Goal: Task Accomplishment & Management: Manage account settings

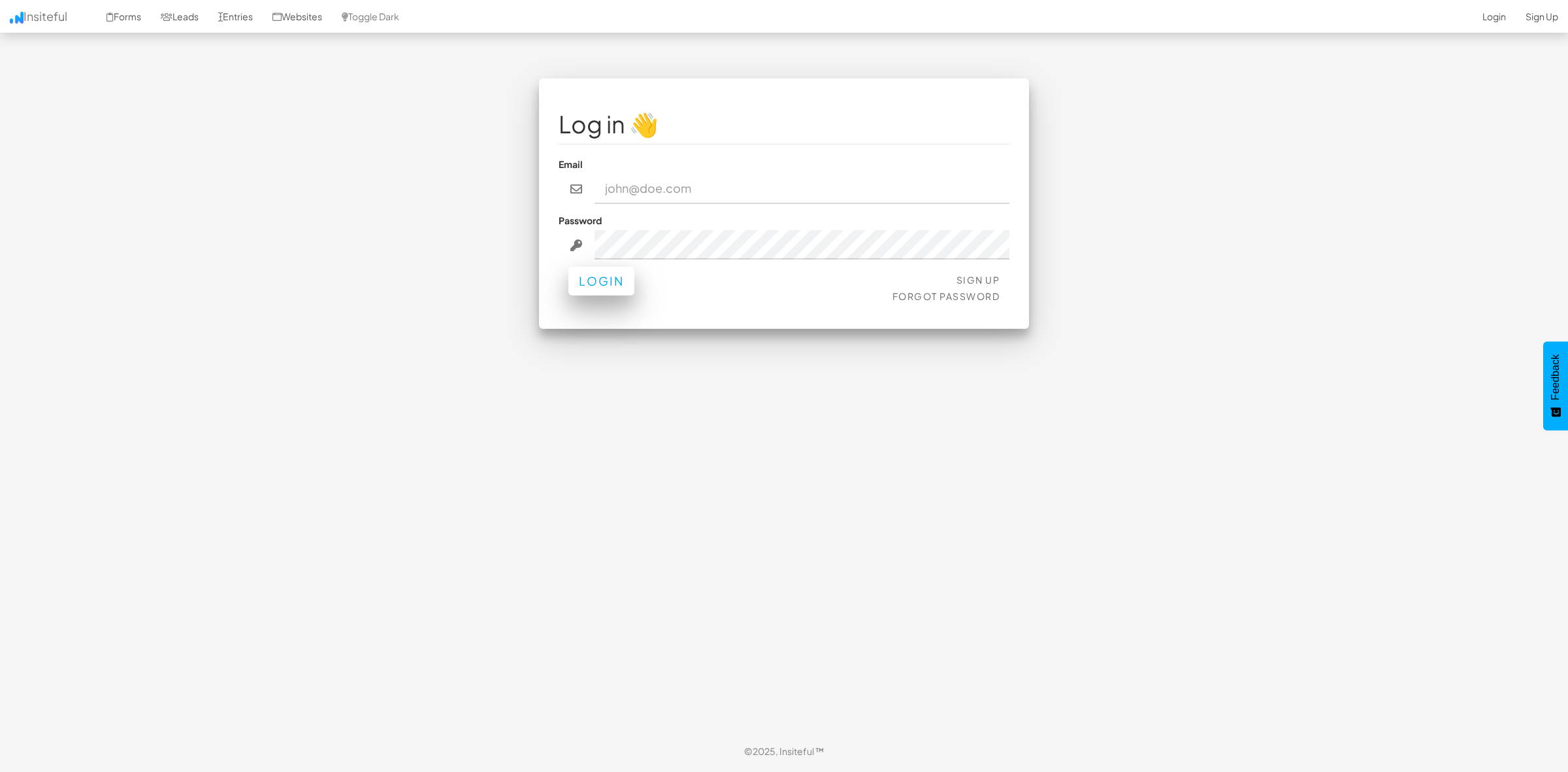
type input "tim.cheng@nuix.com"
click at [599, 273] on button "Login" at bounding box center [601, 281] width 66 height 28
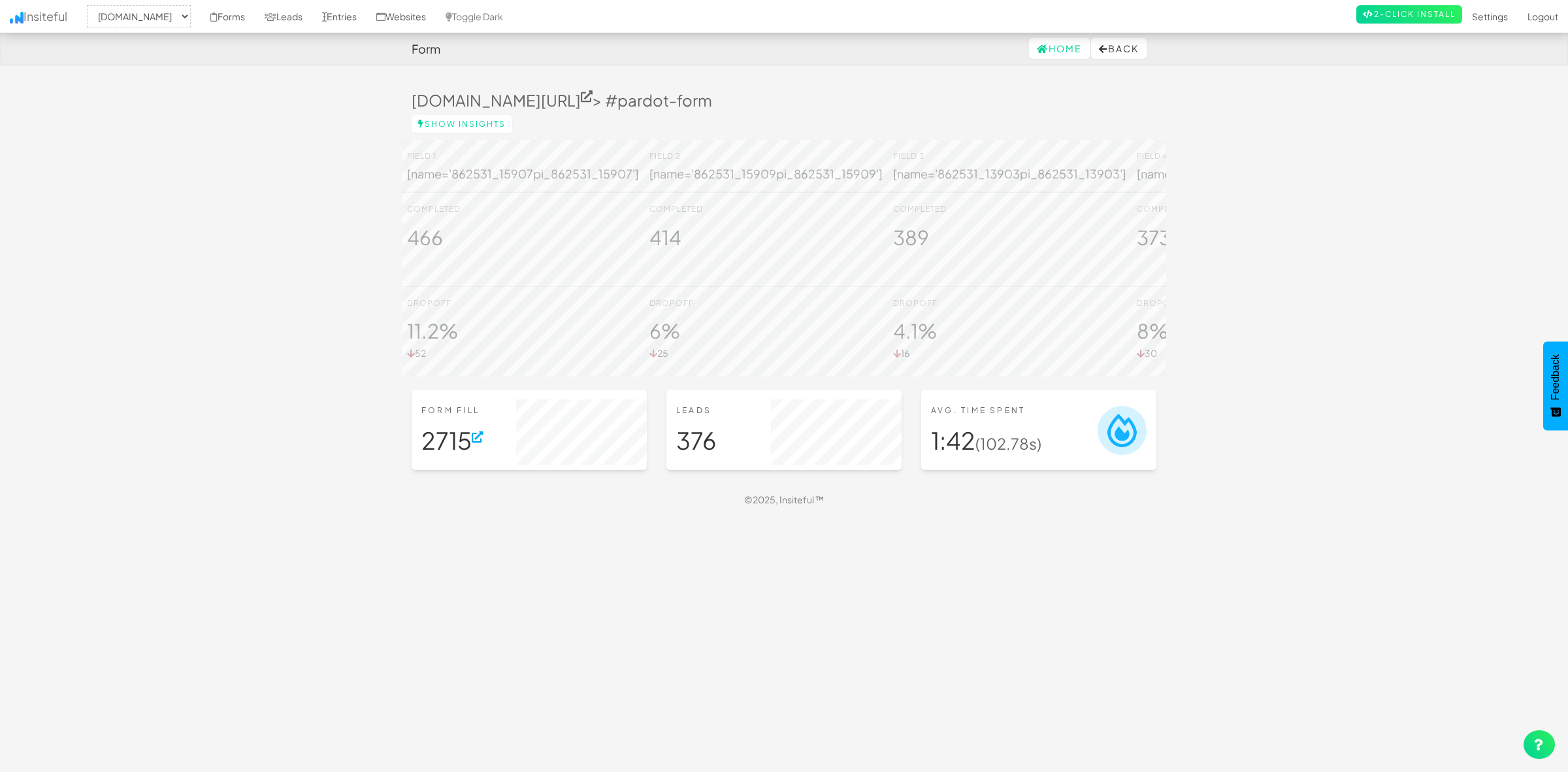
select select "1943"
click at [1037, 47] on icon at bounding box center [1043, 48] width 12 height 9
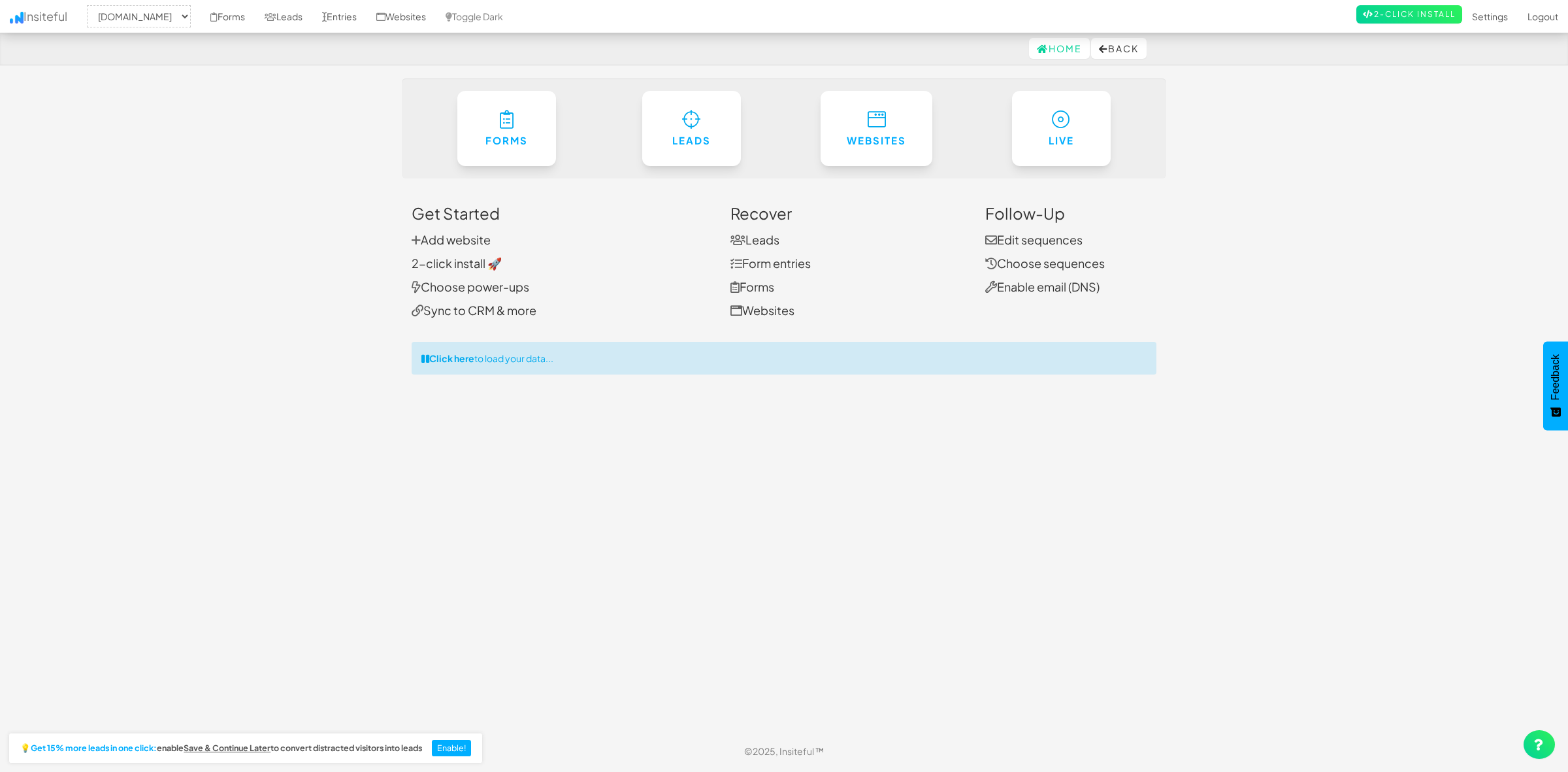
select select "1943"
click at [683, 138] on h6 "Leads" at bounding box center [691, 137] width 48 height 11
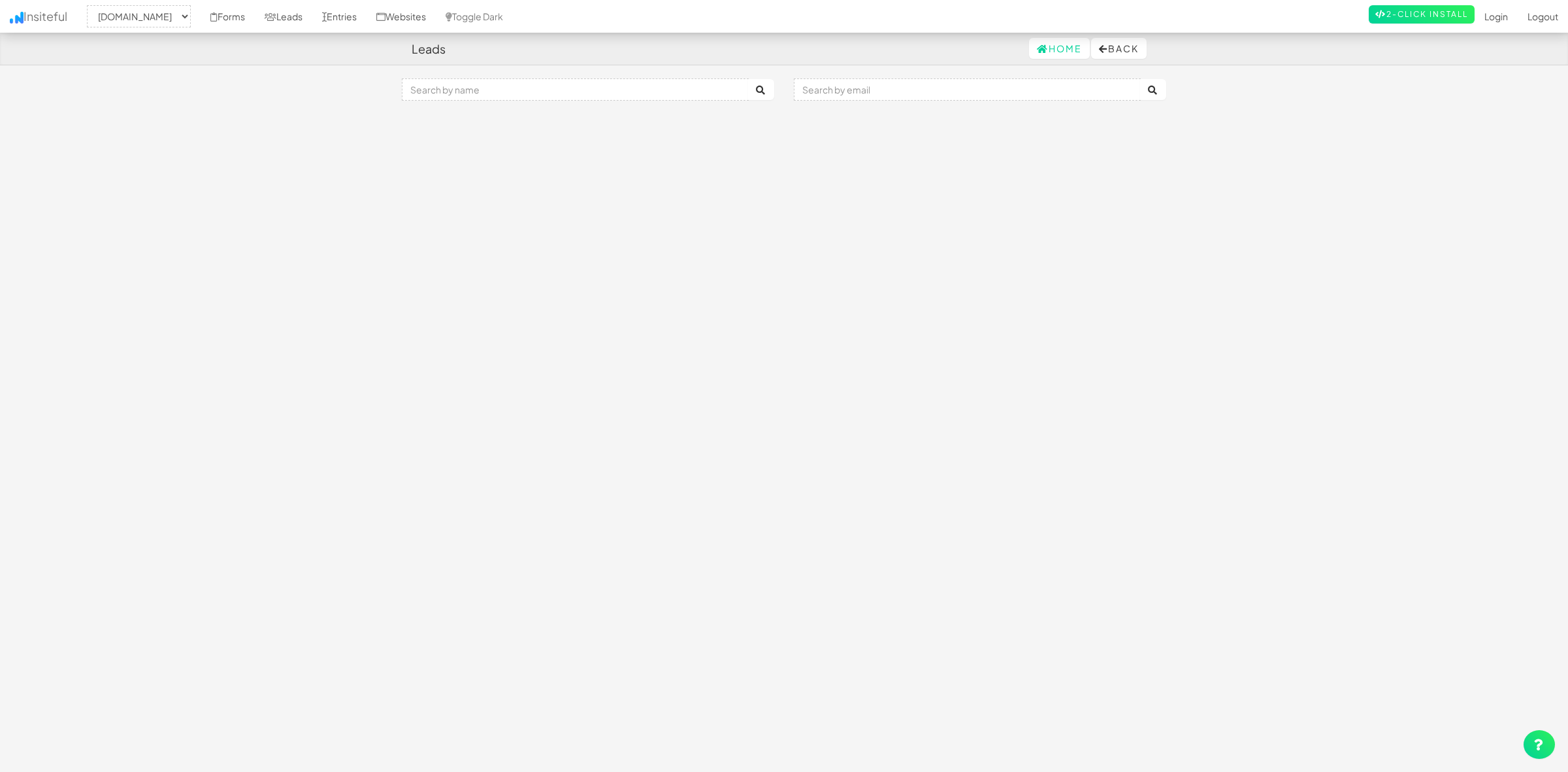
select select "1943"
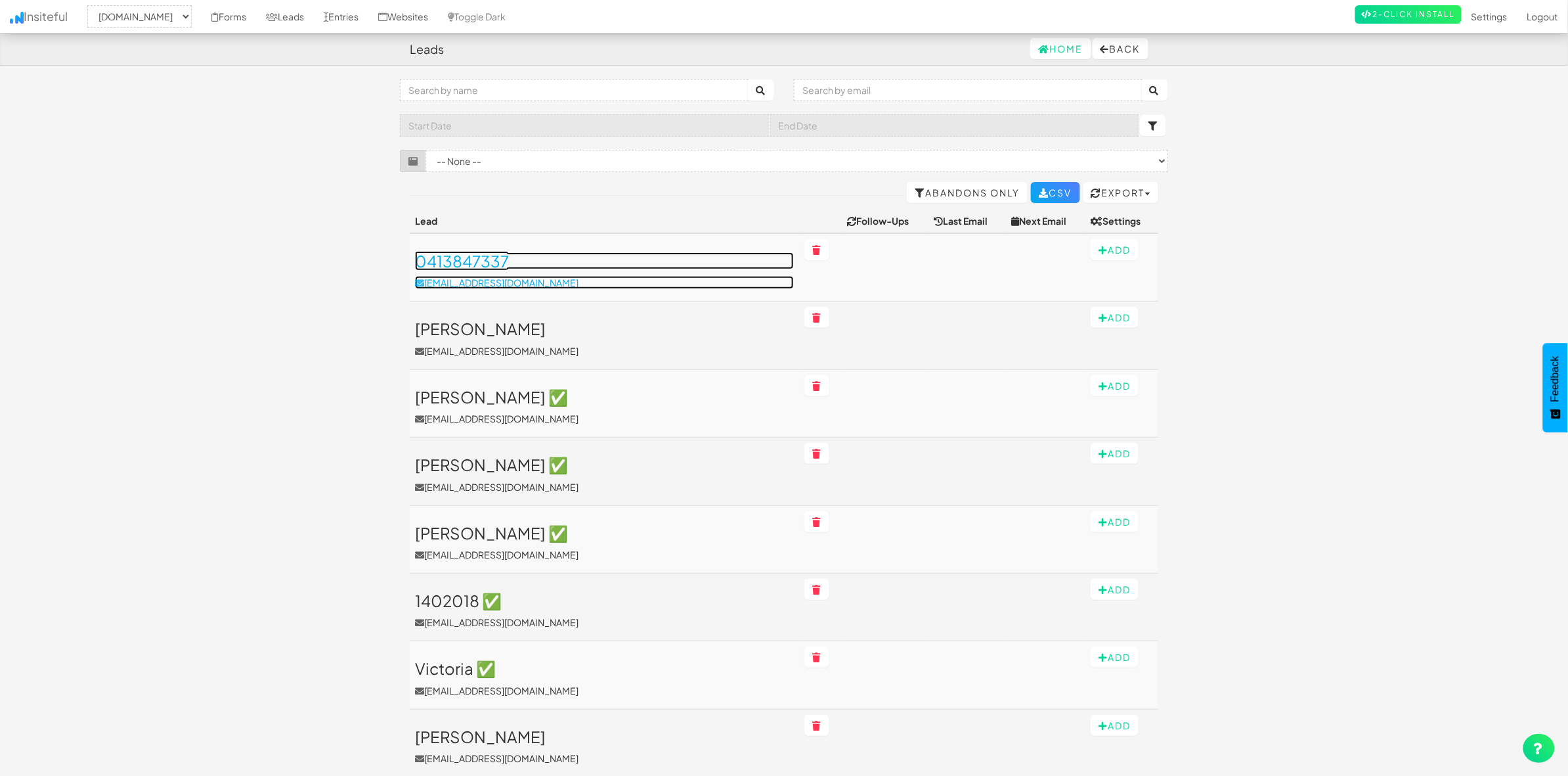
click at [722, 258] on h3 "0413847337" at bounding box center [604, 260] width 379 height 17
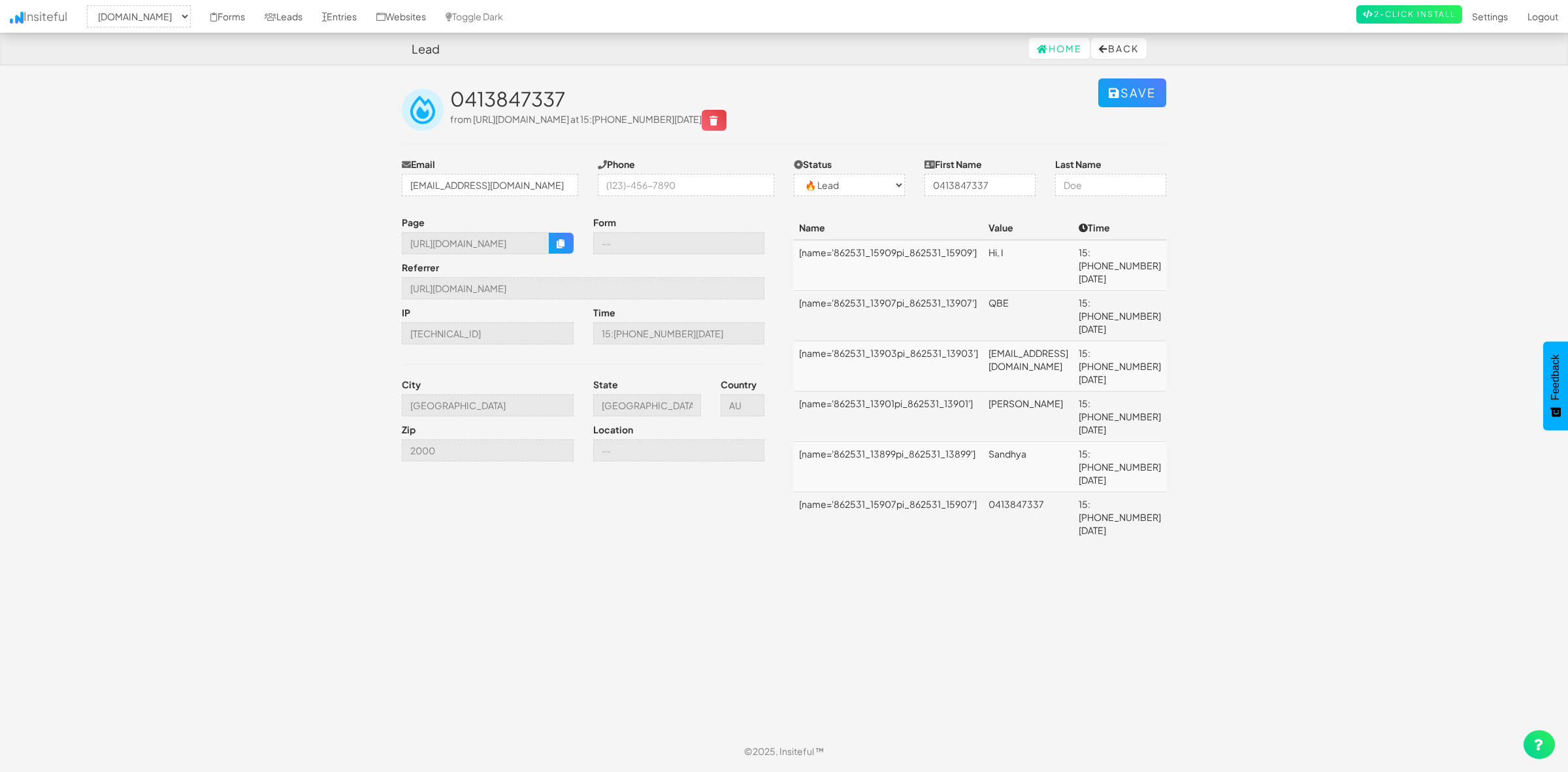
select select "1943"
select select "0"
click at [1063, 341] on td "SandhyaNagesh.madakasira@qbe.com" at bounding box center [1028, 366] width 90 height 50
click at [1073, 341] on td "[EMAIL_ADDRESS][DOMAIN_NAME]" at bounding box center [1028, 366] width 90 height 50
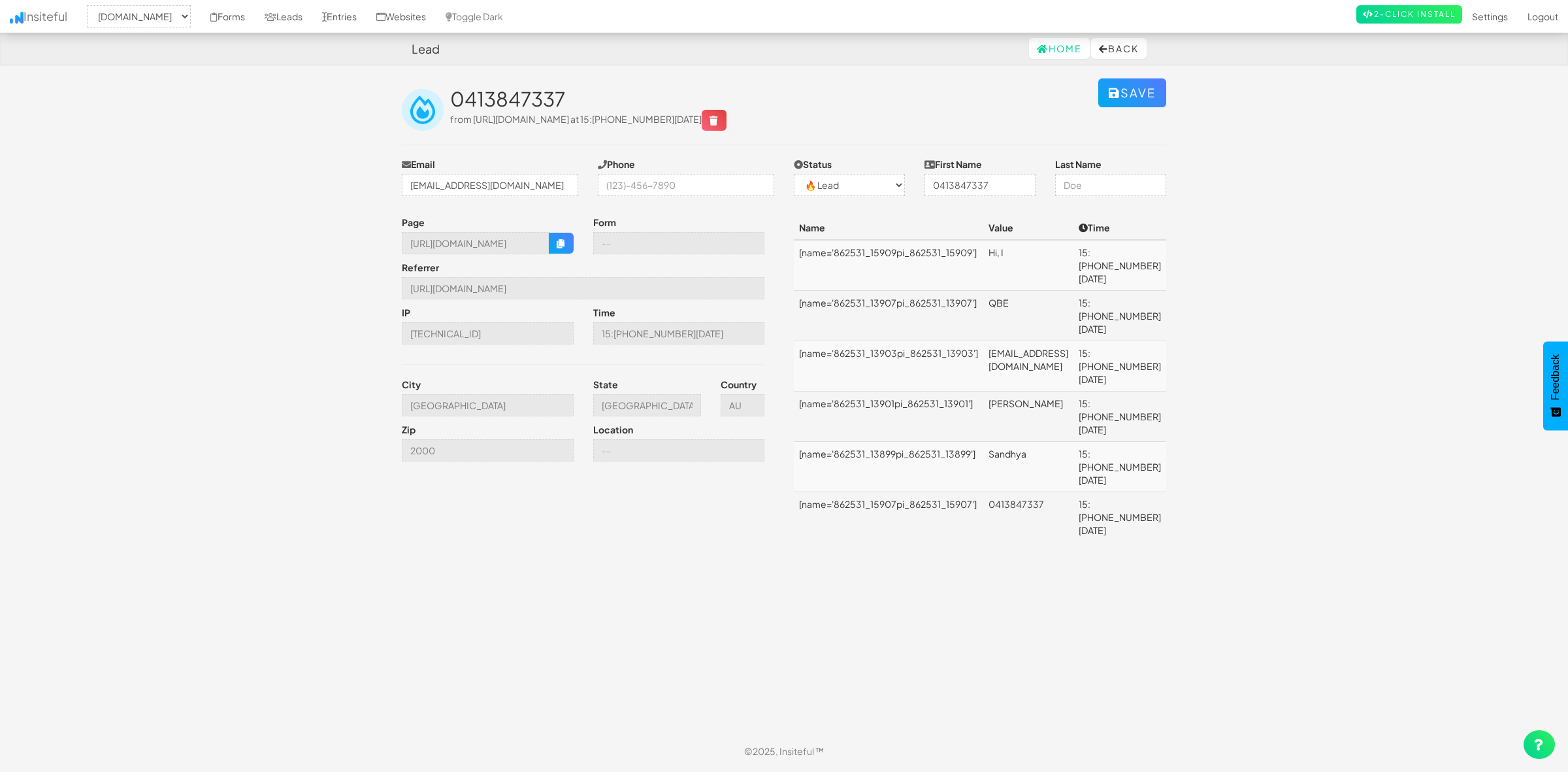
click at [1019, 391] on td "Madakasira" at bounding box center [1028, 416] width 90 height 50
copy td "Madakasira"
click at [563, 245] on icon "button" at bounding box center [561, 243] width 9 height 9
copy td "Madakasira"
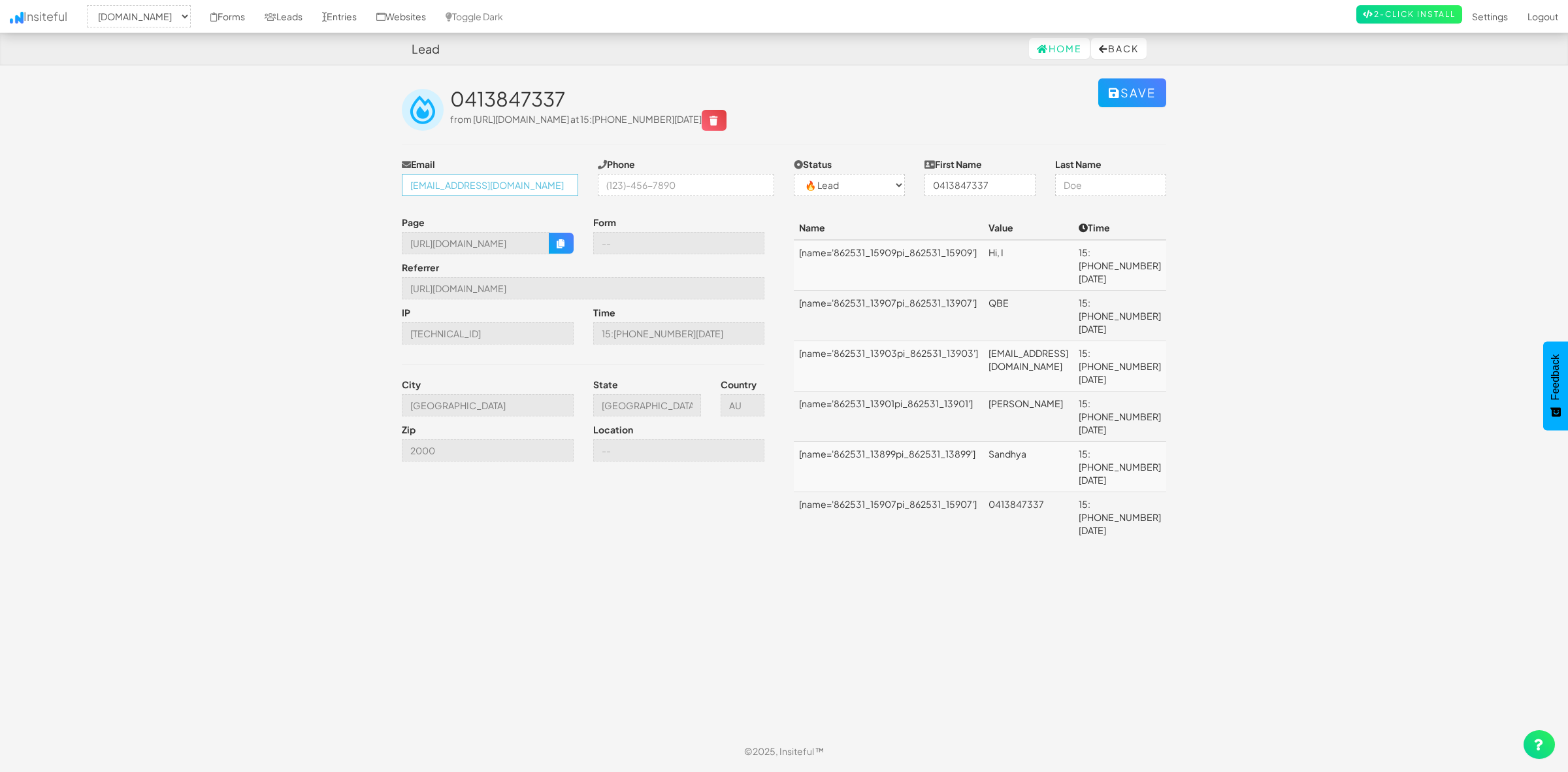
scroll to position [0, 13]
drag, startPoint x: 540, startPoint y: 187, endPoint x: 638, endPoint y: 187, distance: 98.0
click at [638, 187] on div "Email SandhyaNagesh.madakasira@qbe.com Phone Status -- None -- ✅ Conversion 🔥 L…" at bounding box center [784, 180] width 784 height 45
click at [559, 186] on input "[EMAIL_ADDRESS][DOMAIN_NAME]" at bounding box center [490, 185] width 176 height 23
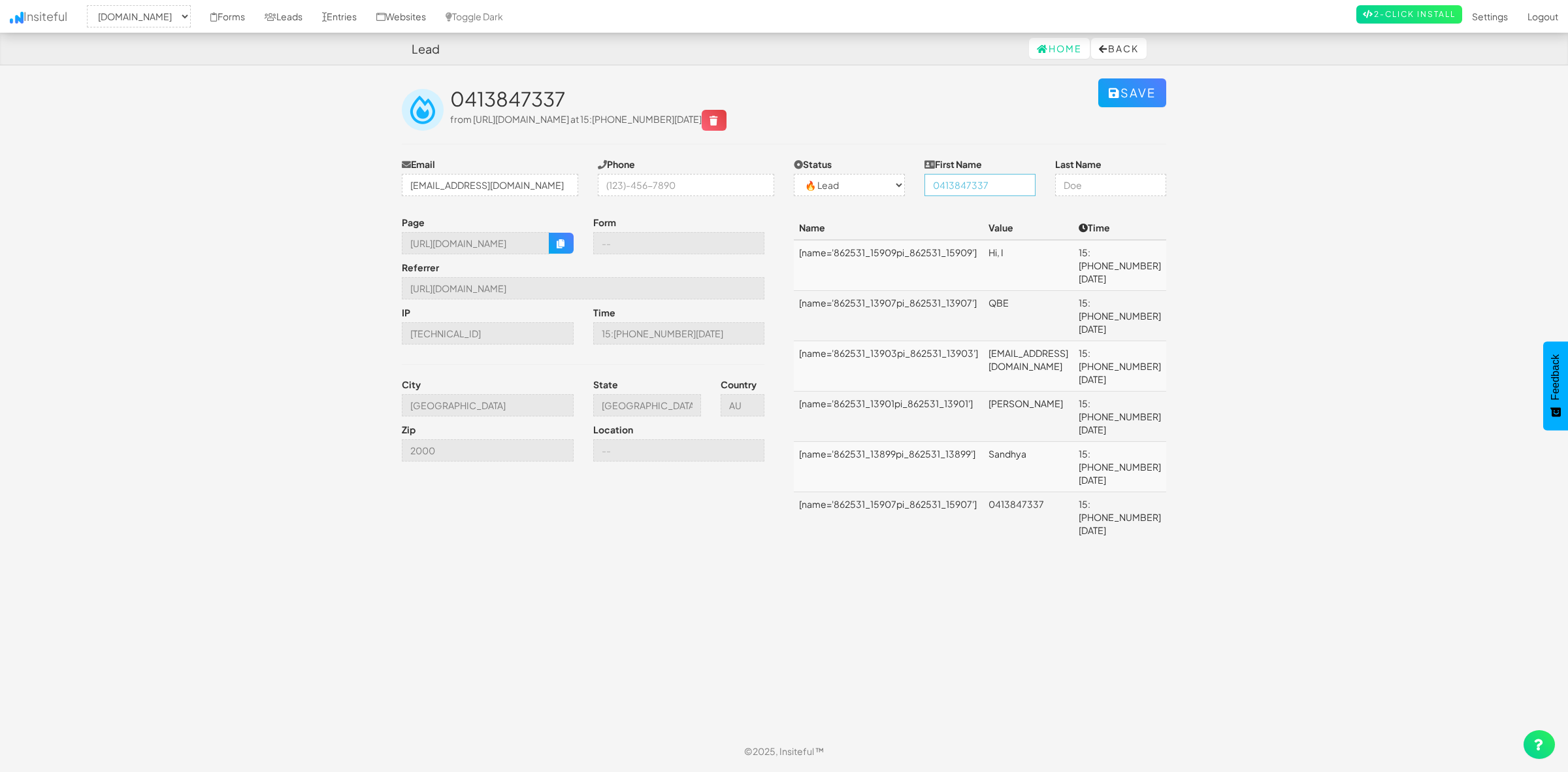
click at [988, 183] on input "0413847337" at bounding box center [980, 185] width 111 height 23
click at [1255, 196] on body "Lead Home Back Toggle navigation Insiteful -- None -- go.nuix.com Forms Leads E…" at bounding box center [784, 383] width 1568 height 767
click at [1096, 181] on input "text" at bounding box center [1110, 185] width 111 height 23
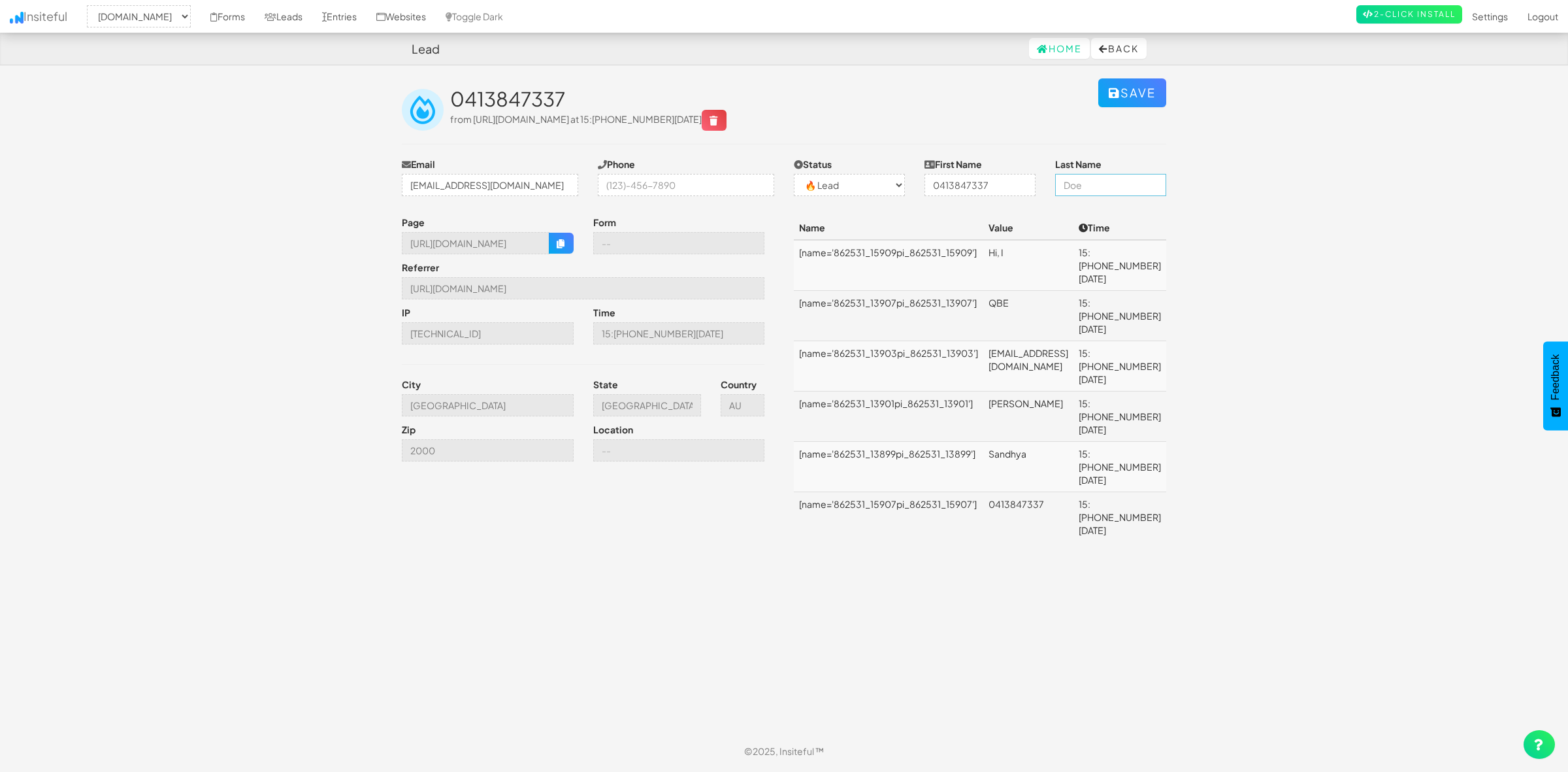
click at [1079, 181] on input "text" at bounding box center [1110, 185] width 111 height 23
drag, startPoint x: 1073, startPoint y: 181, endPoint x: 1029, endPoint y: 181, distance: 44.0
click at [1073, 181] on input "text" at bounding box center [1110, 185] width 111 height 23
click at [1000, 181] on input "0413847337" at bounding box center [980, 185] width 111 height 23
click at [496, 94] on h2 "0413847337" at bounding box center [774, 99] width 648 height 22
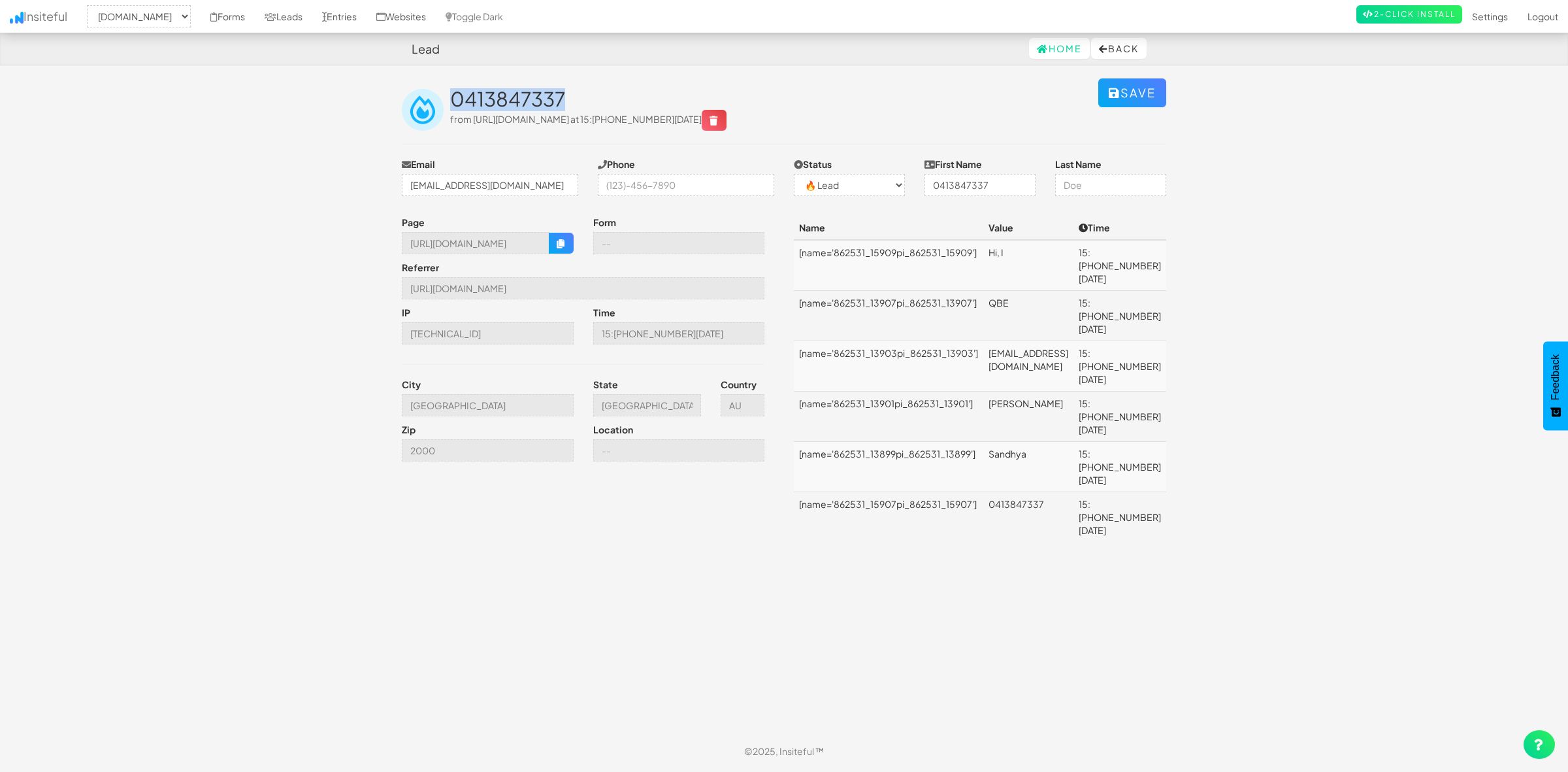
click at [496, 94] on h2 "0413847337" at bounding box center [774, 99] width 648 height 22
copy h2 "0413847337"
click at [1230, 568] on body "Lead Home Back Toggle navigation Insiteful -- None -- go.nuix.com Forms Leads E…" at bounding box center [784, 383] width 1568 height 767
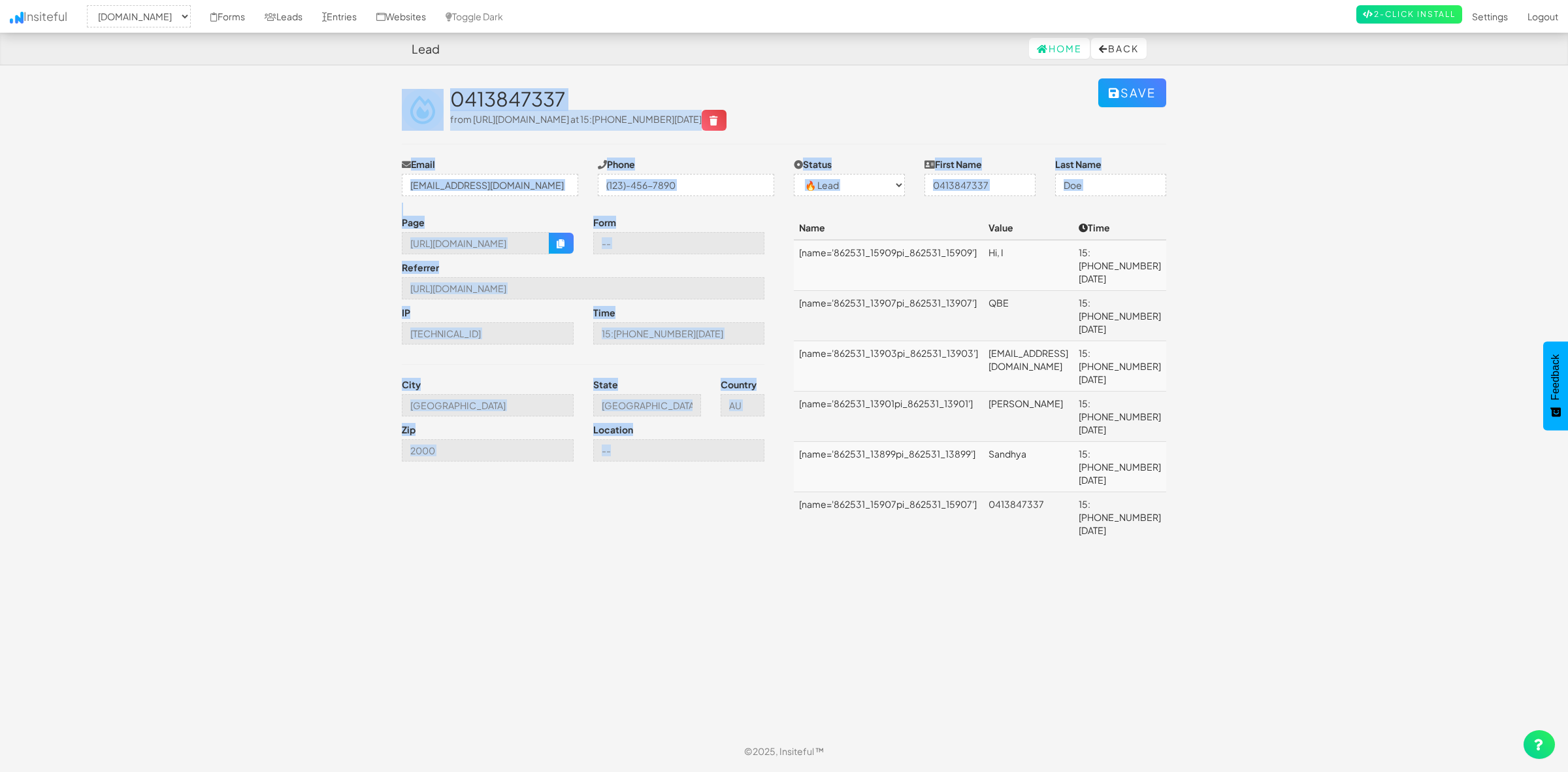
drag, startPoint x: 311, startPoint y: 101, endPoint x: 1385, endPoint y: 518, distance: 1152.1
click at [1385, 518] on body "Lead Home Back Toggle navigation Insiteful -- None -- go.nuix.com Forms Leads E…" at bounding box center [784, 383] width 1568 height 767
click at [1387, 518] on body "Lead Home Back Toggle navigation Insiteful -- None -- go.nuix.com Forms Leads E…" at bounding box center [784, 383] width 1568 height 767
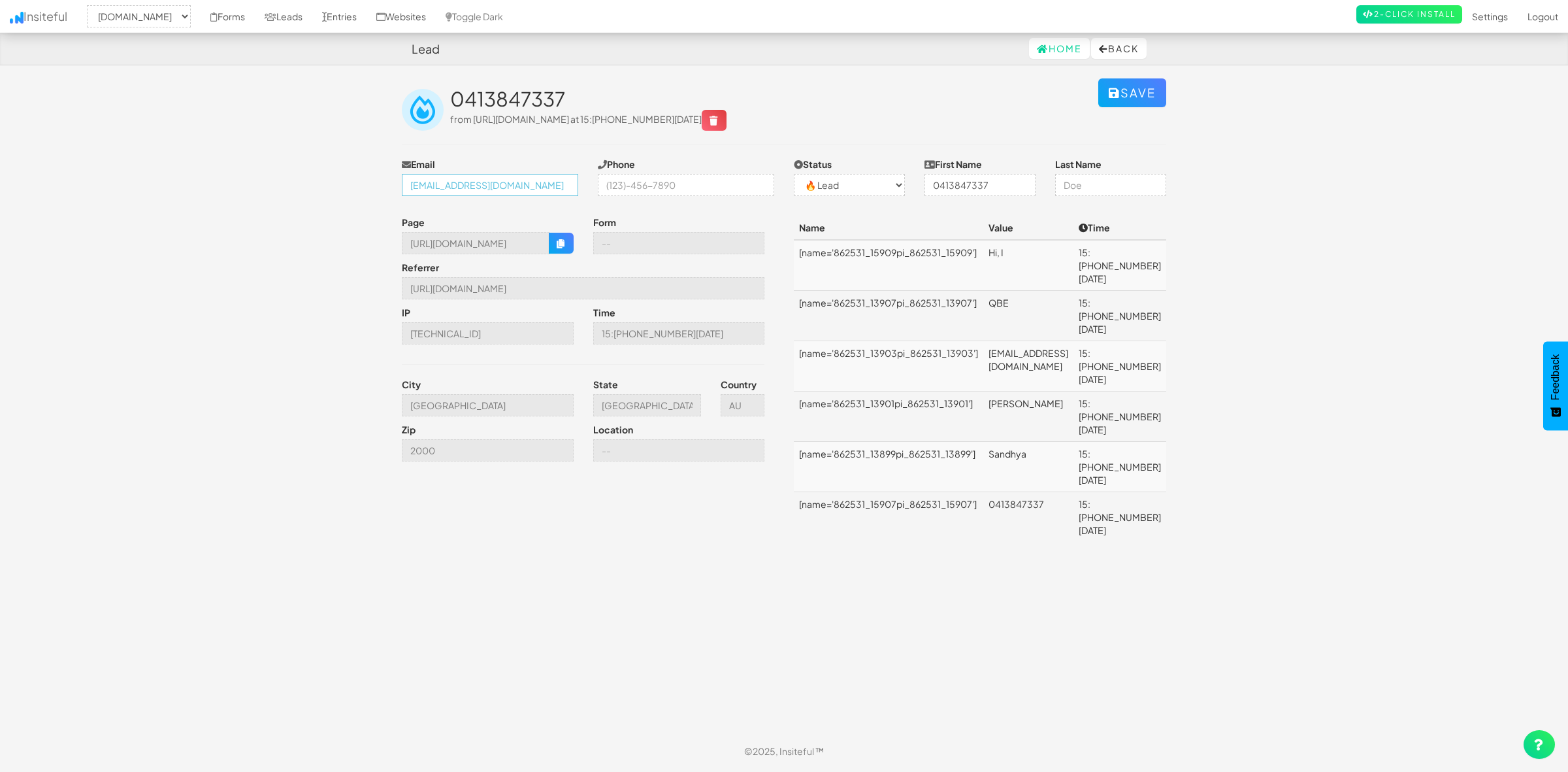
scroll to position [0, 13]
drag, startPoint x: 429, startPoint y: 187, endPoint x: 631, endPoint y: 187, distance: 202.0
click at [631, 187] on div "Email SandhyaNagesh.madakasira@qbe.com Phone Status -- None -- ✅ Conversion 🔥 L…" at bounding box center [784, 180] width 784 height 45
click at [523, 190] on input "SandhyaNagesh.madakasira@qbe.com" at bounding box center [490, 185] width 176 height 23
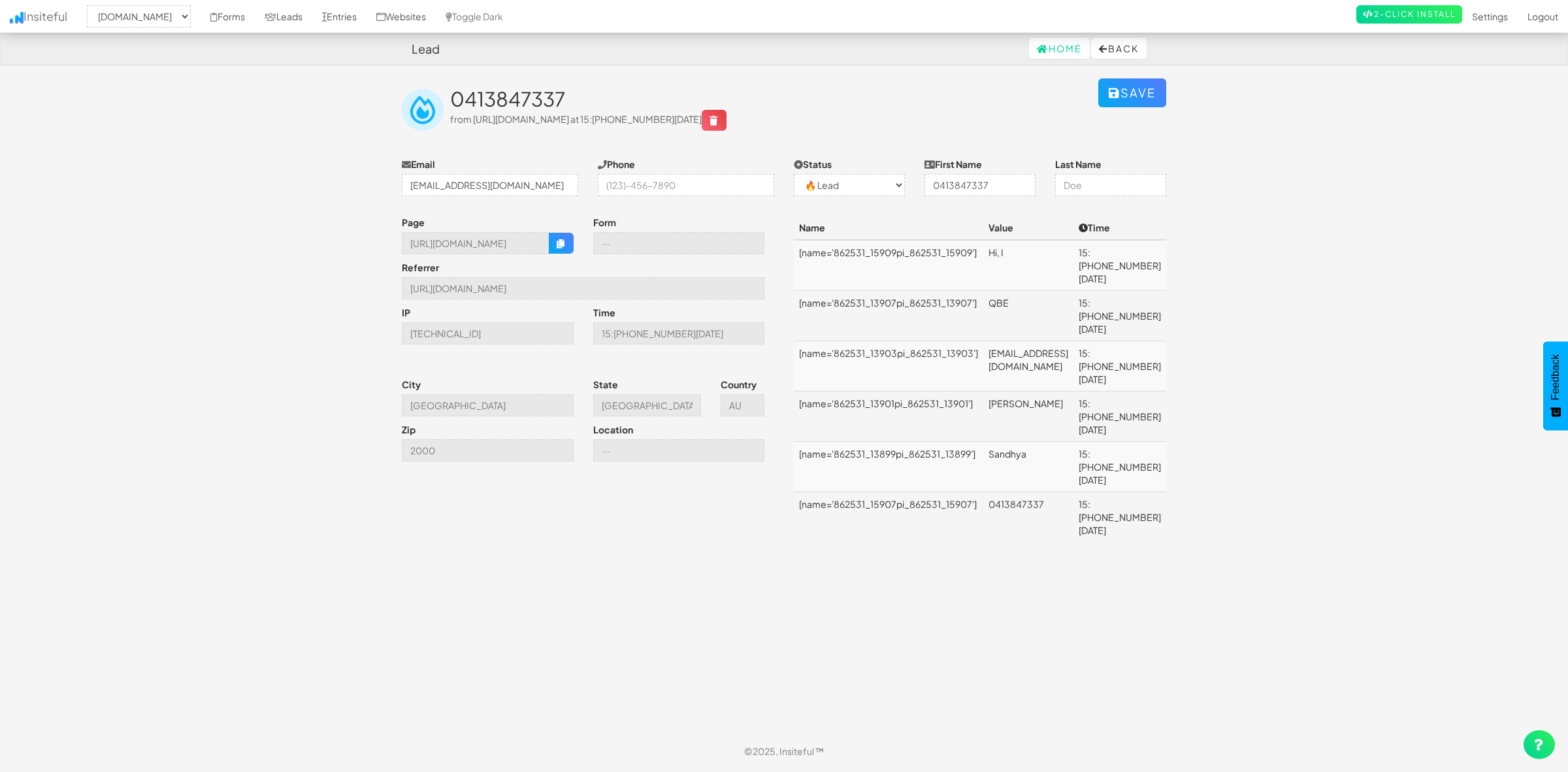
scroll to position [0, 0]
click at [1041, 258] on tr "[name='862531_15909pi_862531_15909'] Hi, I 15:32 09.15.25" at bounding box center [980, 265] width 373 height 51
click at [1073, 291] on td "QBE" at bounding box center [1028, 316] width 90 height 50
click at [971, 185] on input "0413847337" at bounding box center [980, 185] width 111 height 23
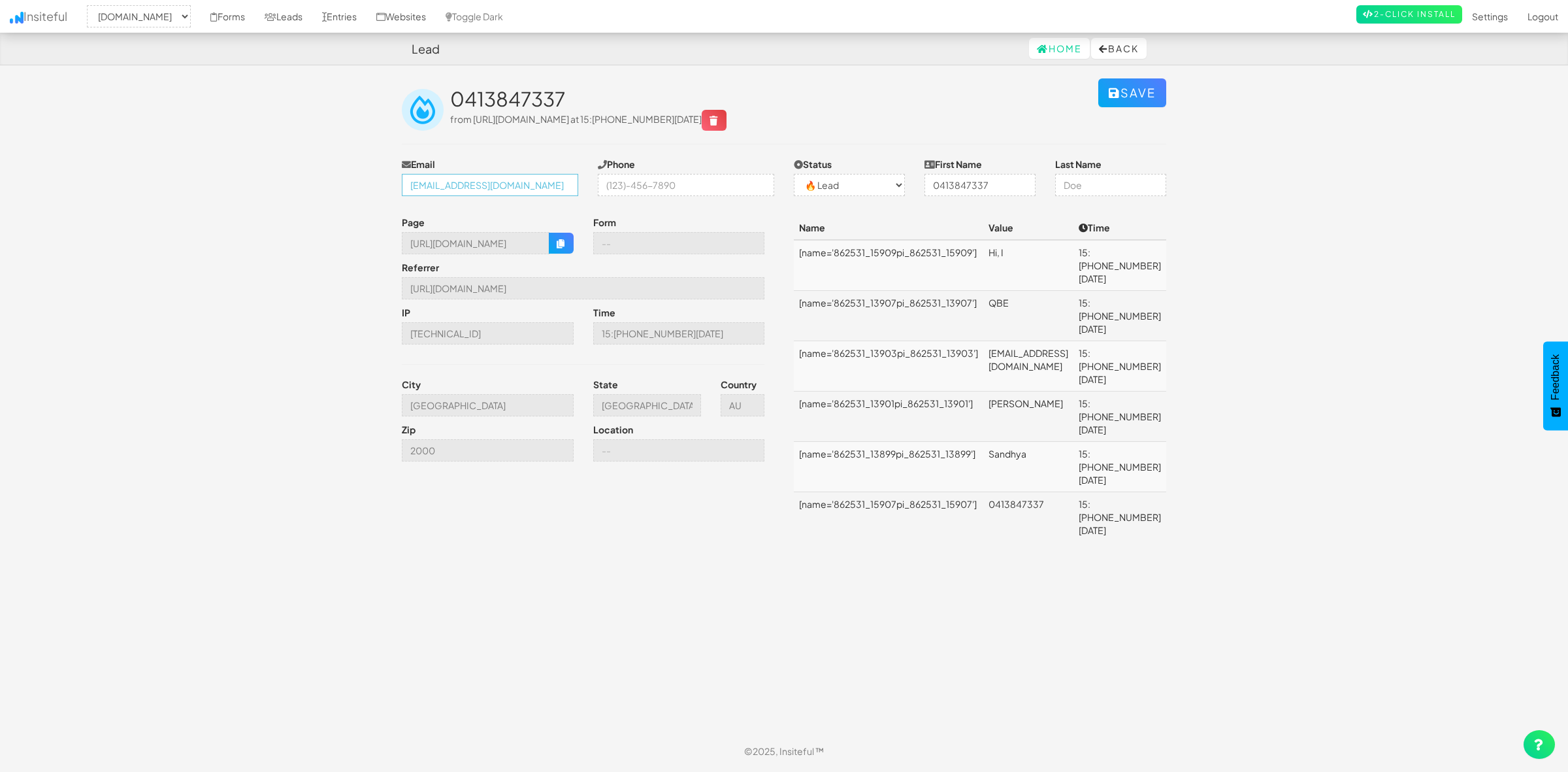
click at [480, 188] on input "SandhyaNagesh.madakasira@qbe.com" at bounding box center [490, 185] width 176 height 23
click at [1122, 44] on button "Back" at bounding box center [1119, 48] width 55 height 21
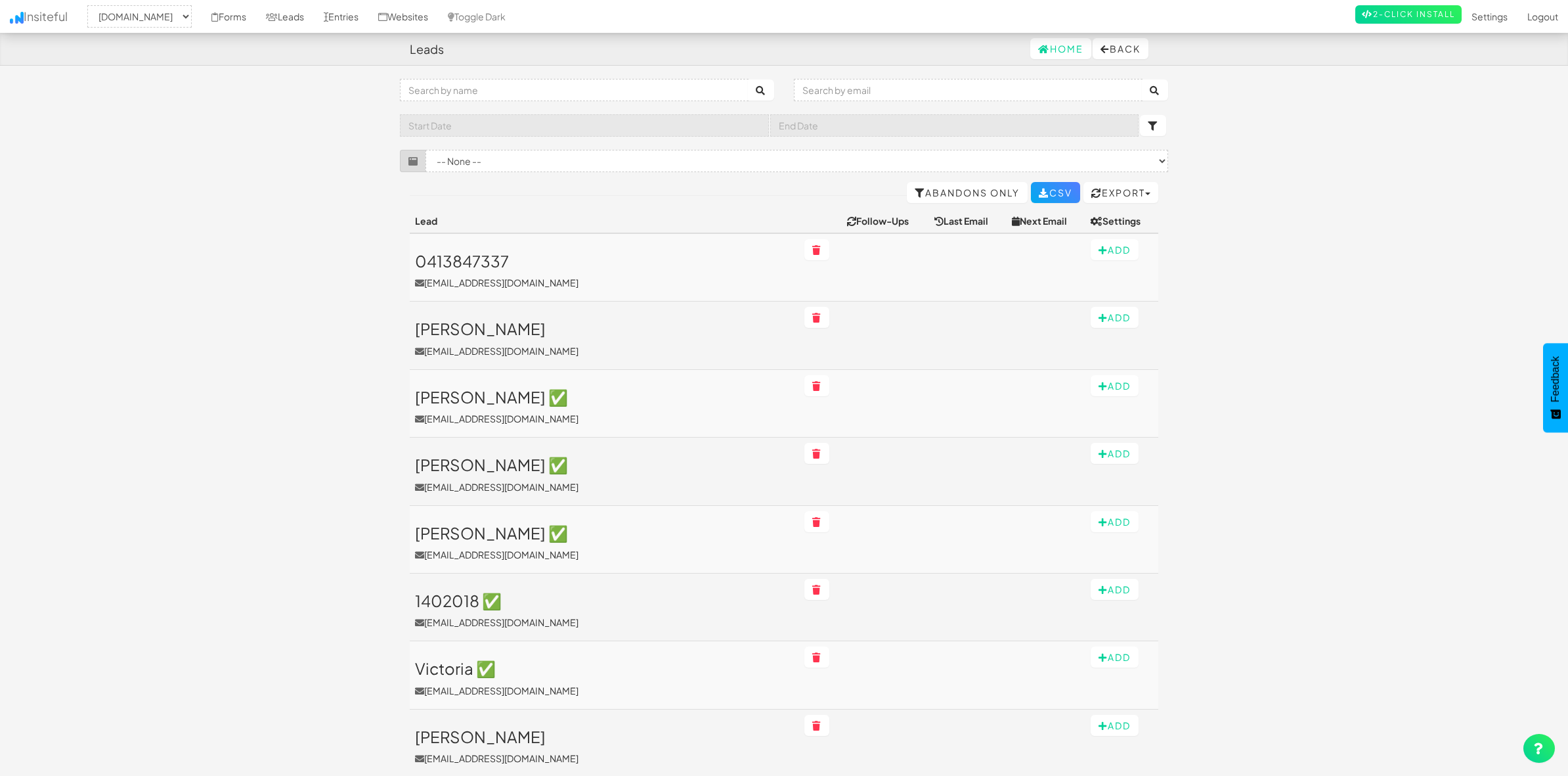
select select "1943"
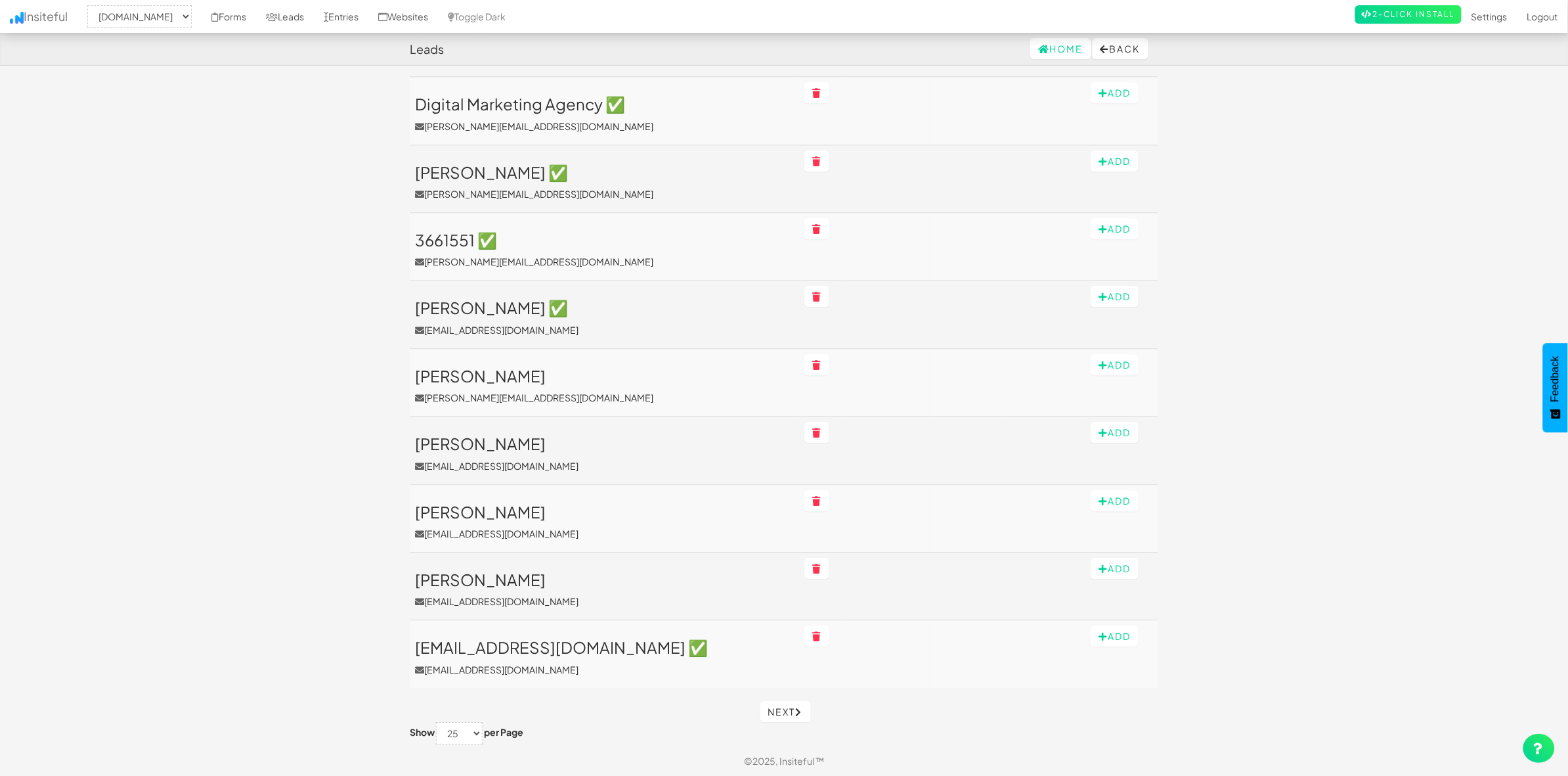
scroll to position [1246, 0]
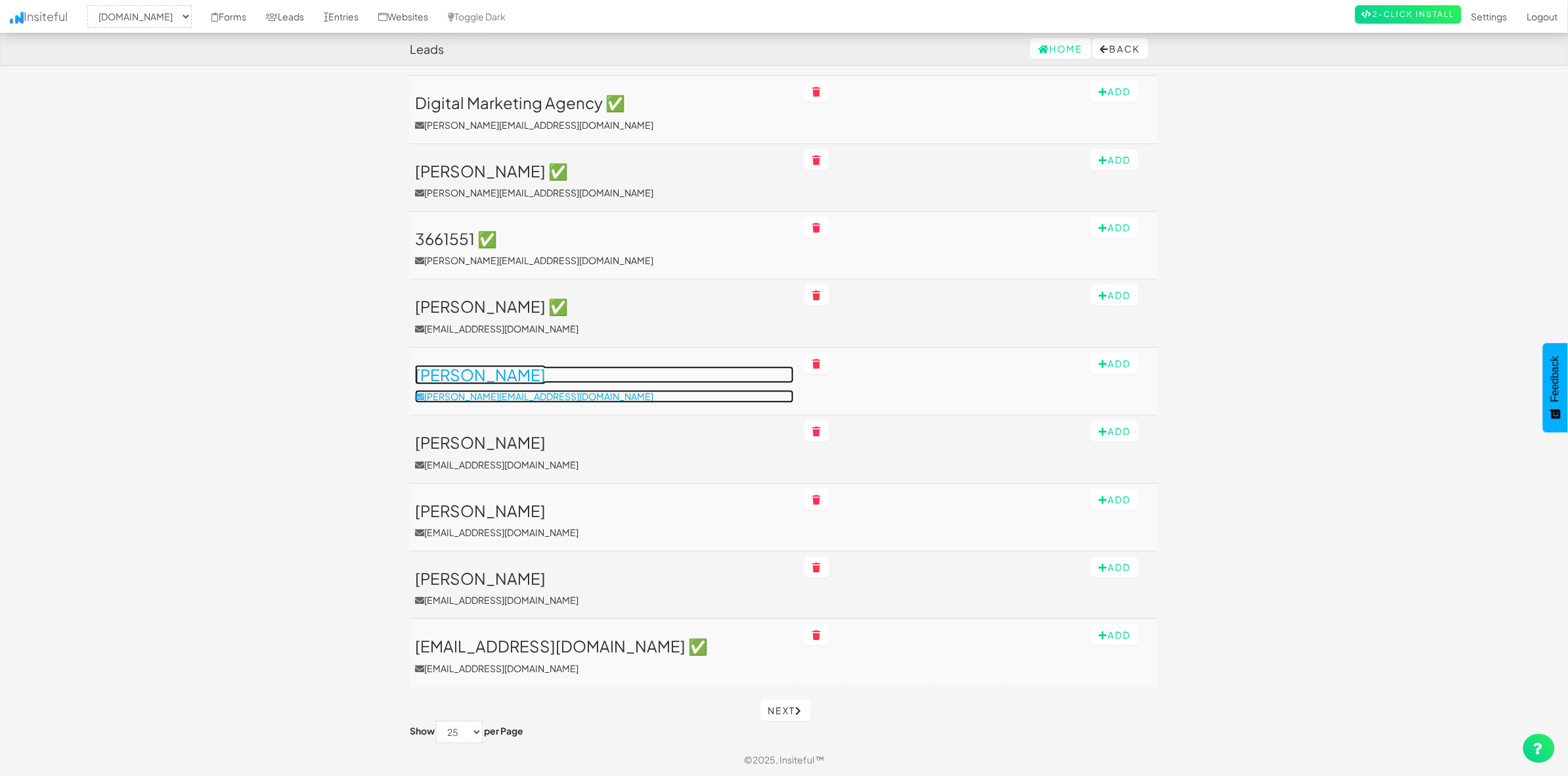
click at [582, 372] on h3 "[PERSON_NAME]" at bounding box center [604, 375] width 379 height 17
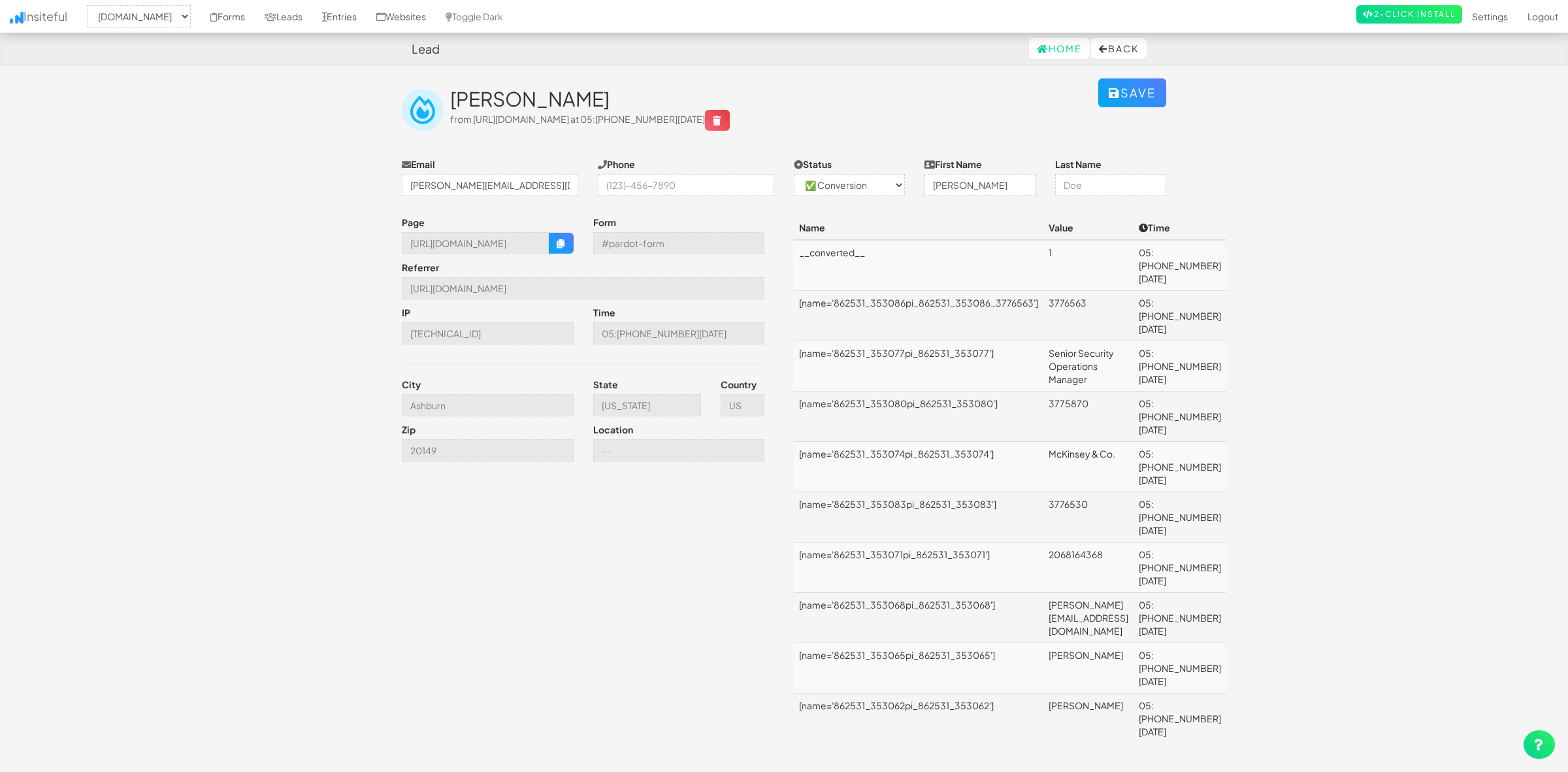
select select "1943"
select select "1"
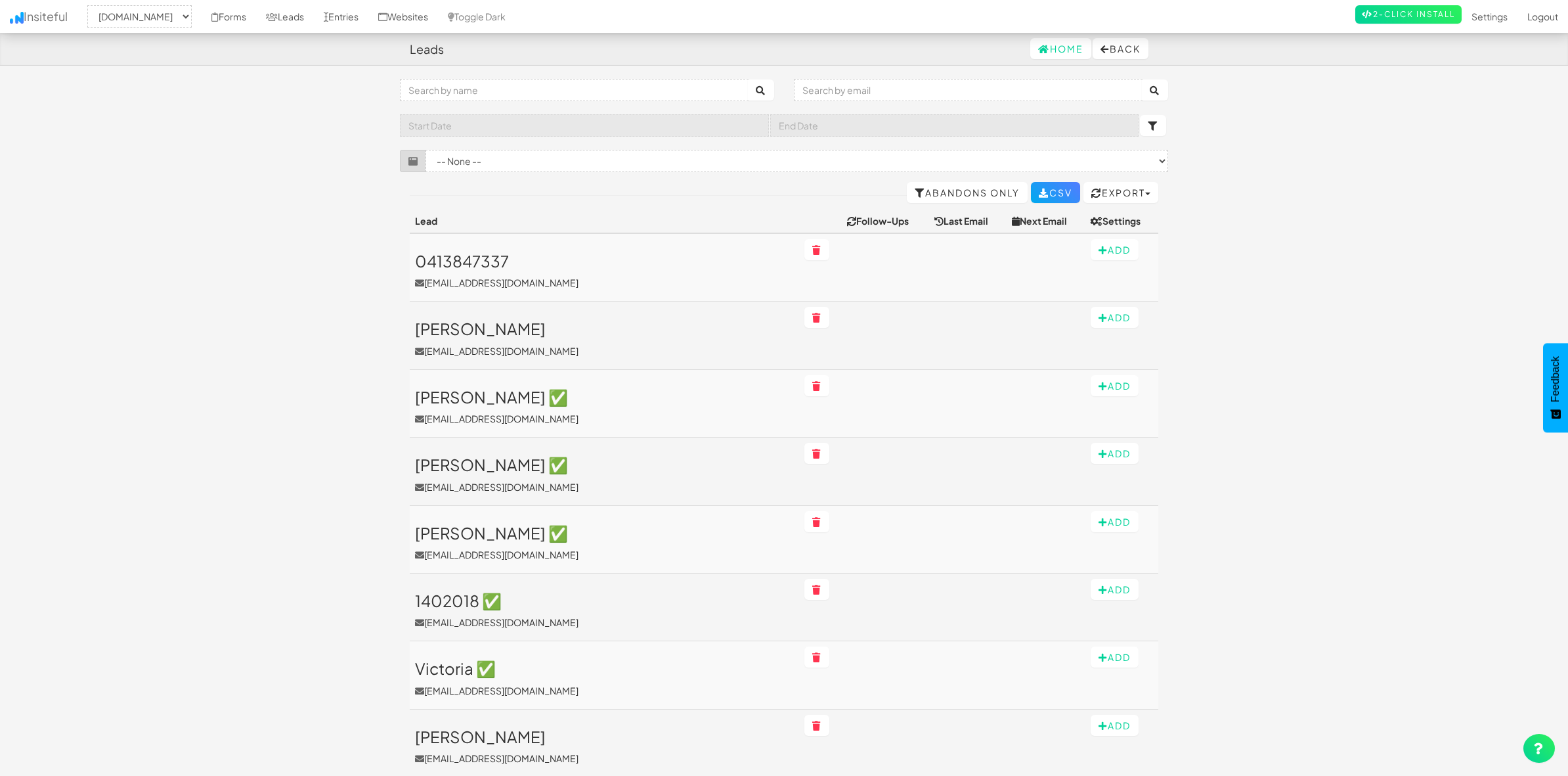
select select "1943"
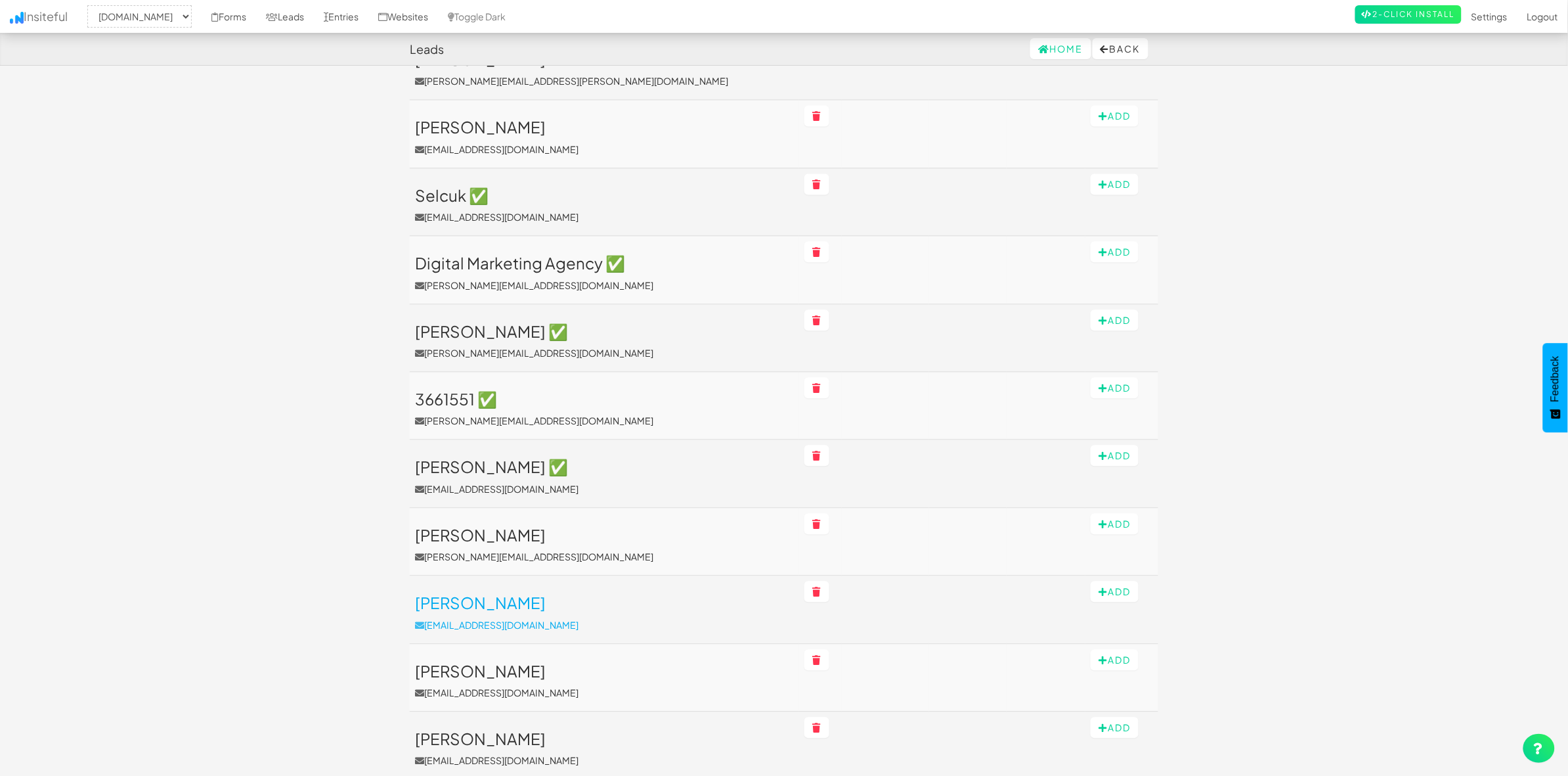
scroll to position [1083, 0]
click at [577, 524] on td "[PERSON_NAME] [PERSON_NAME][EMAIL_ADDRESS][DOMAIN_NAME]" at bounding box center [604, 543] width 389 height 68
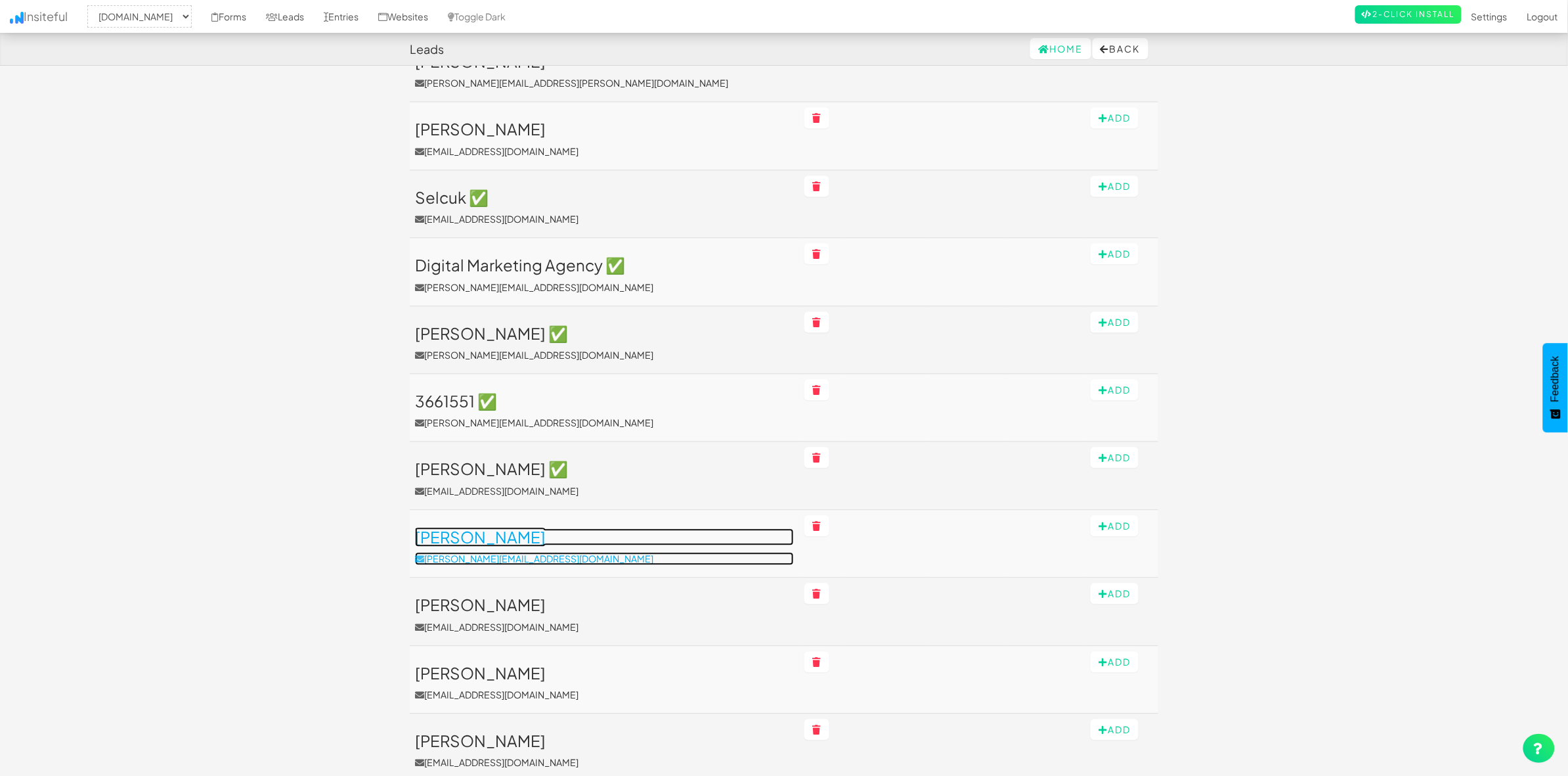
click at [434, 536] on h3 "Steven ✅" at bounding box center [604, 537] width 379 height 17
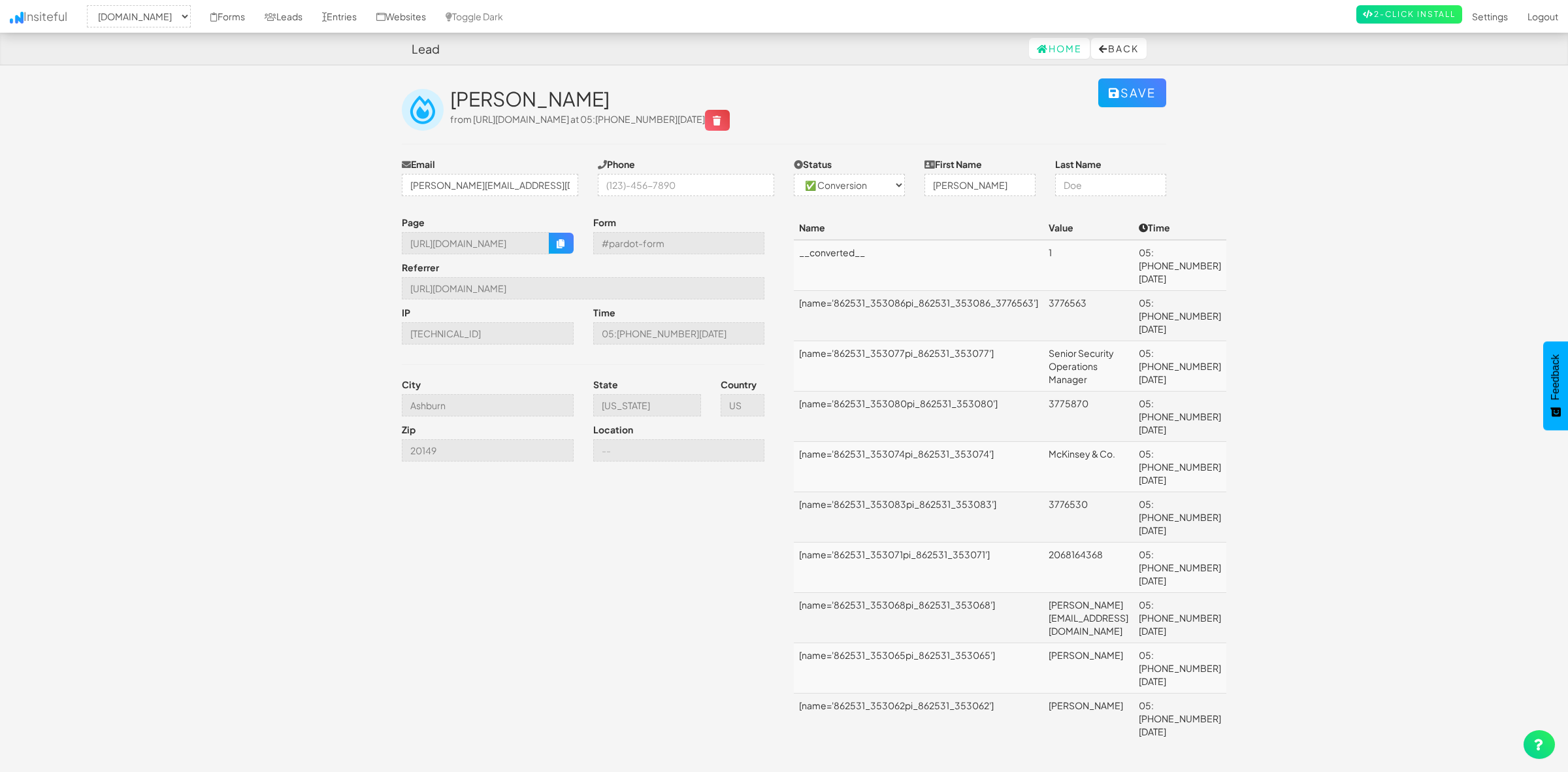
select select "1943"
select select "1"
click at [893, 186] on select "-- None -- ✅ Conversion 🔥 Lead Unknown" at bounding box center [849, 185] width 111 height 23
click at [877, 121] on div "Steven from https://go.nuix.com/l/862531/2025-06-20/2qbjyr at 05:33 08.28.25" at bounding box center [774, 109] width 648 height 43
click at [591, 508] on div "Page https://go.nuix.com/l/862531/2025-06-20/2qbjyr Form #pardot-form Referrer …" at bounding box center [784, 485] width 784 height 541
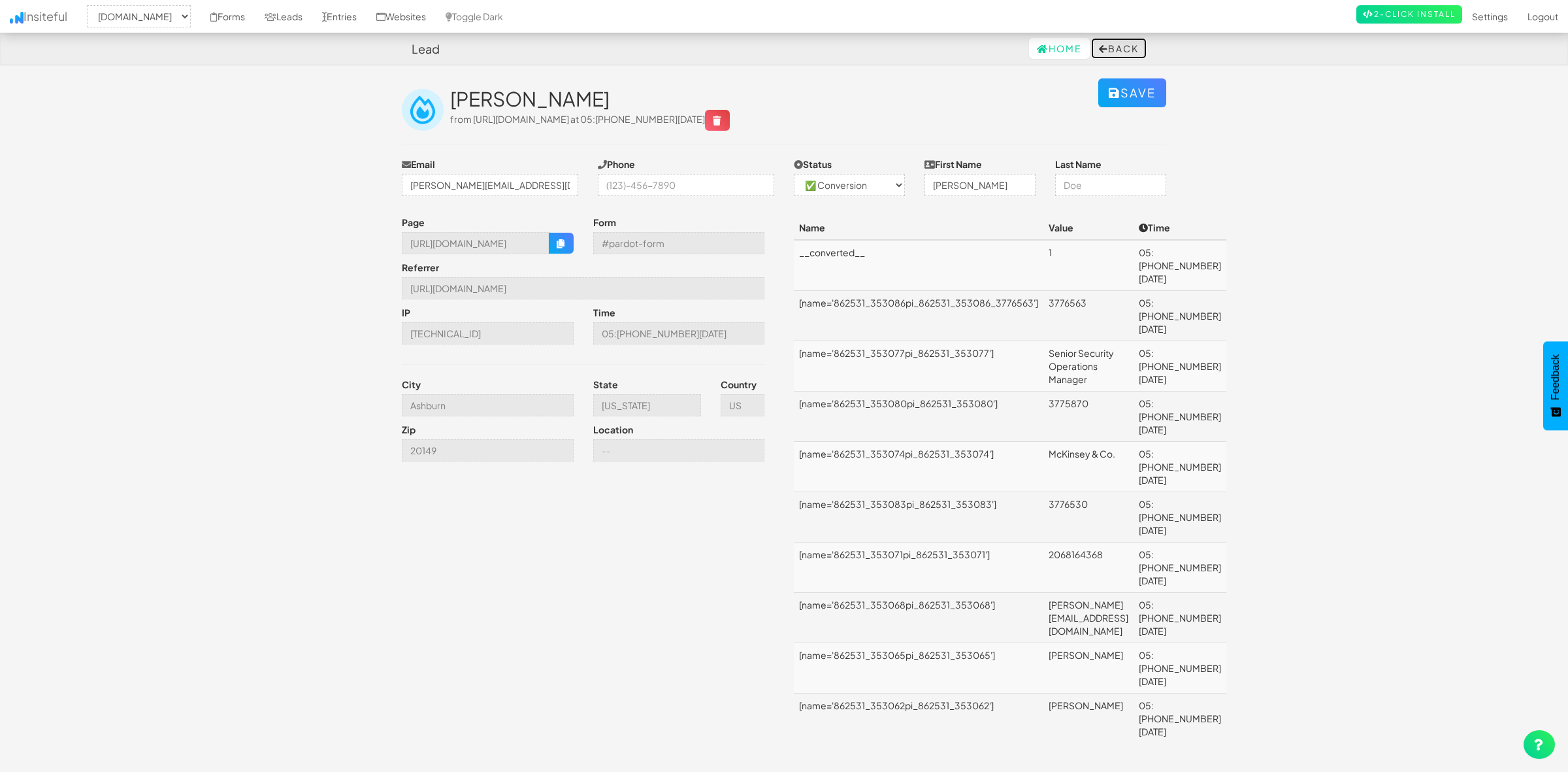
click at [1134, 43] on button "Back" at bounding box center [1119, 48] width 55 height 21
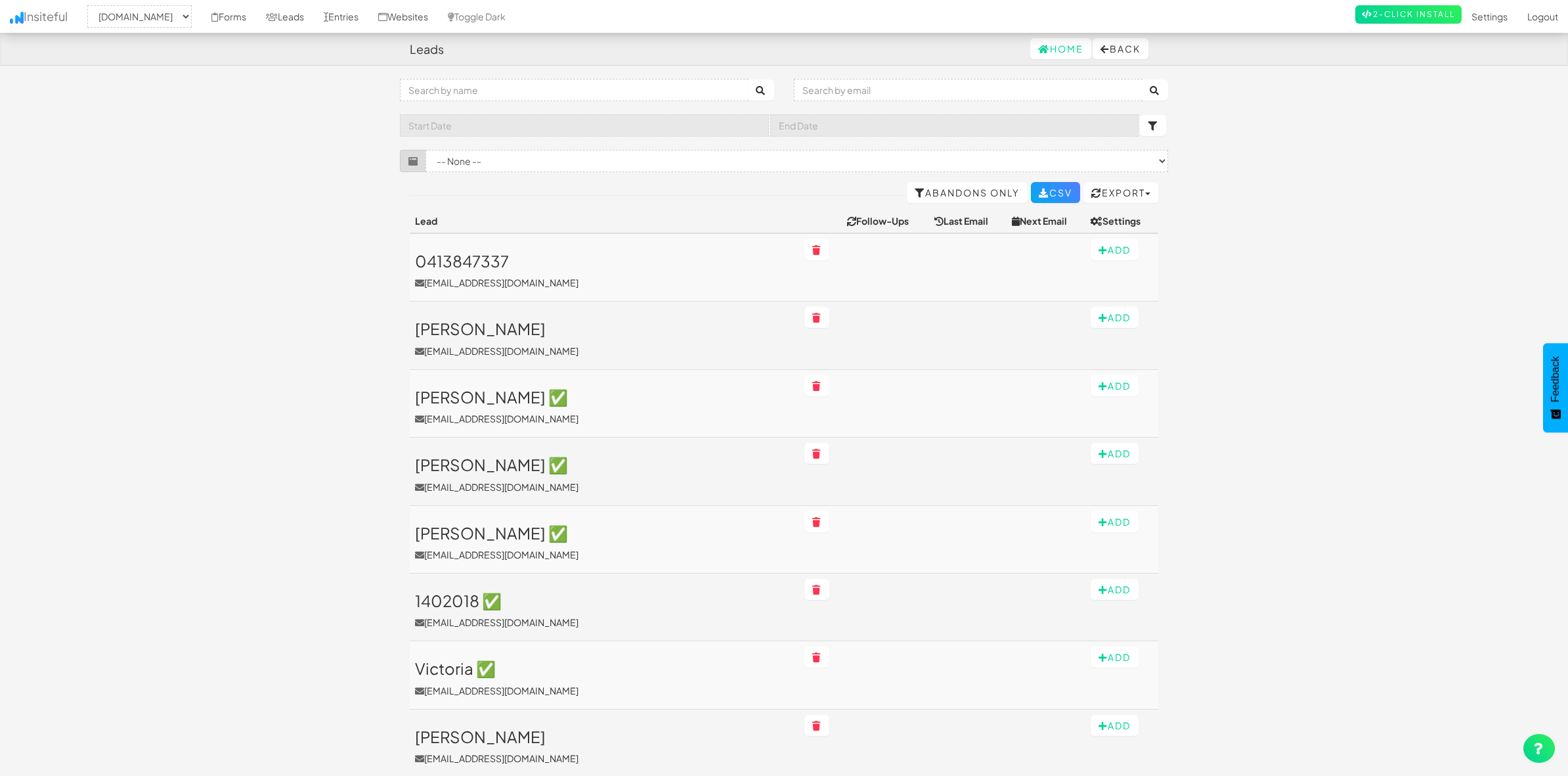
select select "1943"
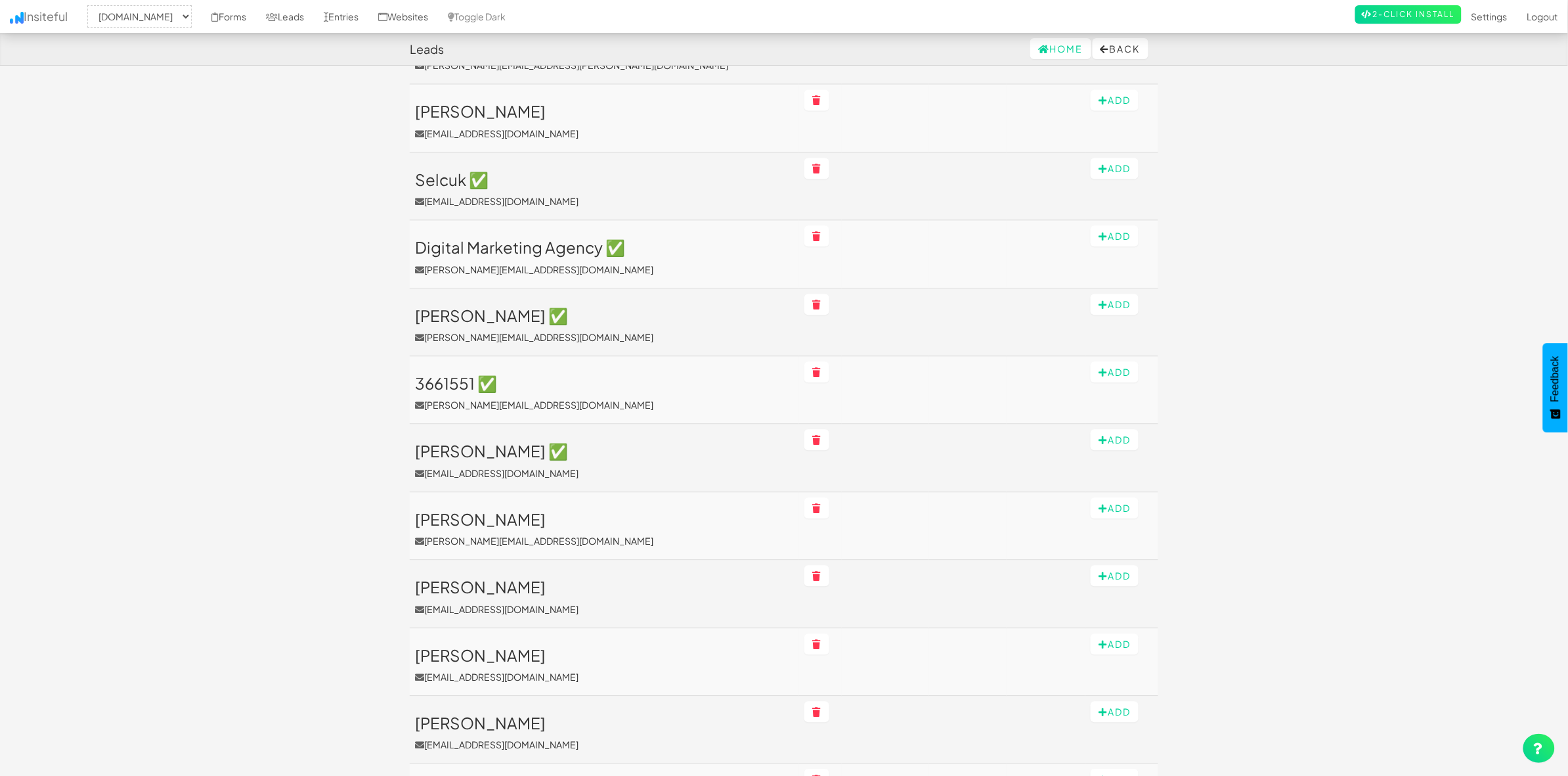
scroll to position [1246, 0]
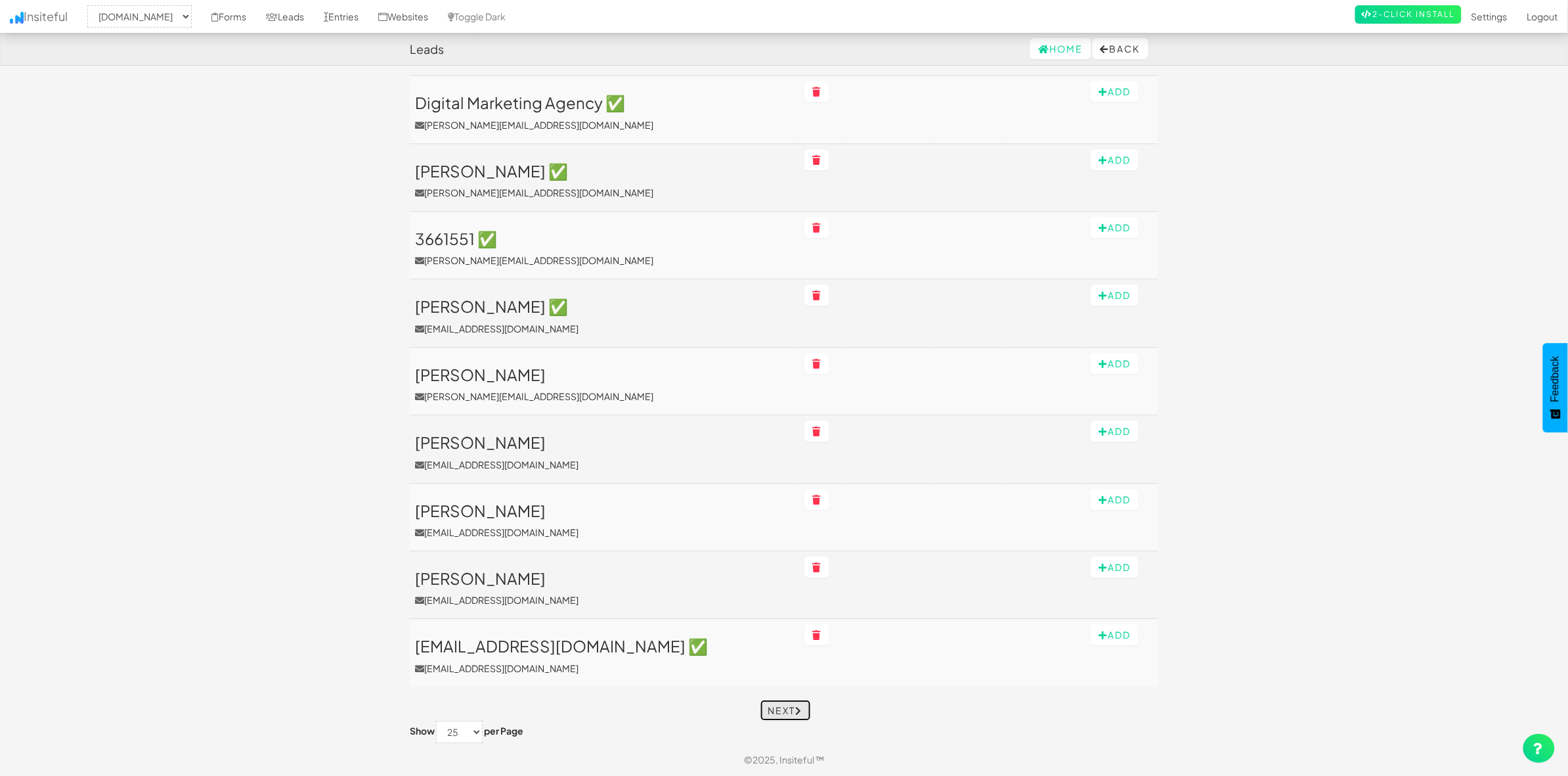
click at [785, 707] on link "Next" at bounding box center [786, 710] width 50 height 21
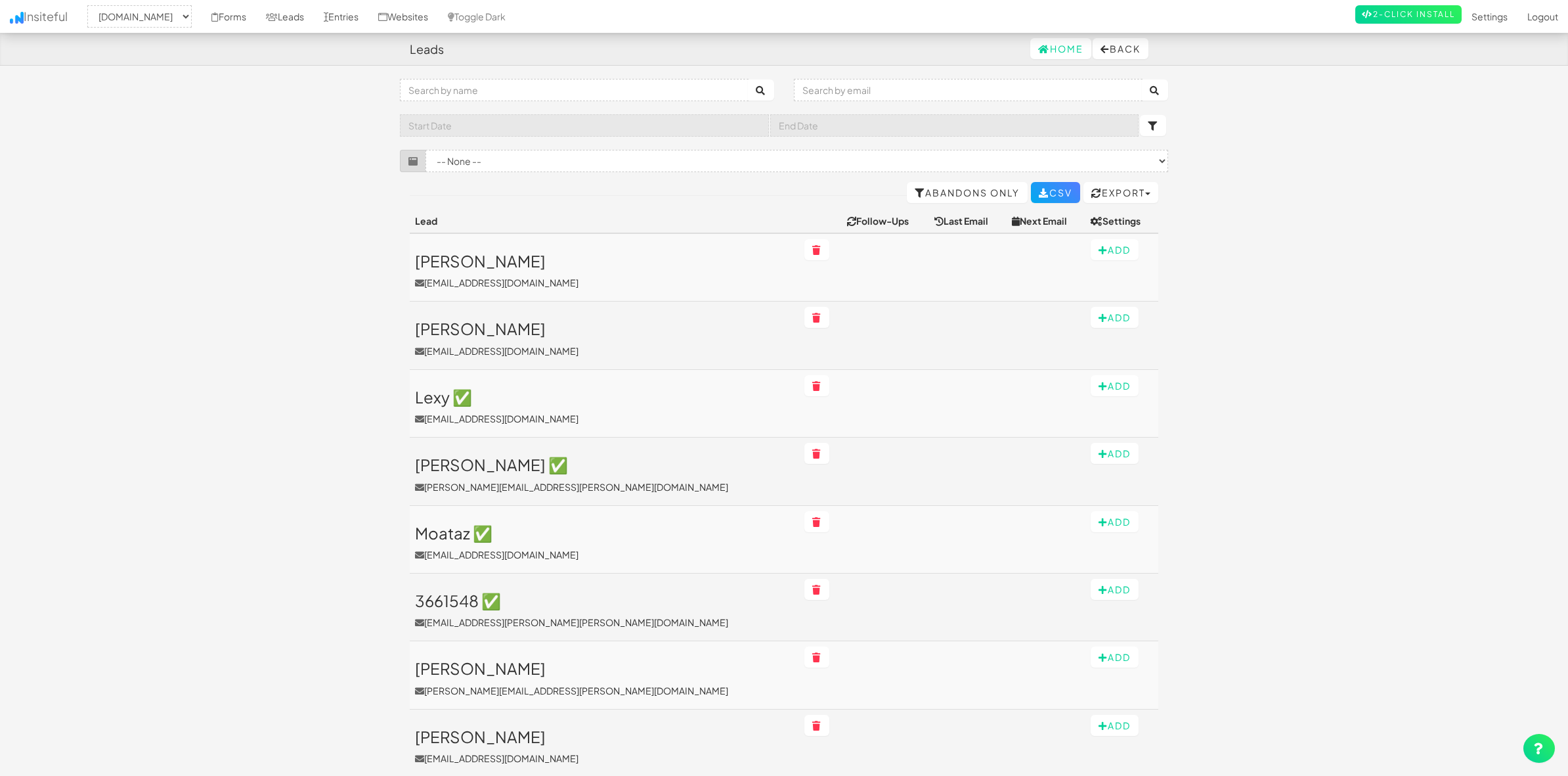
select select "1943"
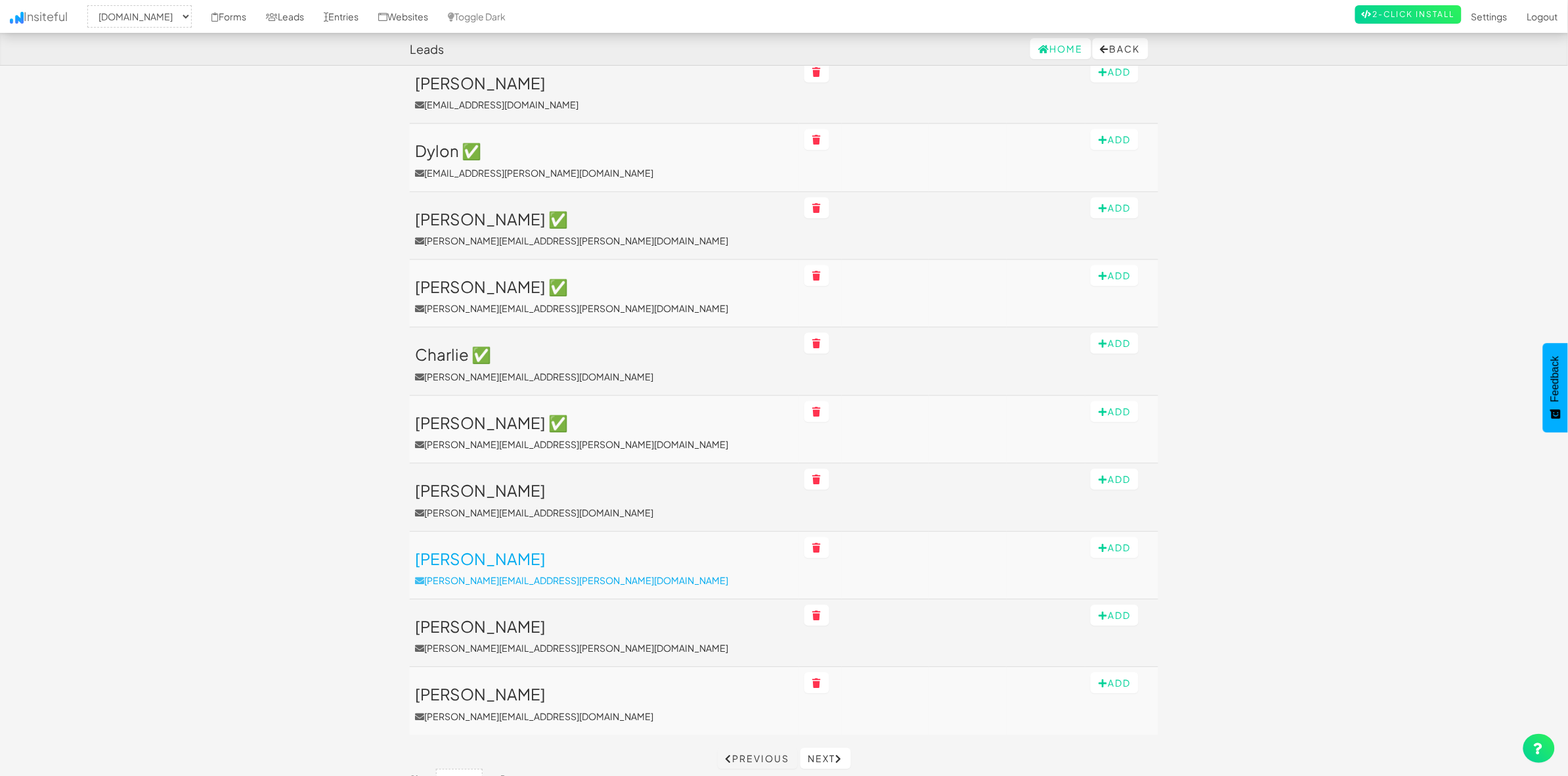
scroll to position [1246, 0]
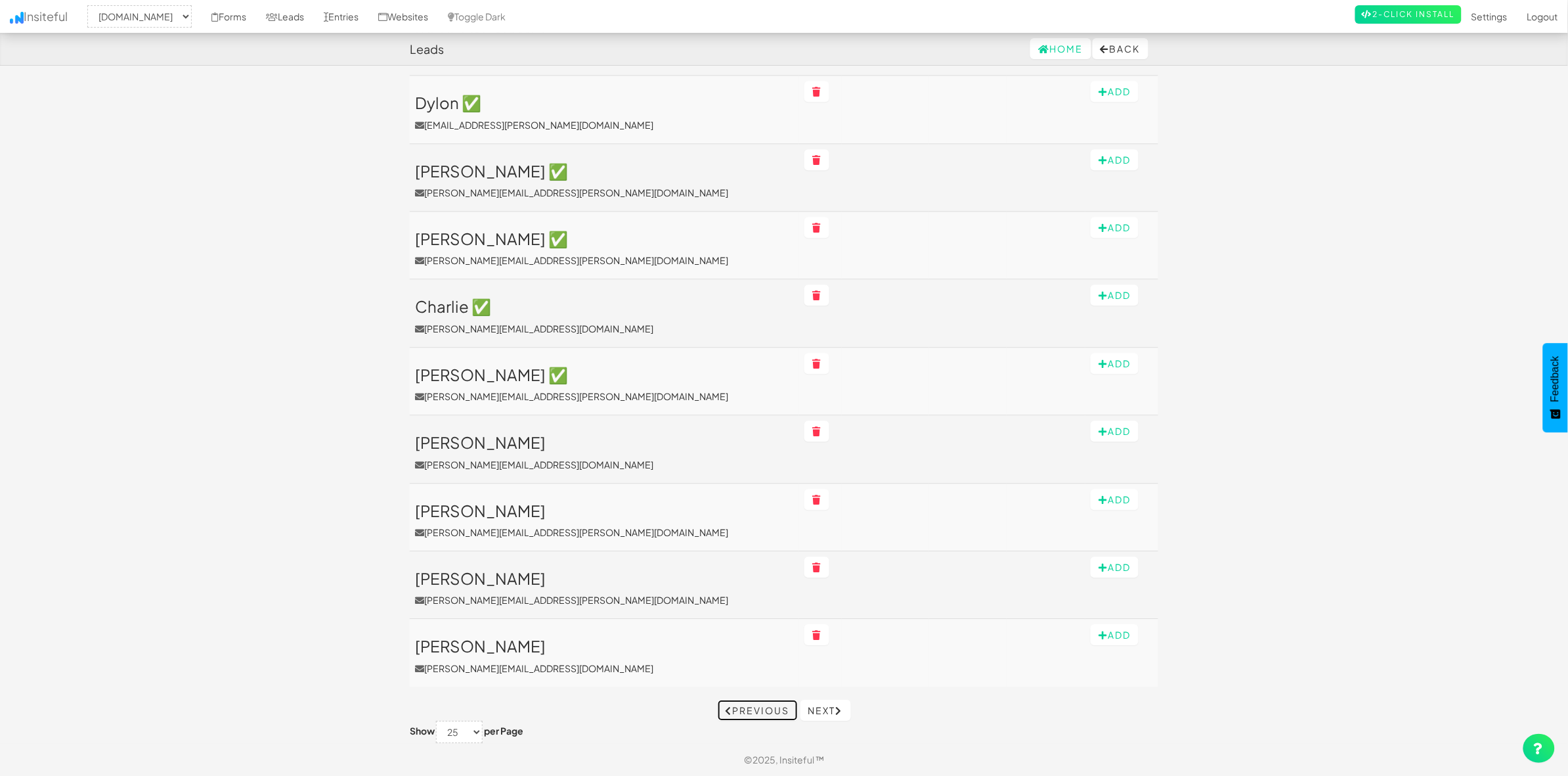
click at [737, 710] on link "Previous" at bounding box center [757, 710] width 80 height 21
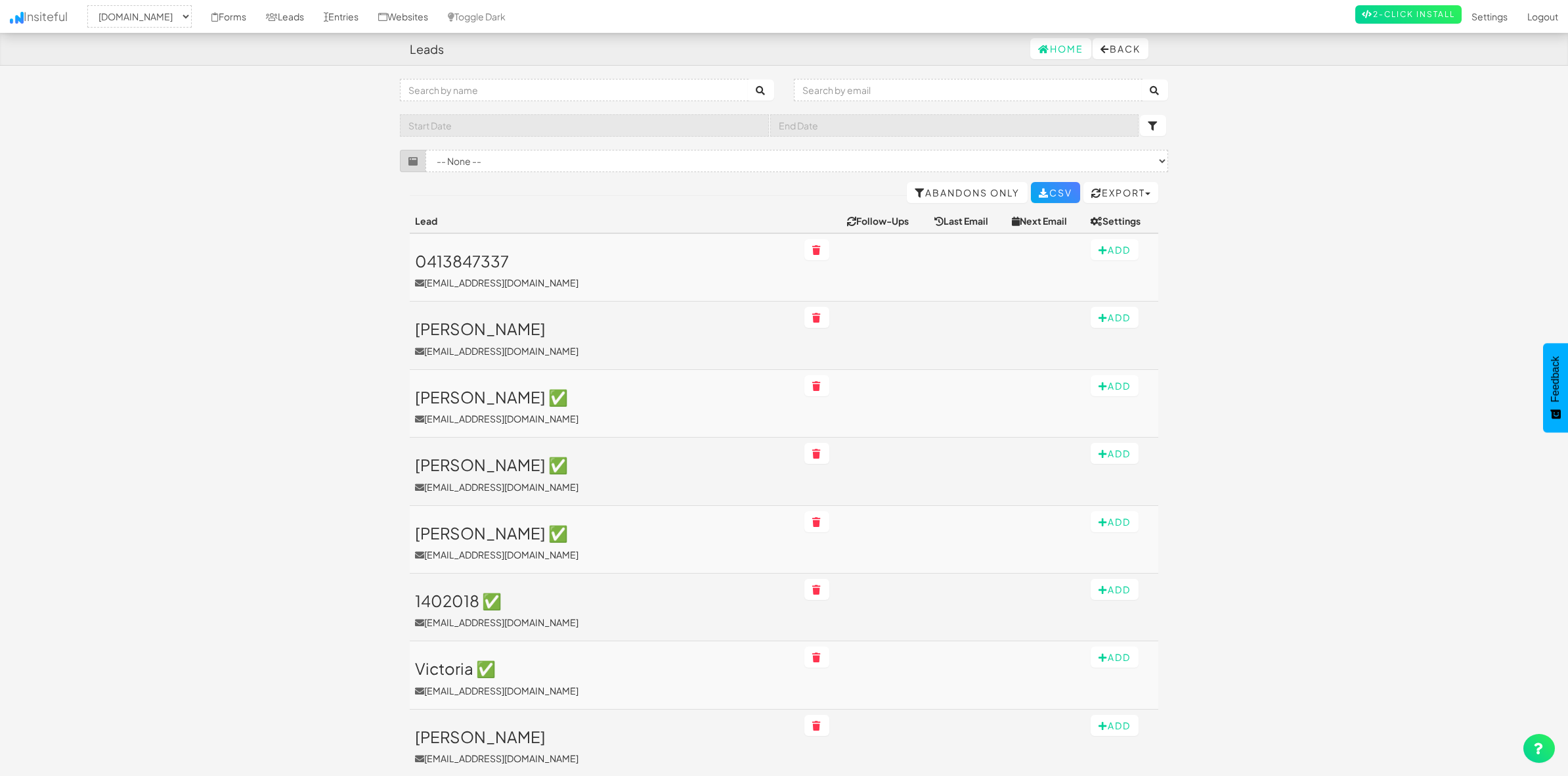
select select "1943"
click at [274, 11] on link "Leads" at bounding box center [285, 16] width 58 height 33
select select "1943"
click at [1017, 158] on select "-- None -- Talk to Expert (go.nuix.com/l/862531/2023-06-30/2mvkpn#pardot-form) …" at bounding box center [797, 160] width 743 height 23
click at [1010, 153] on select "-- None -- Talk to Expert (go.nuix.com/l/862531/2023-06-30/2mvkpn#pardot-form) …" at bounding box center [797, 160] width 743 height 23
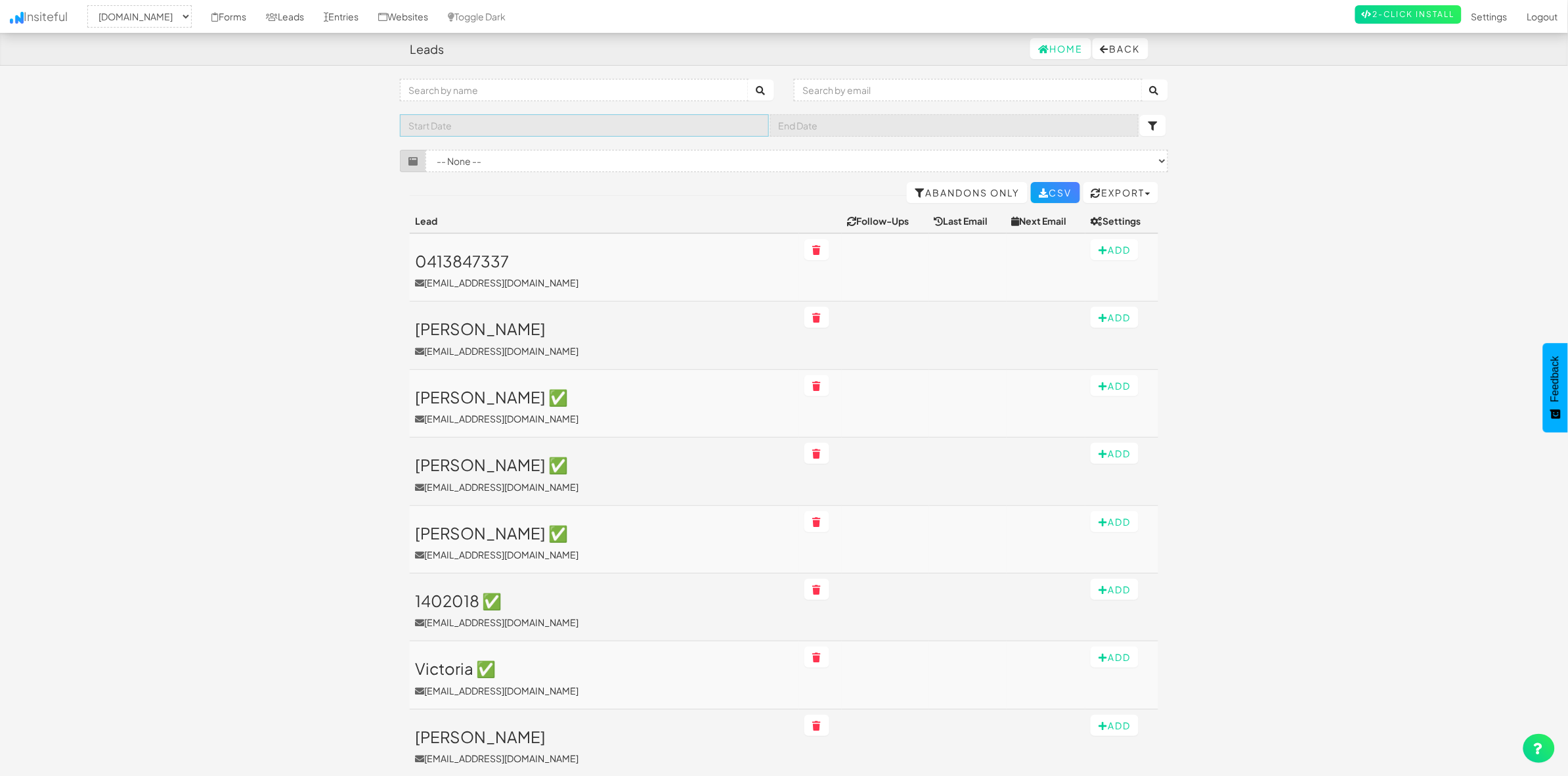
click at [668, 123] on input "text" at bounding box center [584, 125] width 369 height 23
click at [438, 188] on span "1" at bounding box center [443, 191] width 26 height 26
type input "2025-09-01"
click at [945, 117] on input "text" at bounding box center [954, 125] width 369 height 23
click at [816, 244] on span "15" at bounding box center [813, 243] width 26 height 26
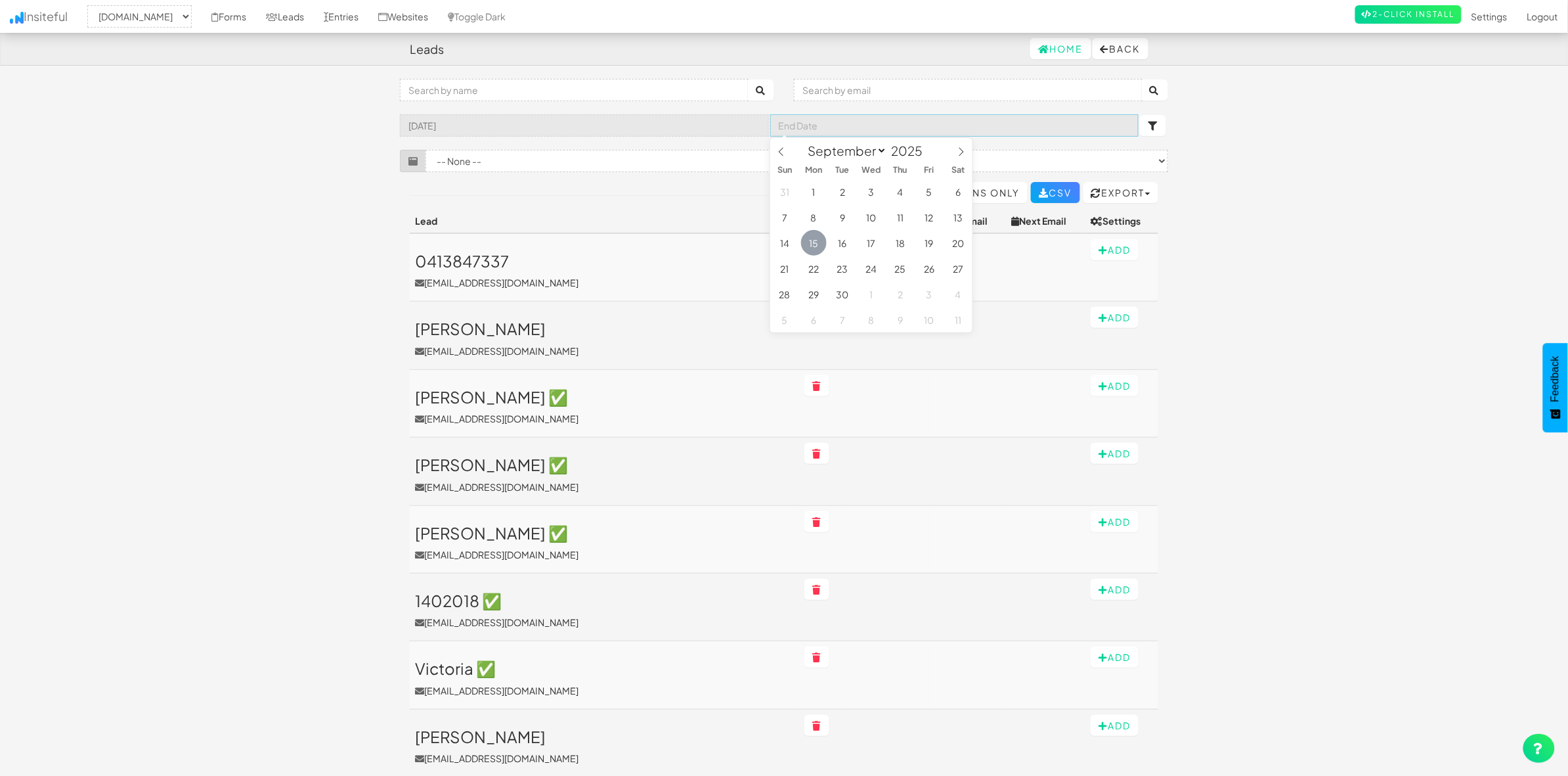
type input "2025-09-15"
click at [1153, 127] on icon "submit" at bounding box center [1152, 126] width 11 height 9
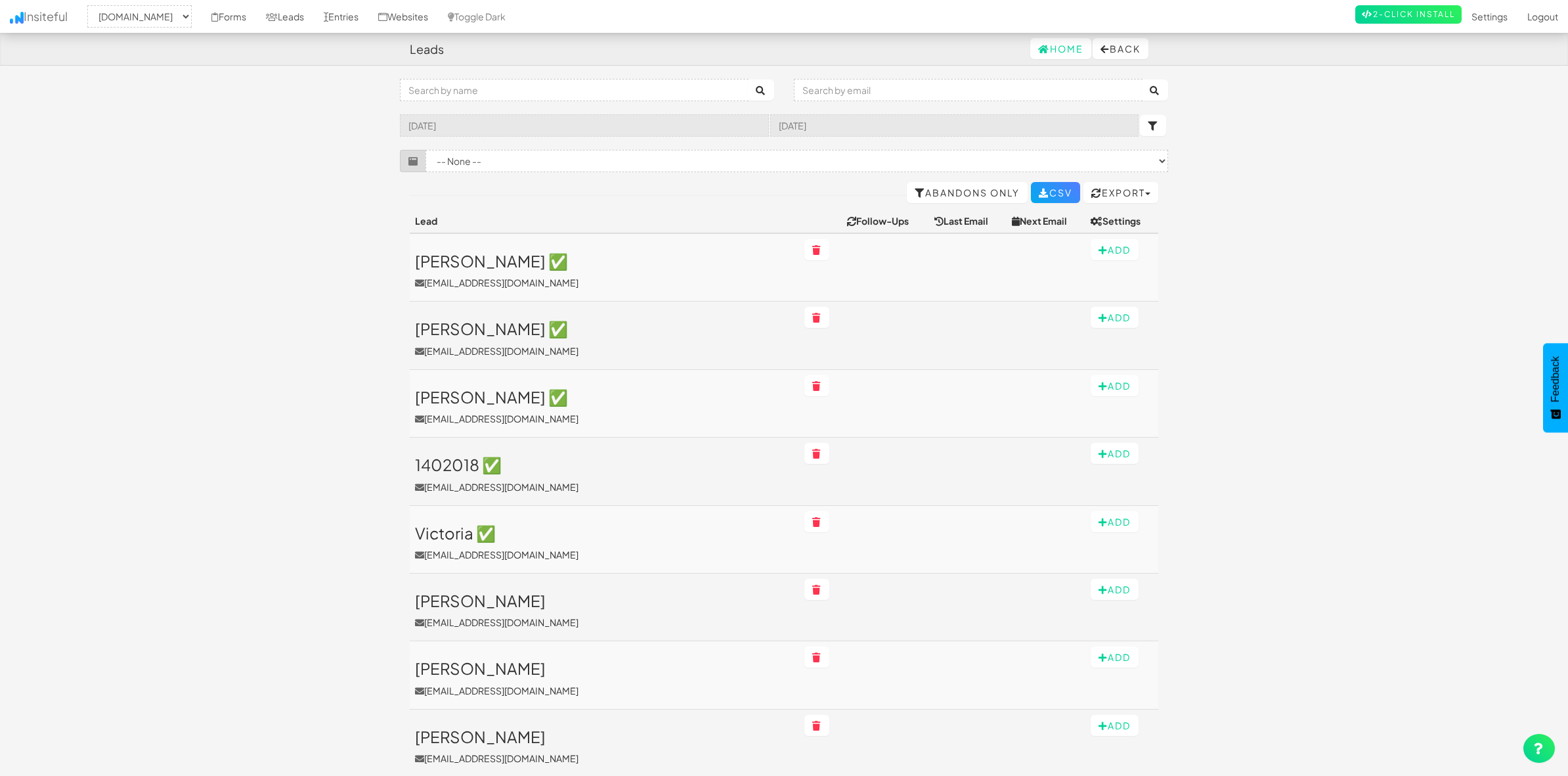
select select "1943"
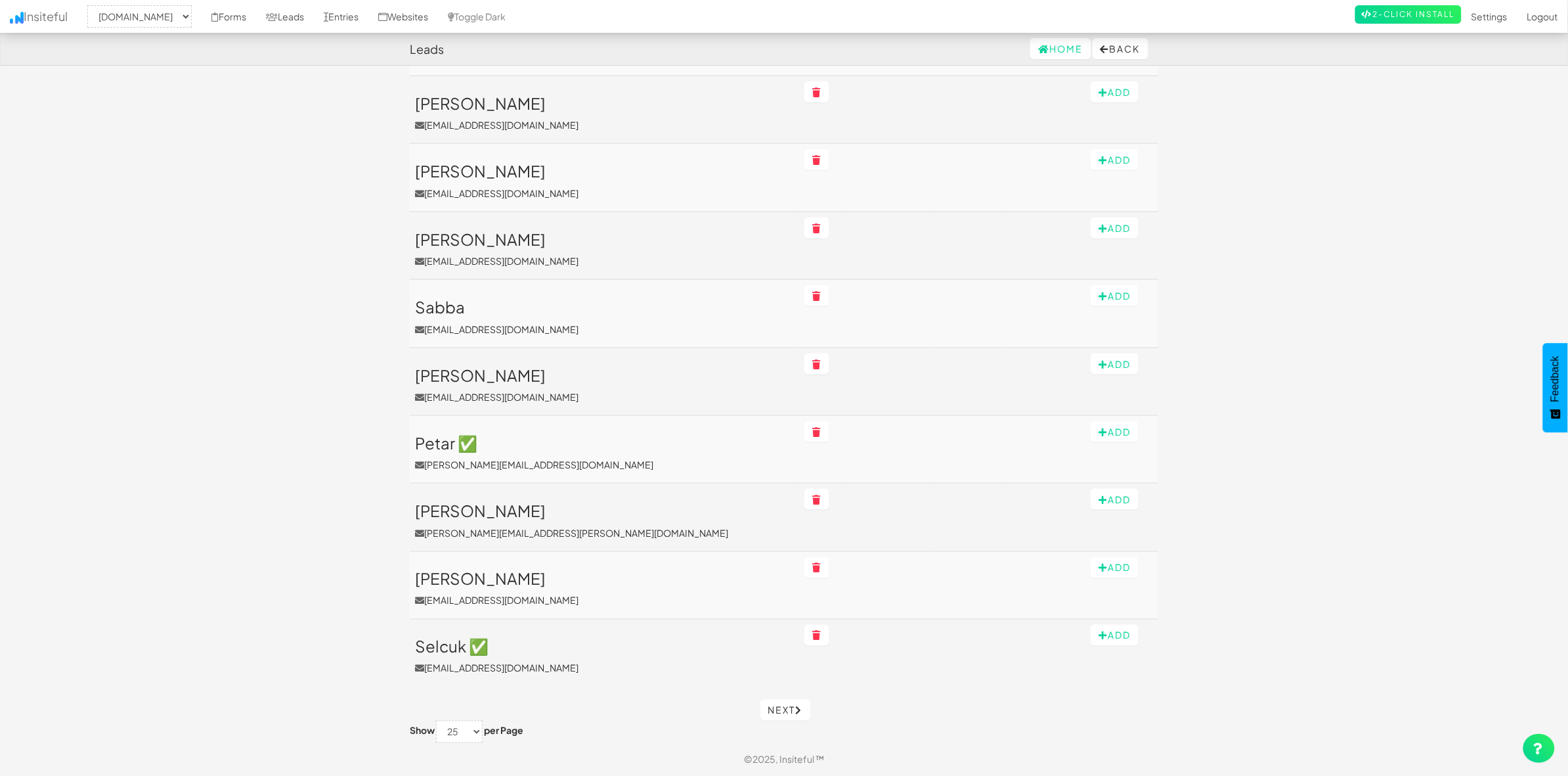
scroll to position [499, 0]
click at [783, 711] on link "Next" at bounding box center [786, 710] width 50 height 21
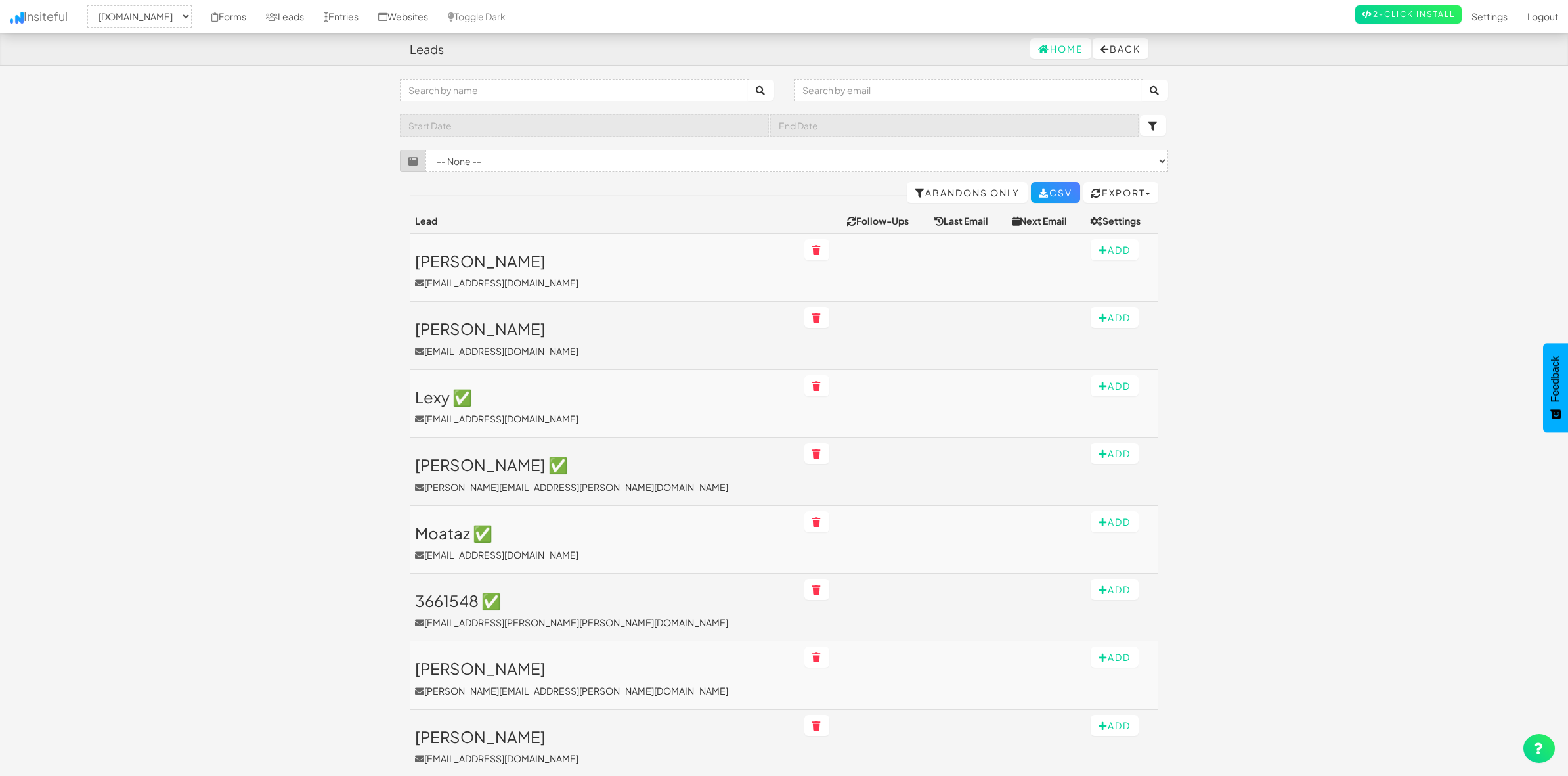
select select "1943"
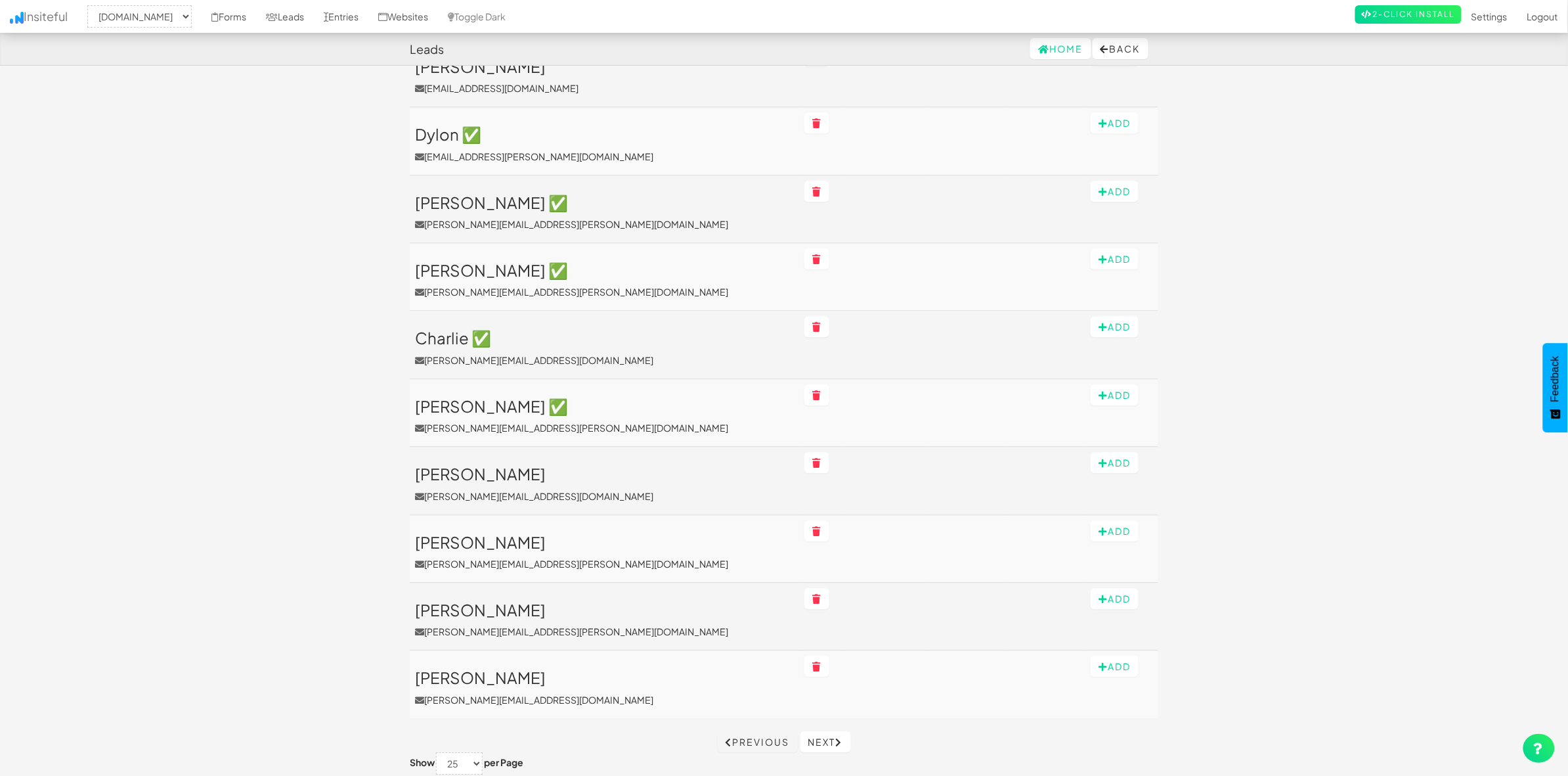
scroll to position [1231, 0]
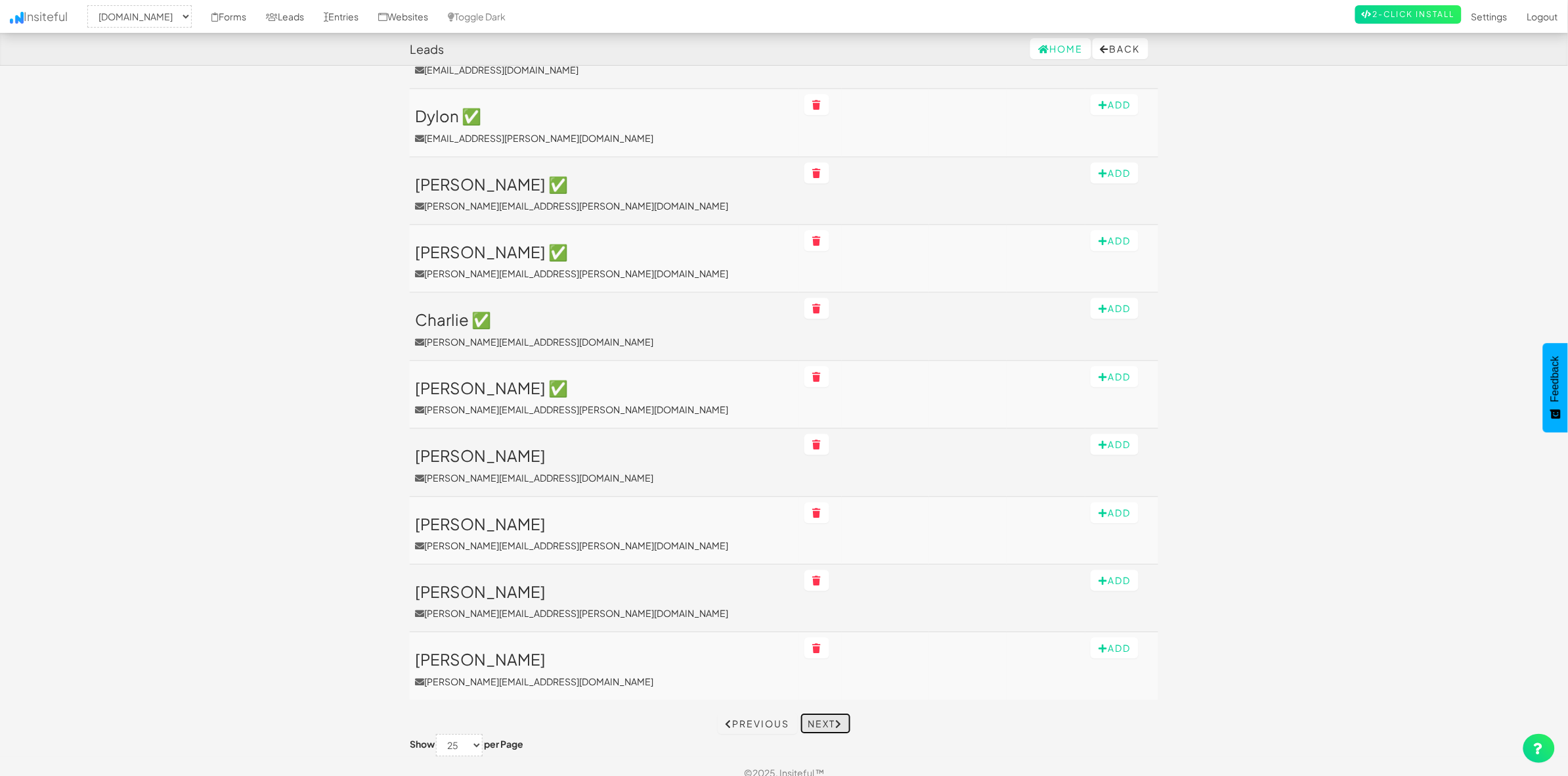
click at [821, 729] on link "Next" at bounding box center [825, 723] width 50 height 21
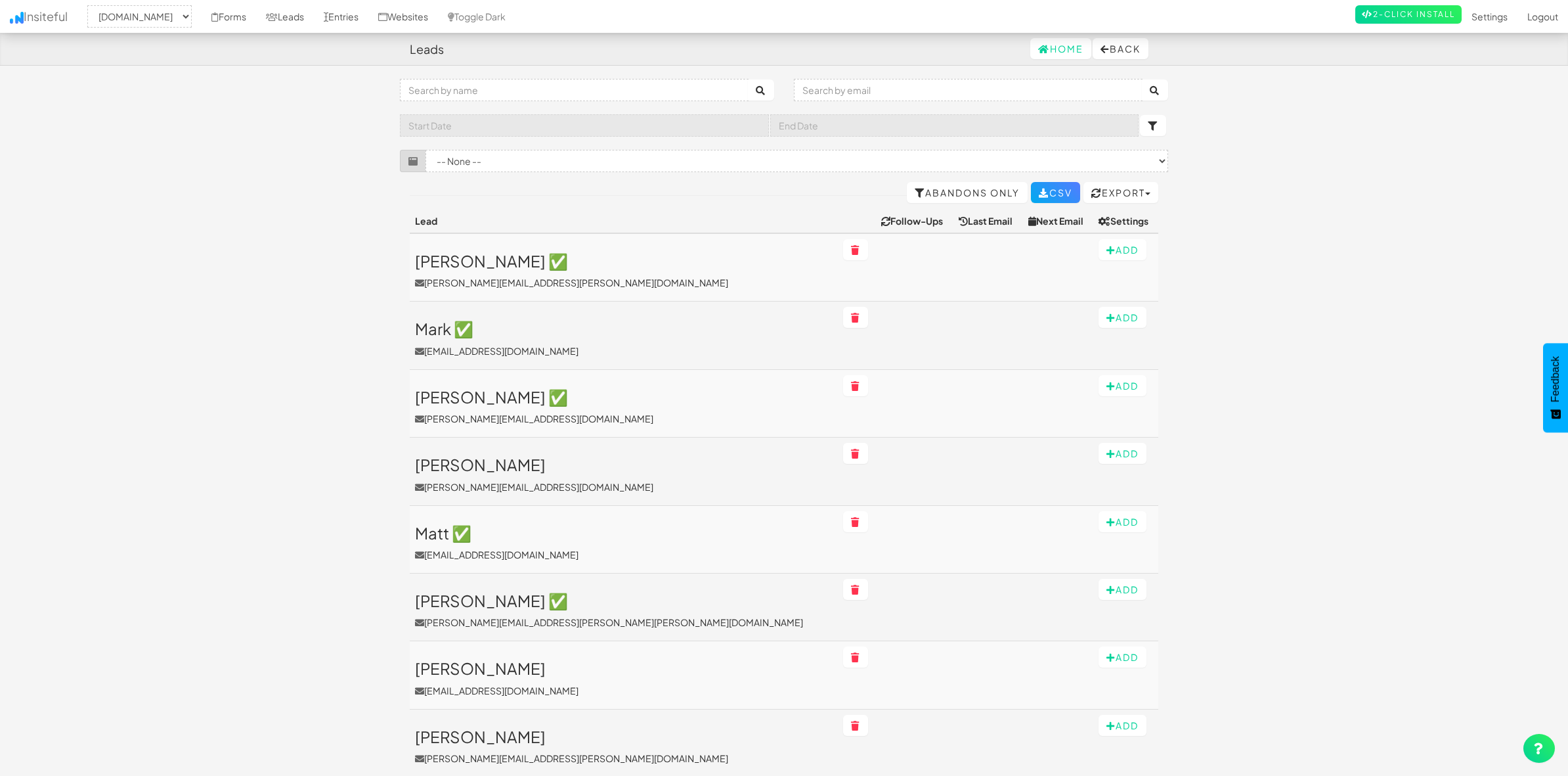
select select "1943"
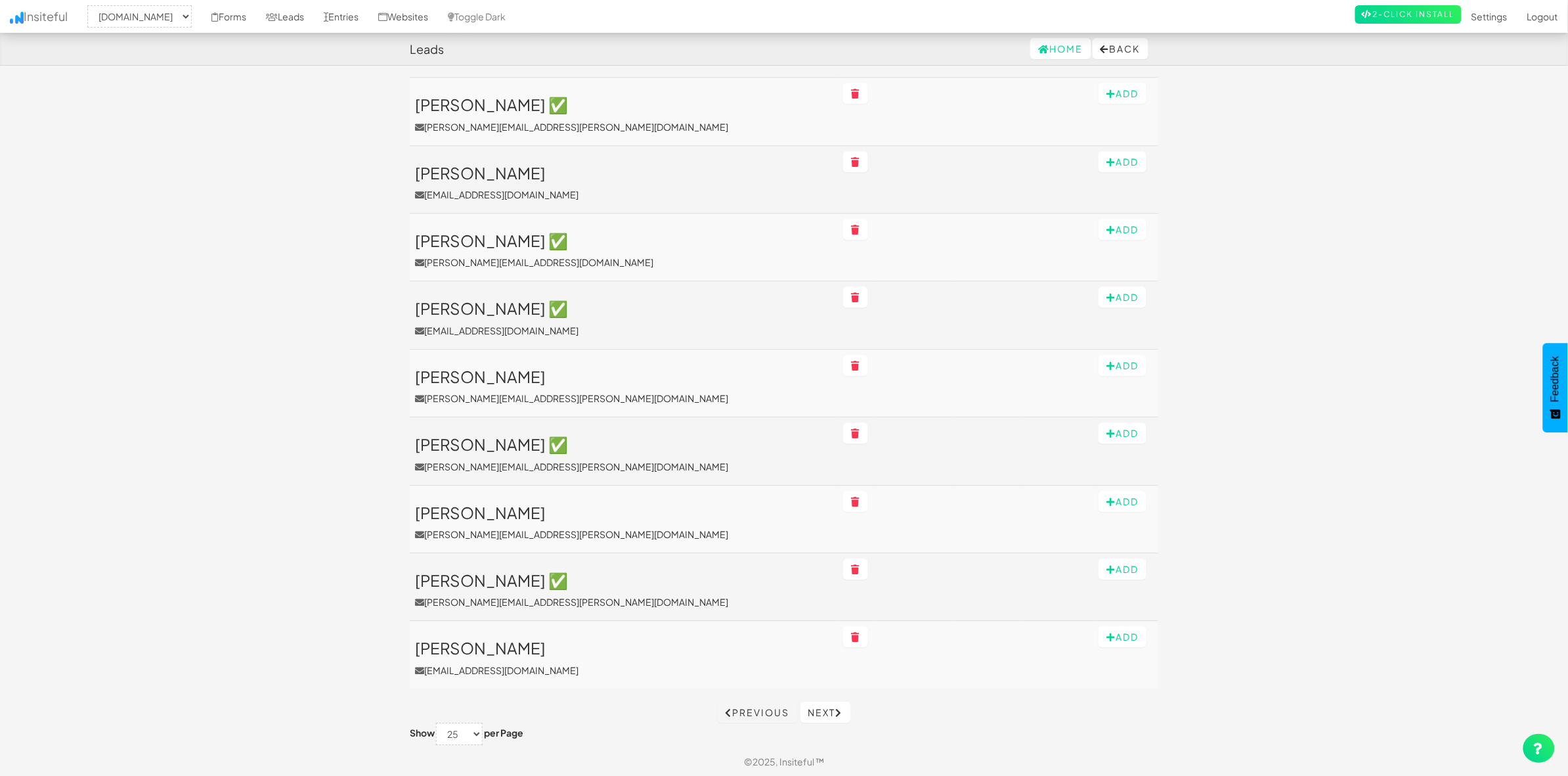
scroll to position [1246, 0]
click at [840, 708] on icon at bounding box center [839, 710] width 8 height 9
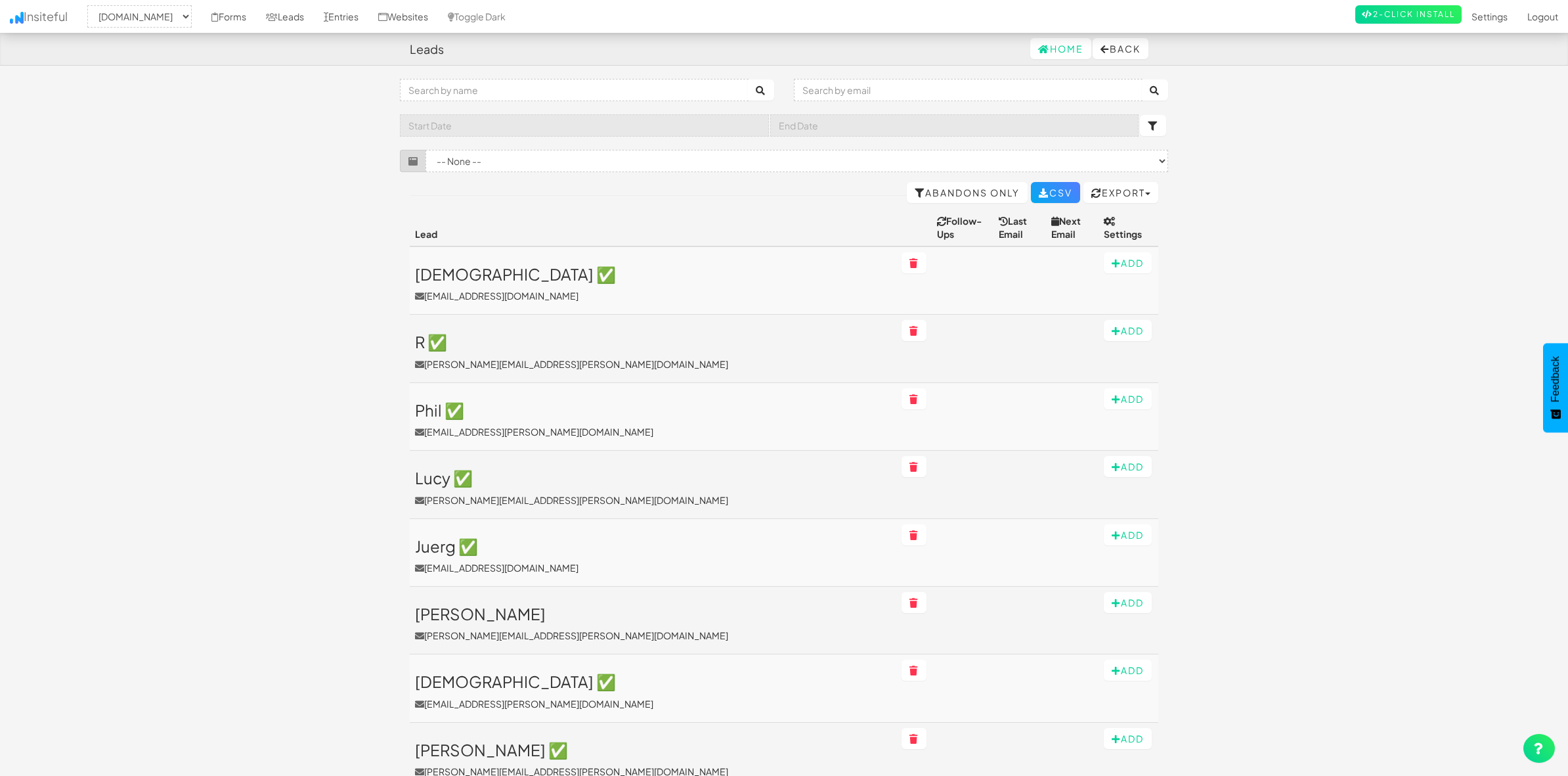
select select "1943"
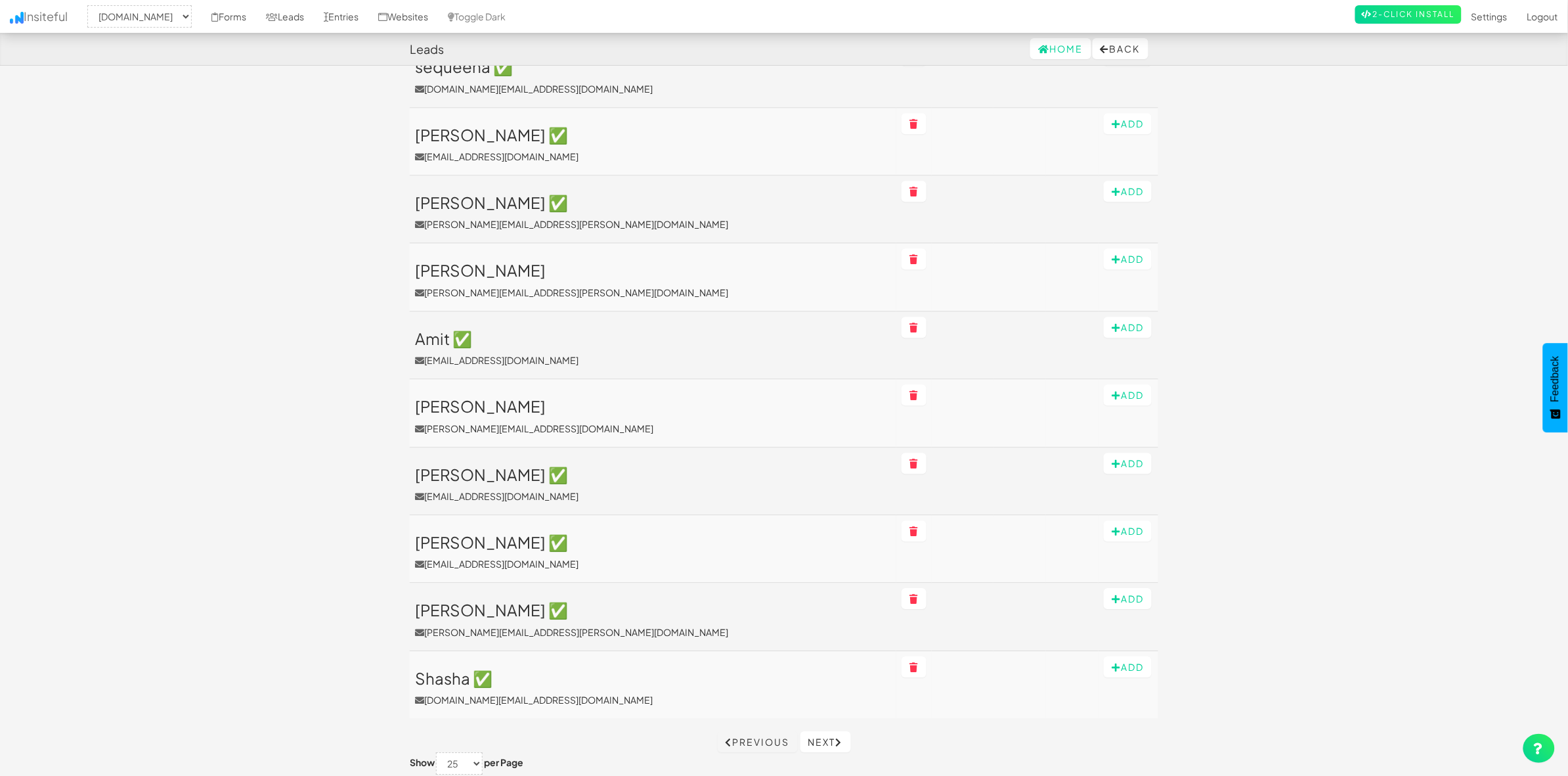
scroll to position [1246, 0]
click at [818, 728] on link "Next" at bounding box center [825, 738] width 50 height 21
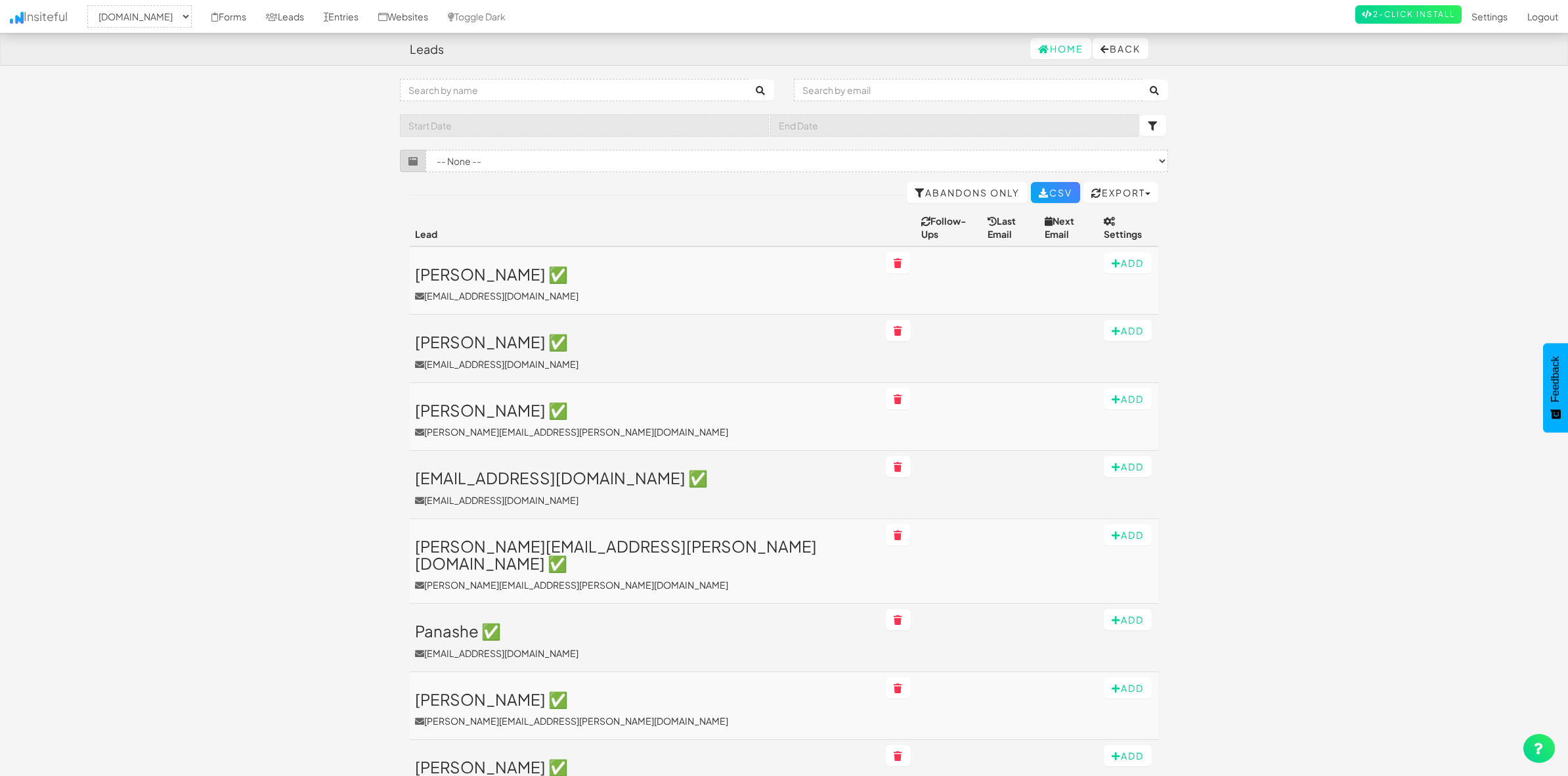
select select "1943"
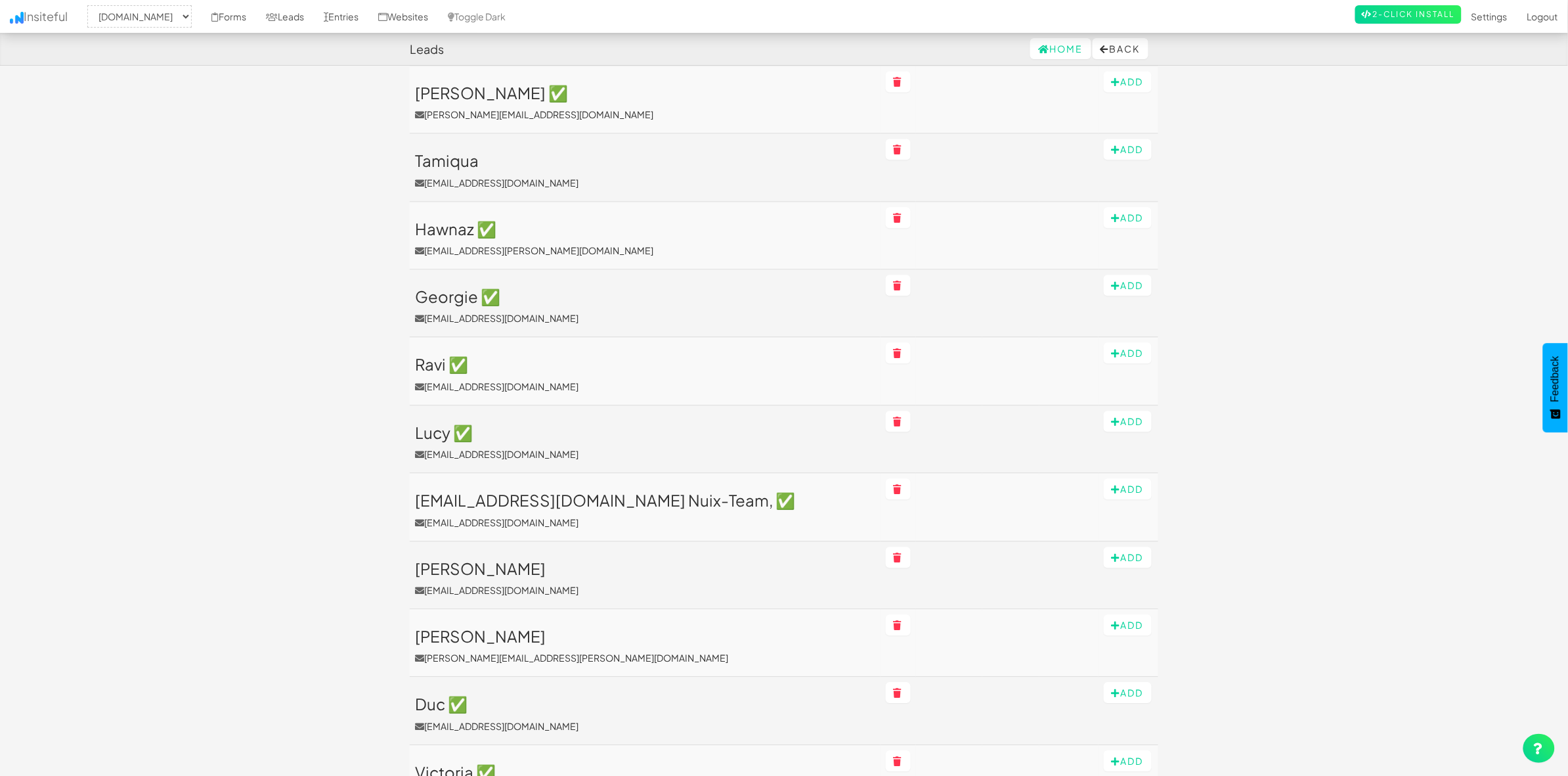
scroll to position [1246, 0]
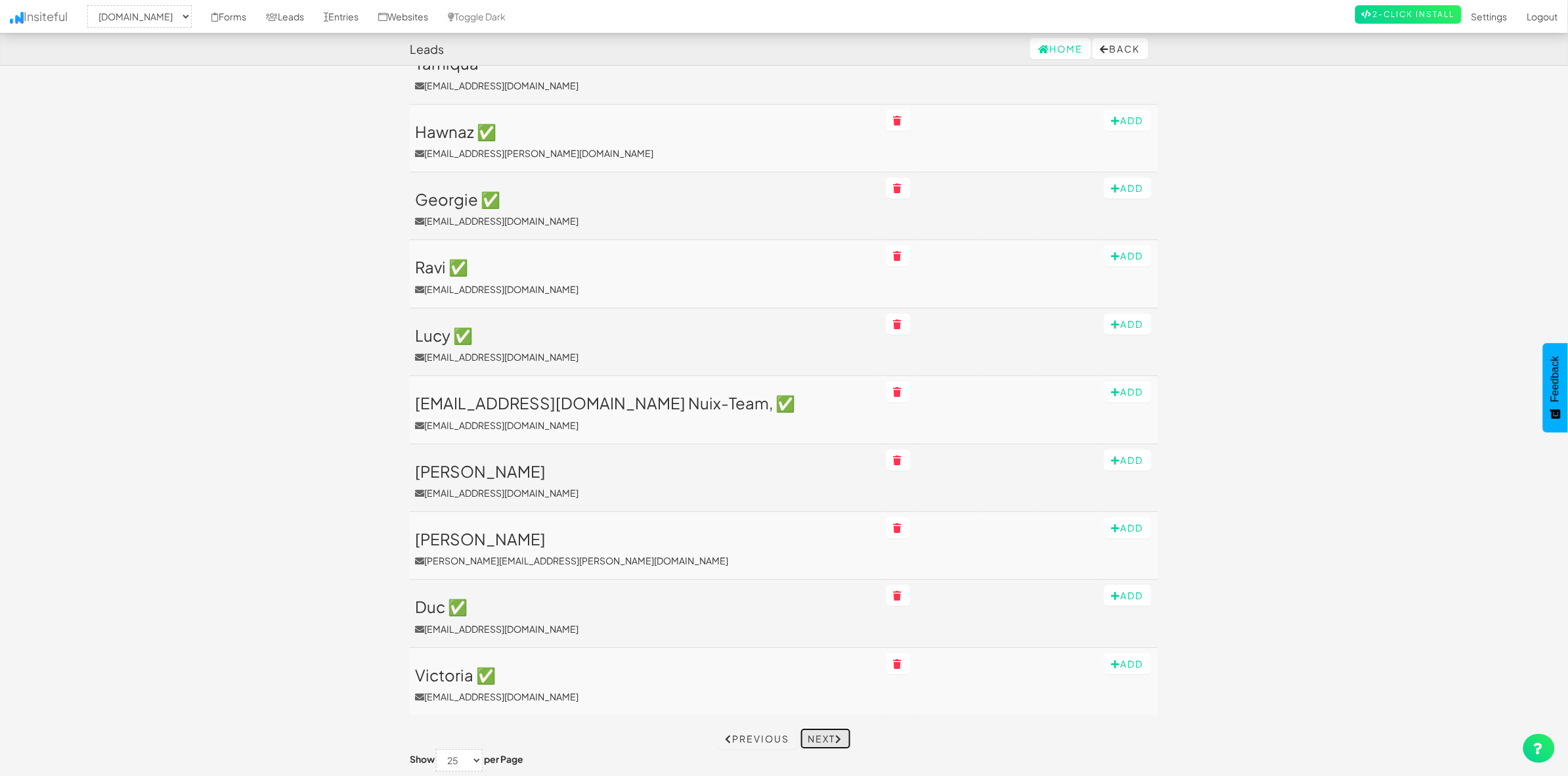
click at [840, 734] on icon at bounding box center [839, 738] width 8 height 9
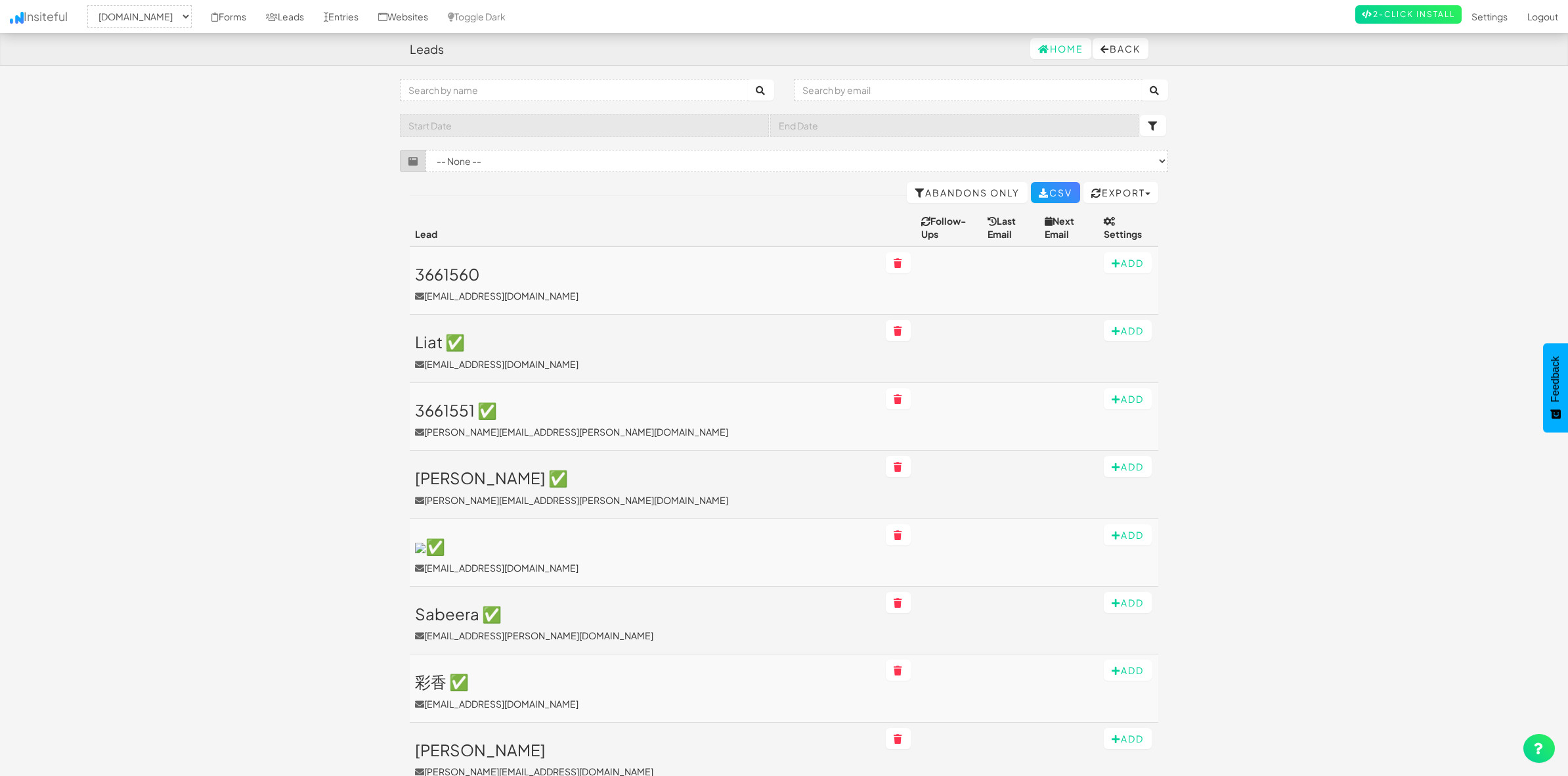
select select "1943"
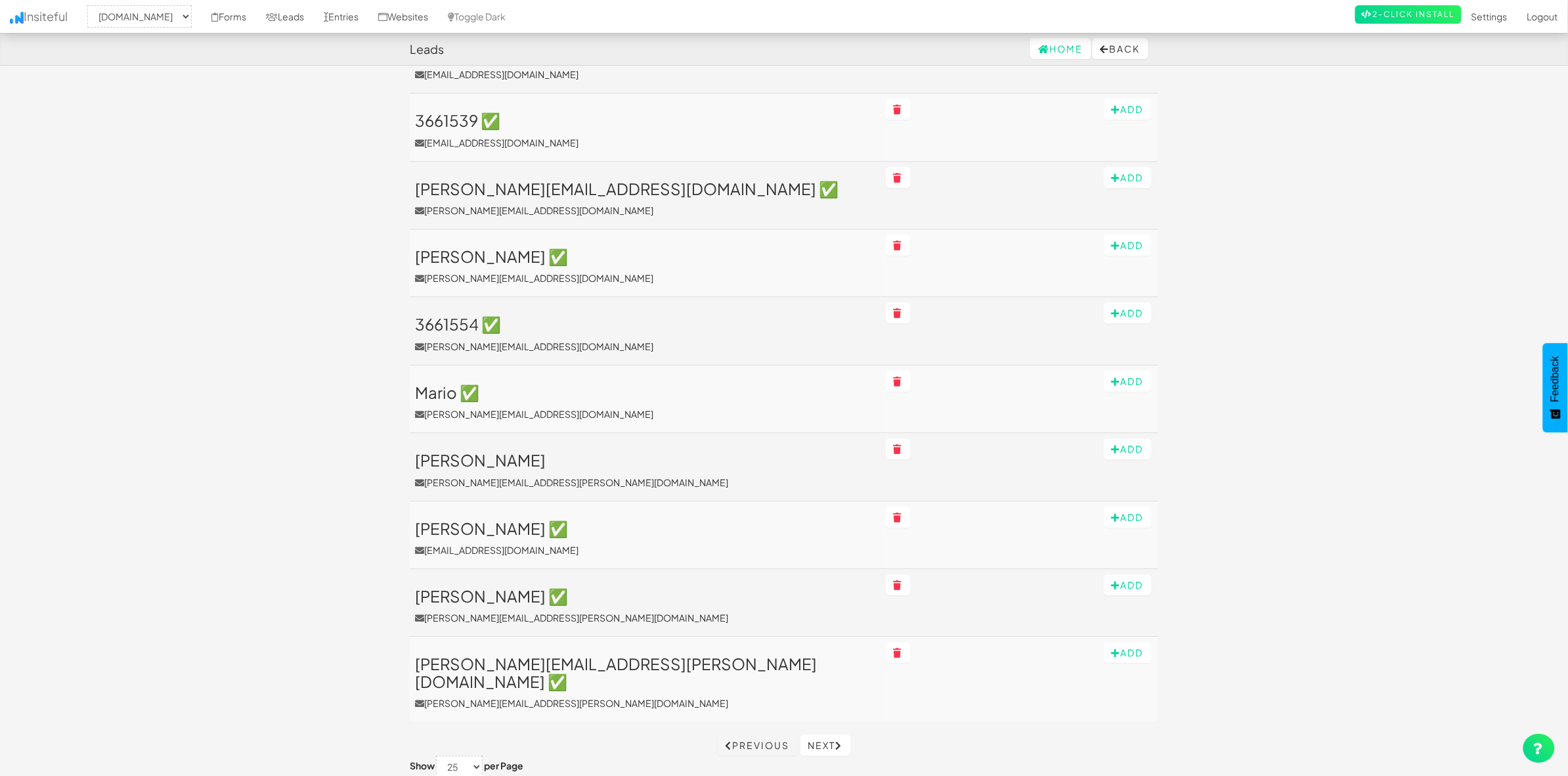
scroll to position [1246, 0]
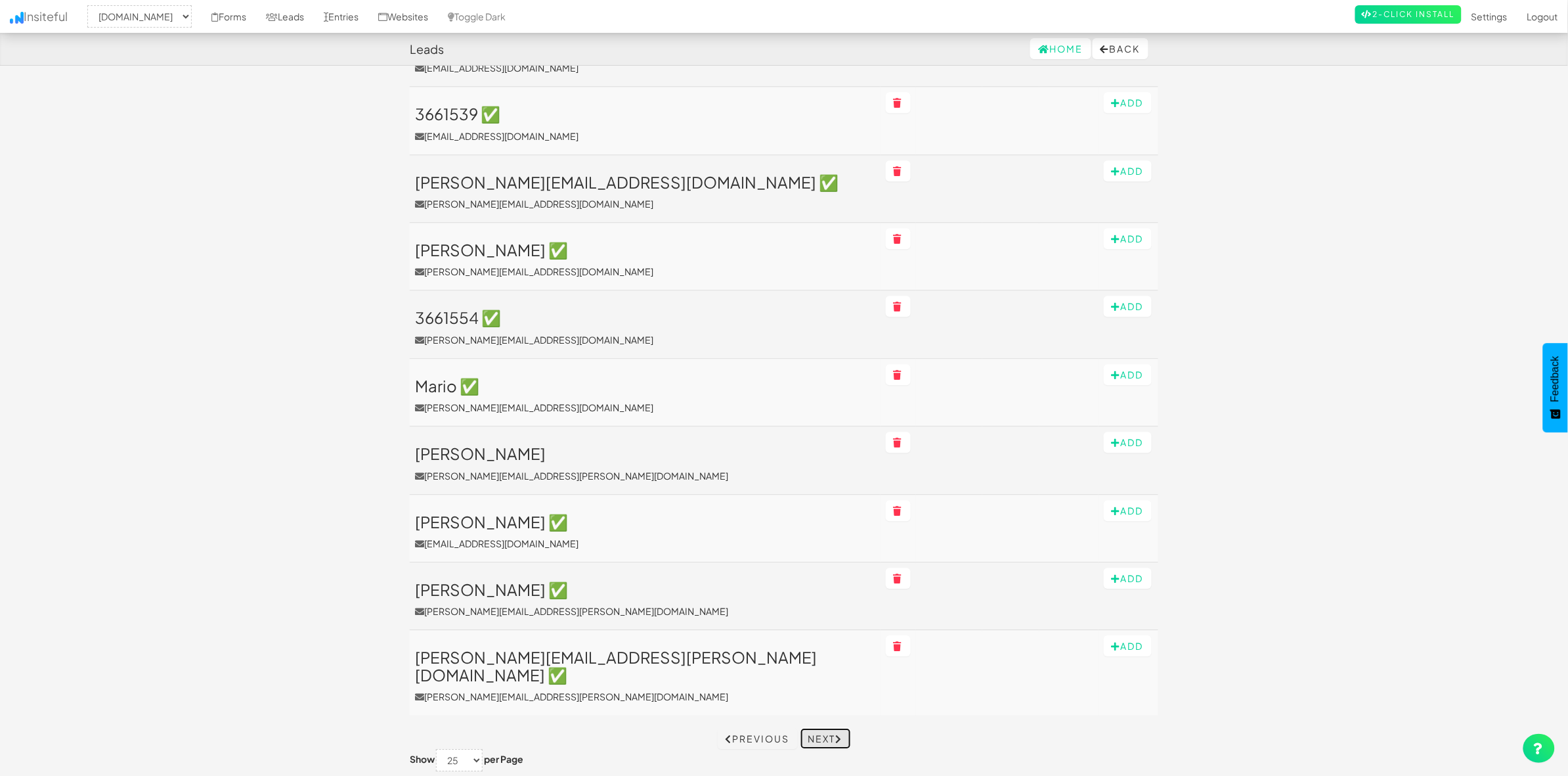
click at [828, 728] on link "Next" at bounding box center [825, 738] width 50 height 21
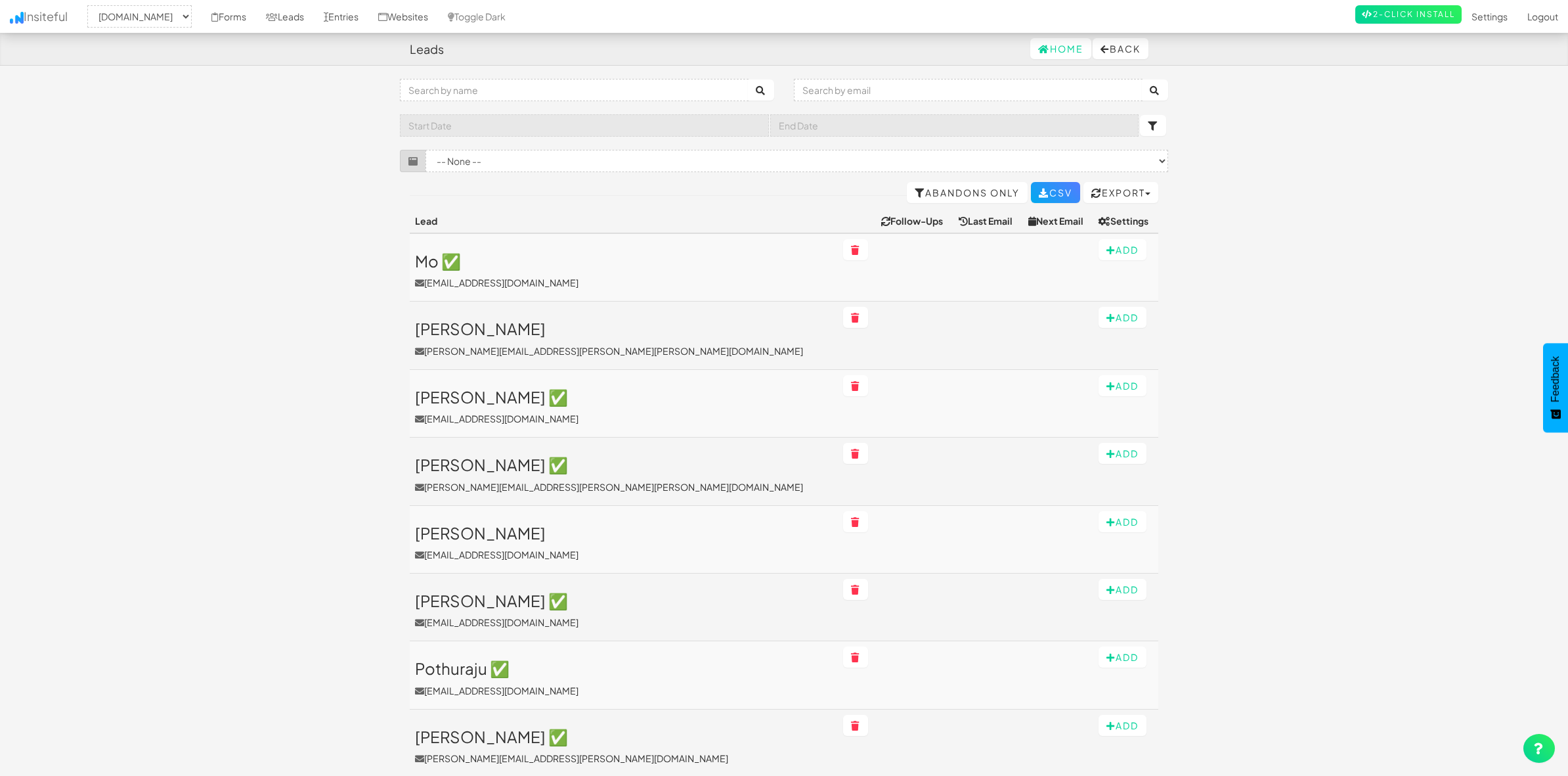
select select "1943"
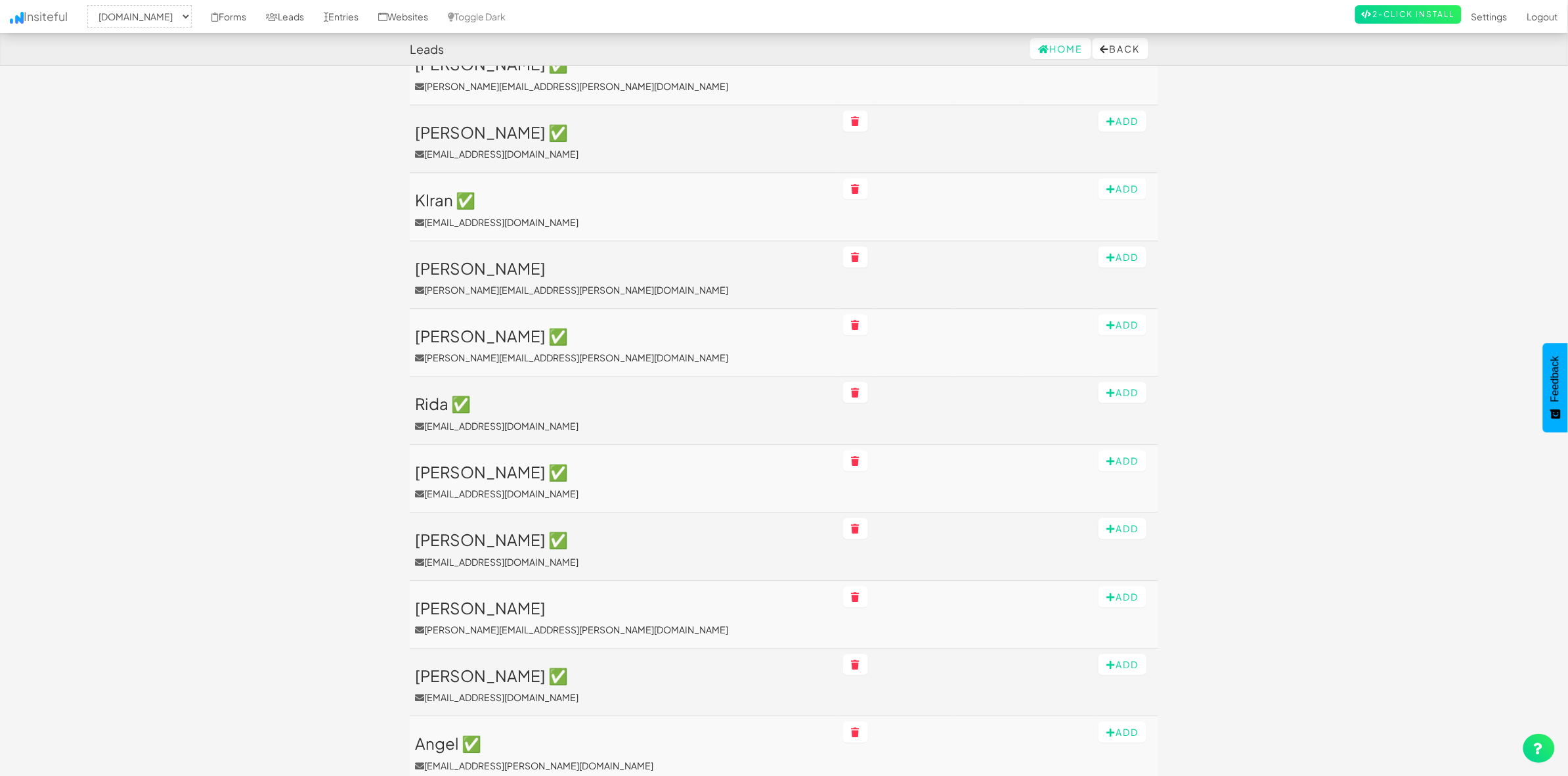
scroll to position [1246, 0]
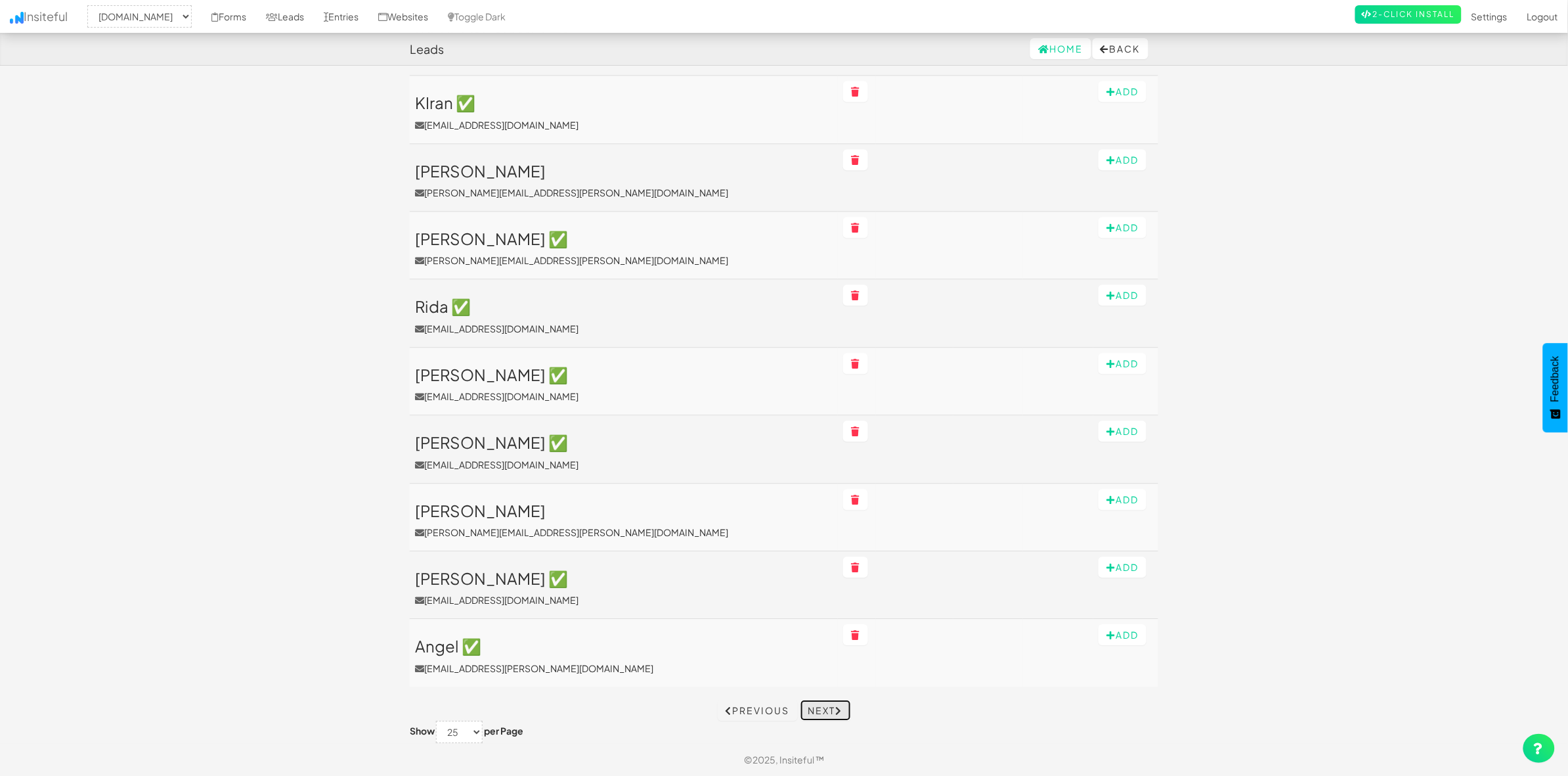
click at [835, 716] on link "Next" at bounding box center [825, 710] width 50 height 21
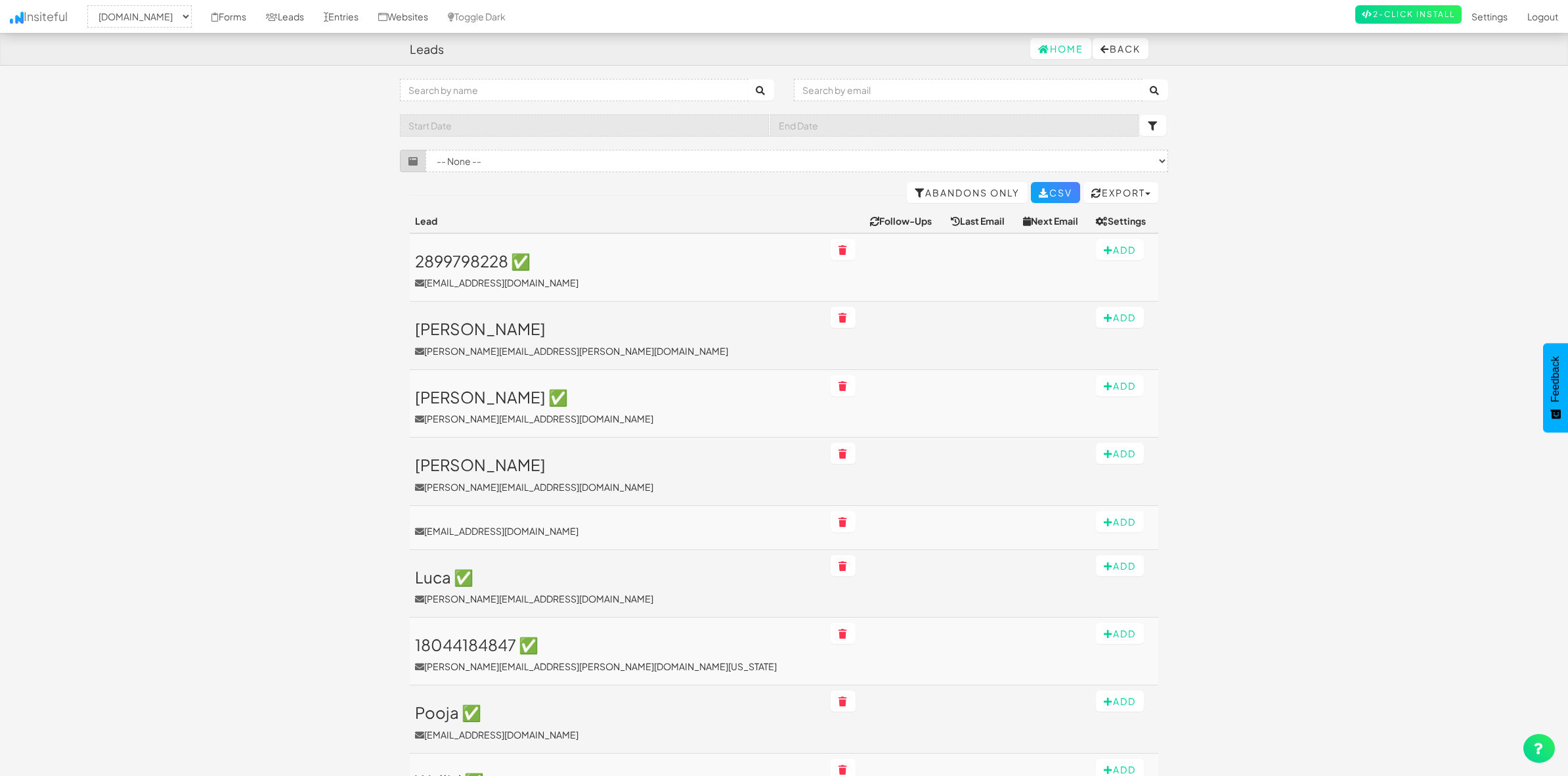
select select "1943"
click at [912, 122] on input "text" at bounding box center [954, 125] width 369 height 23
click at [806, 244] on span "15" at bounding box center [813, 243] width 26 height 26
type input "2025-09-15"
click at [696, 118] on input "text" at bounding box center [584, 125] width 369 height 23
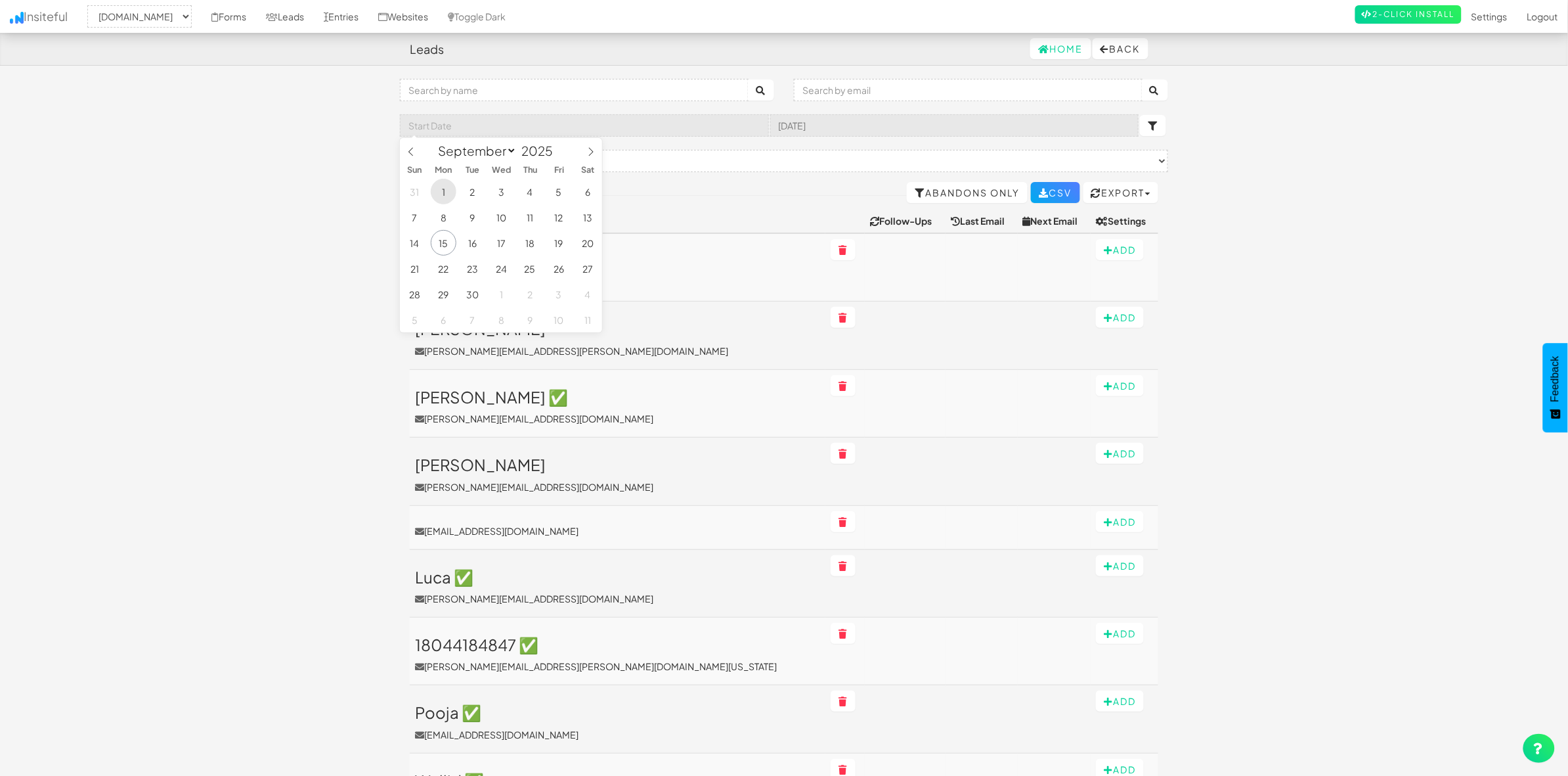
click at [441, 197] on span "1" at bounding box center [443, 191] width 26 height 26
type input "2025-09-01"
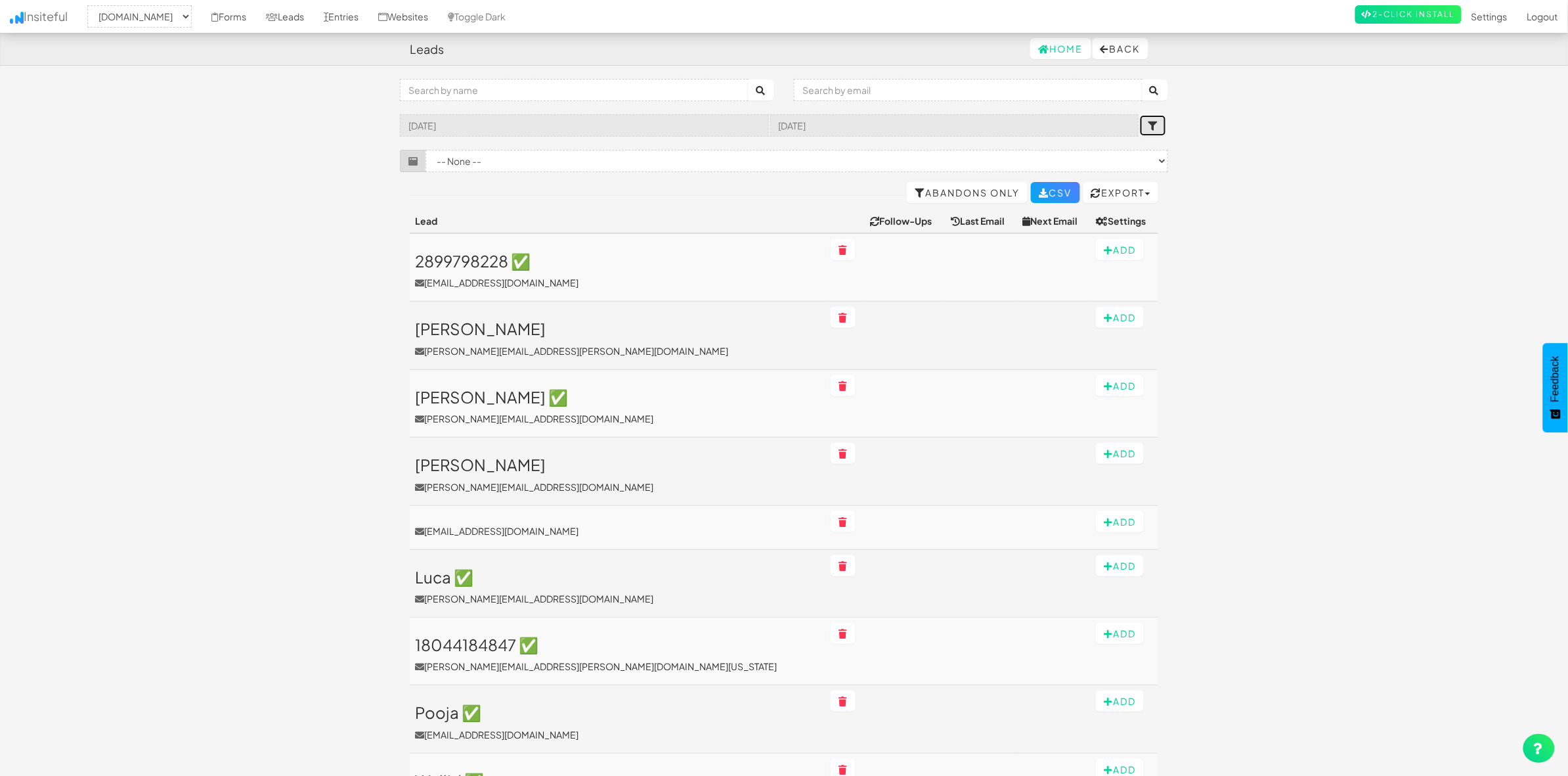
click at [1154, 119] on button "submit" at bounding box center [1152, 125] width 26 height 21
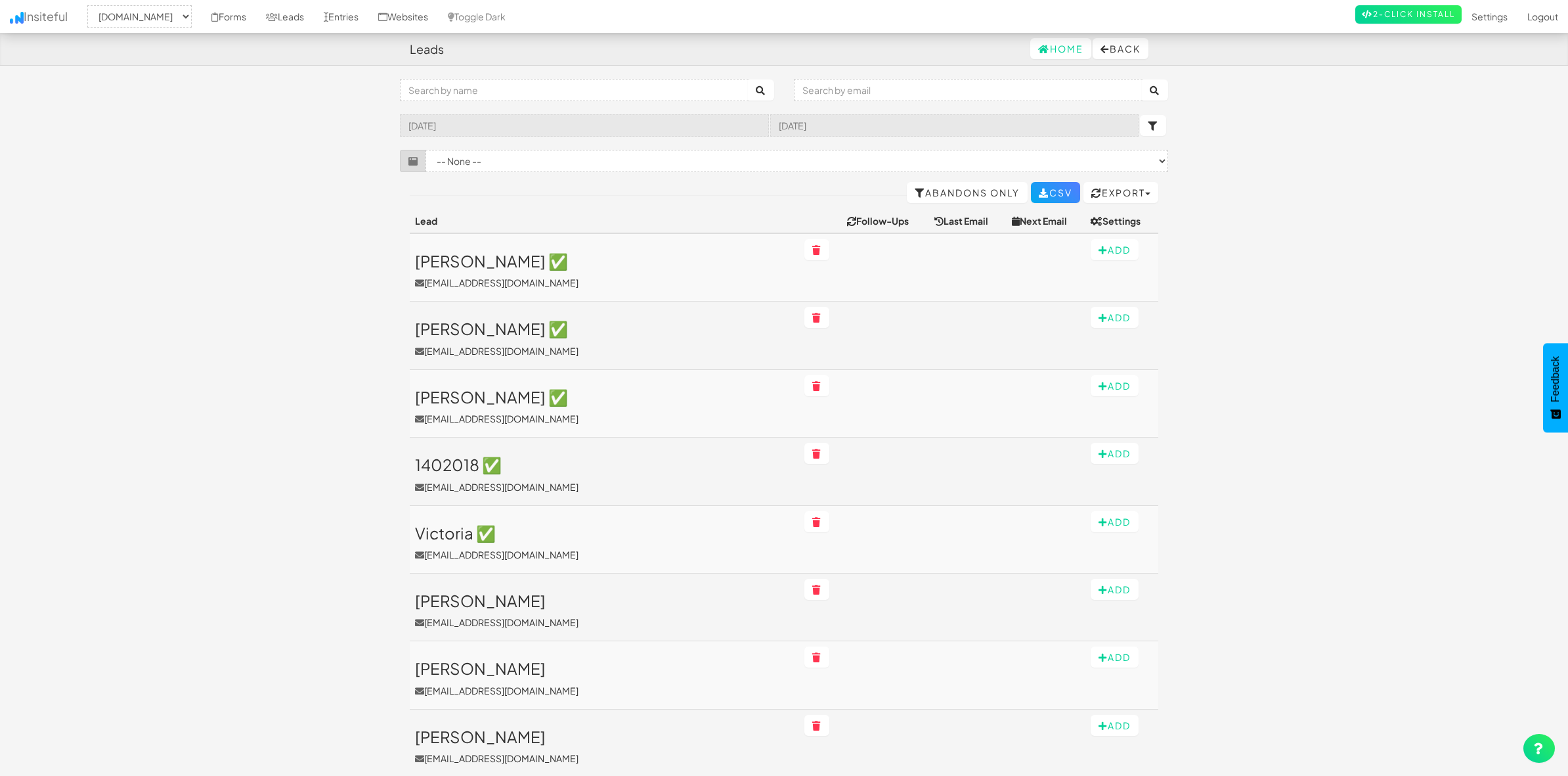
select select "1943"
click at [1132, 191] on button "Export" at bounding box center [1120, 192] width 75 height 21
click at [1070, 281] on link "Leads + Entries CSV" at bounding box center [1098, 281] width 118 height 17
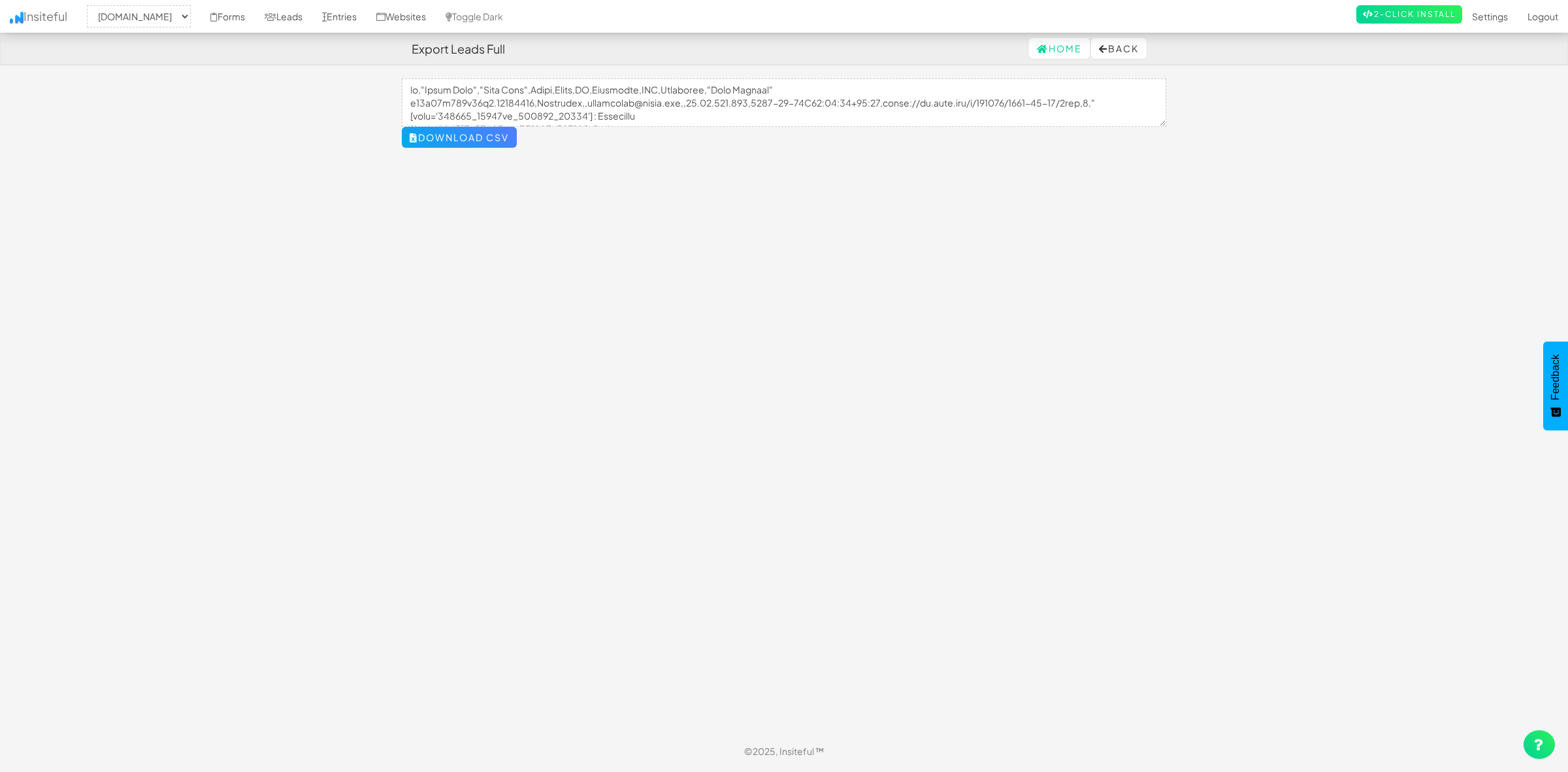
select select "1943"
click at [506, 133] on button "Download CSV" at bounding box center [459, 137] width 115 height 21
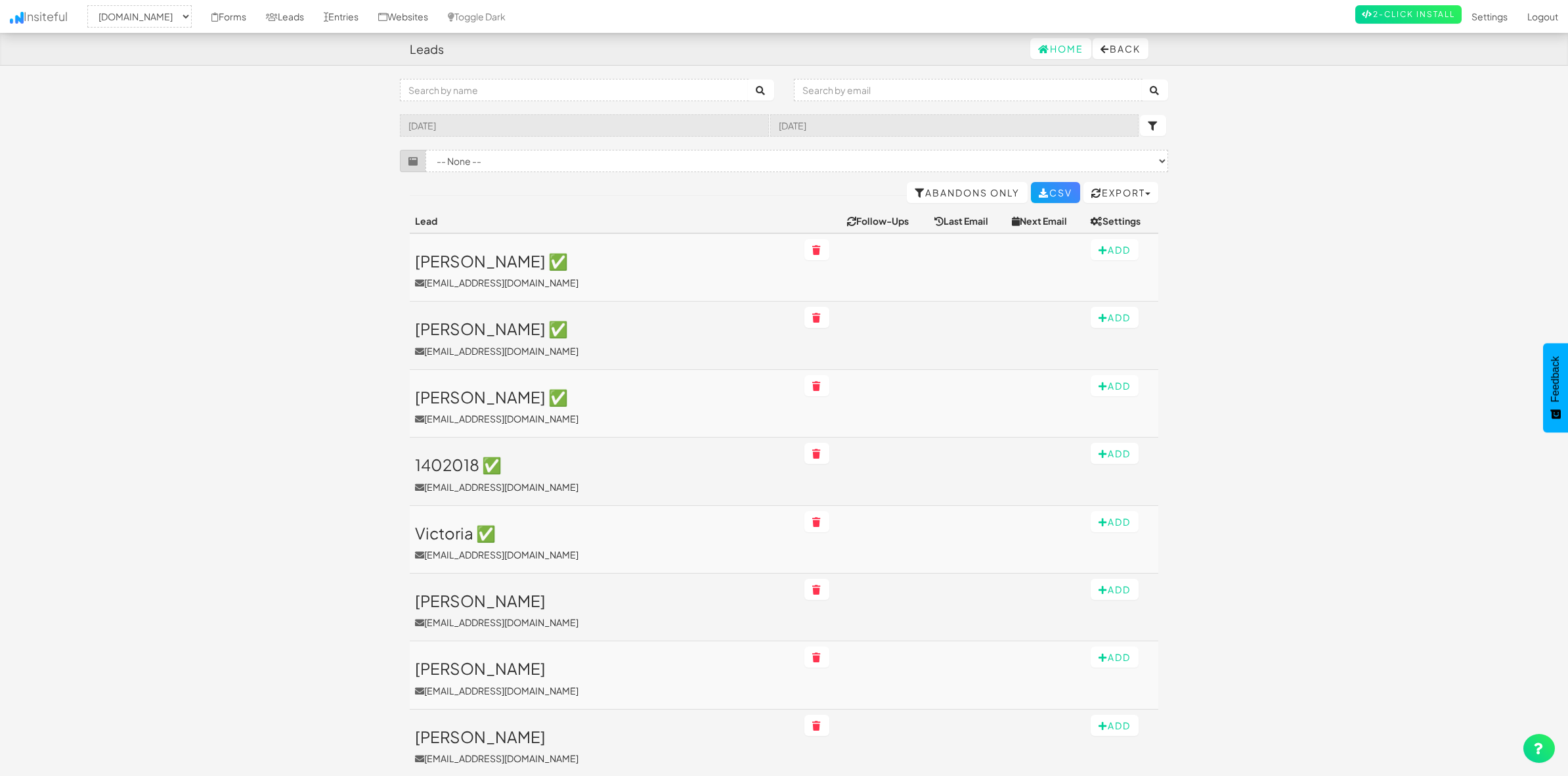
select select "1943"
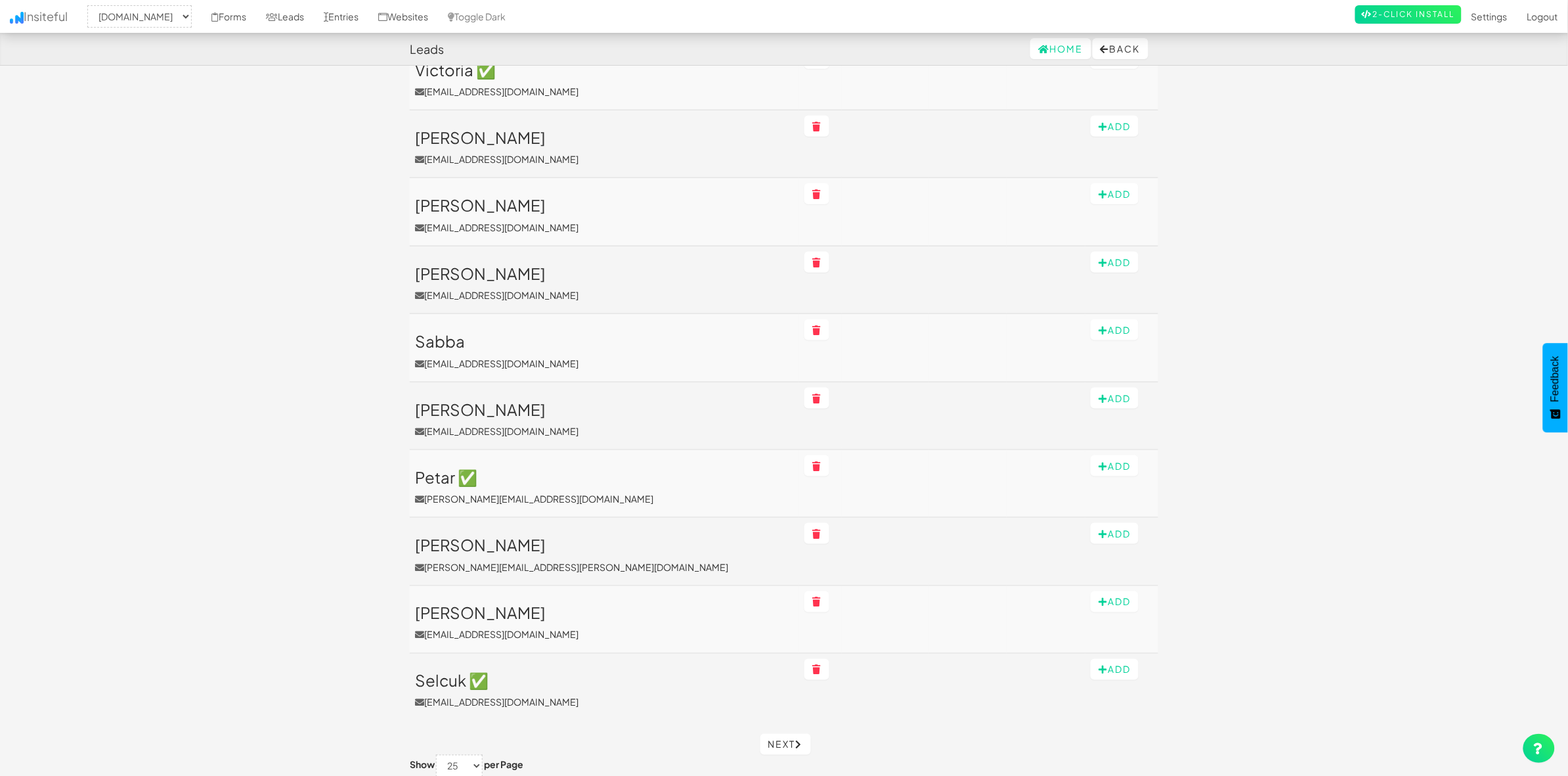
scroll to position [499, 0]
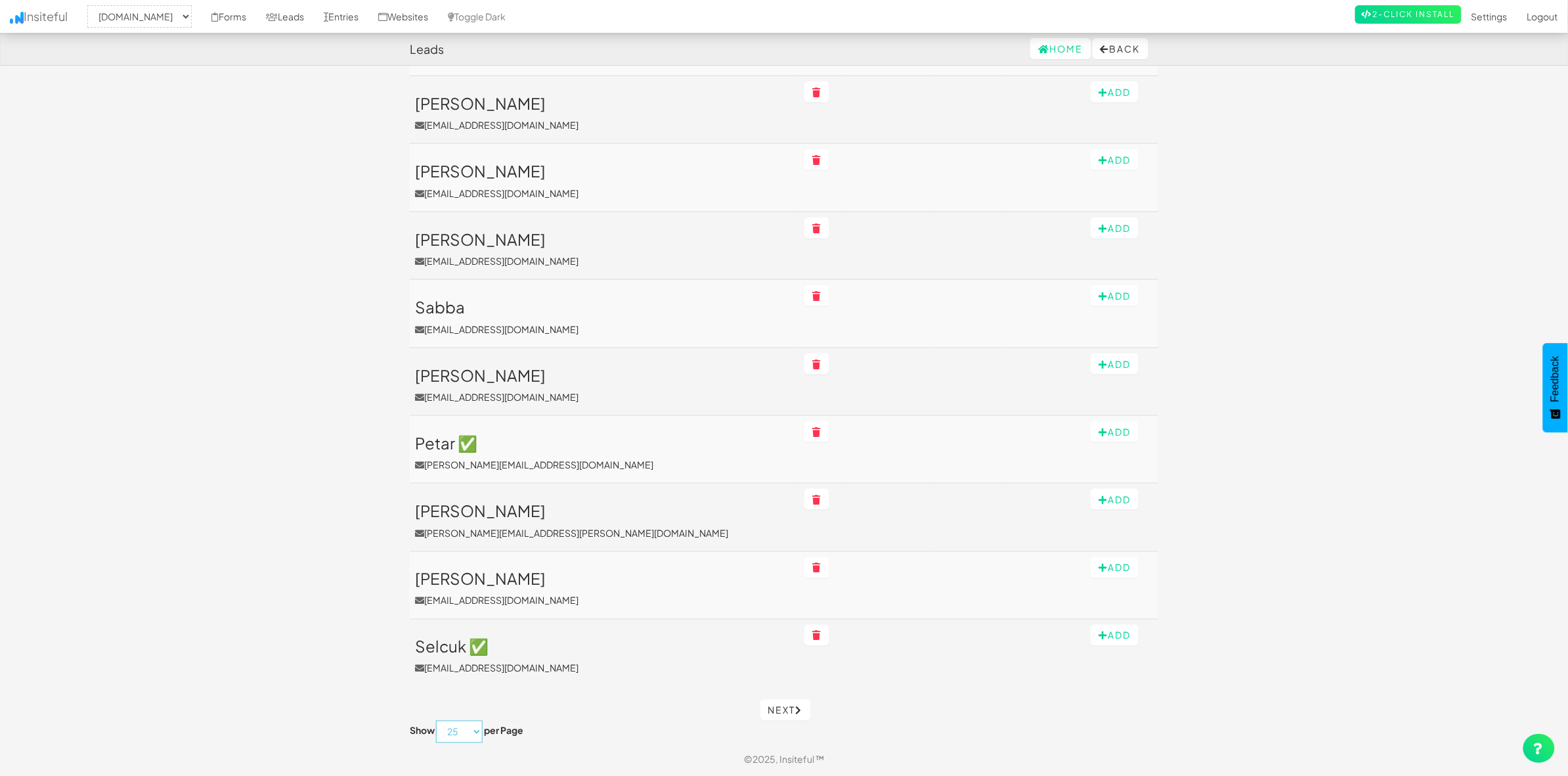
click at [463, 728] on select "10 25 50 75 100" at bounding box center [459, 731] width 47 height 23
select select "75"
click at [436, 721] on select "10 25 50 75 100" at bounding box center [459, 731] width 47 height 23
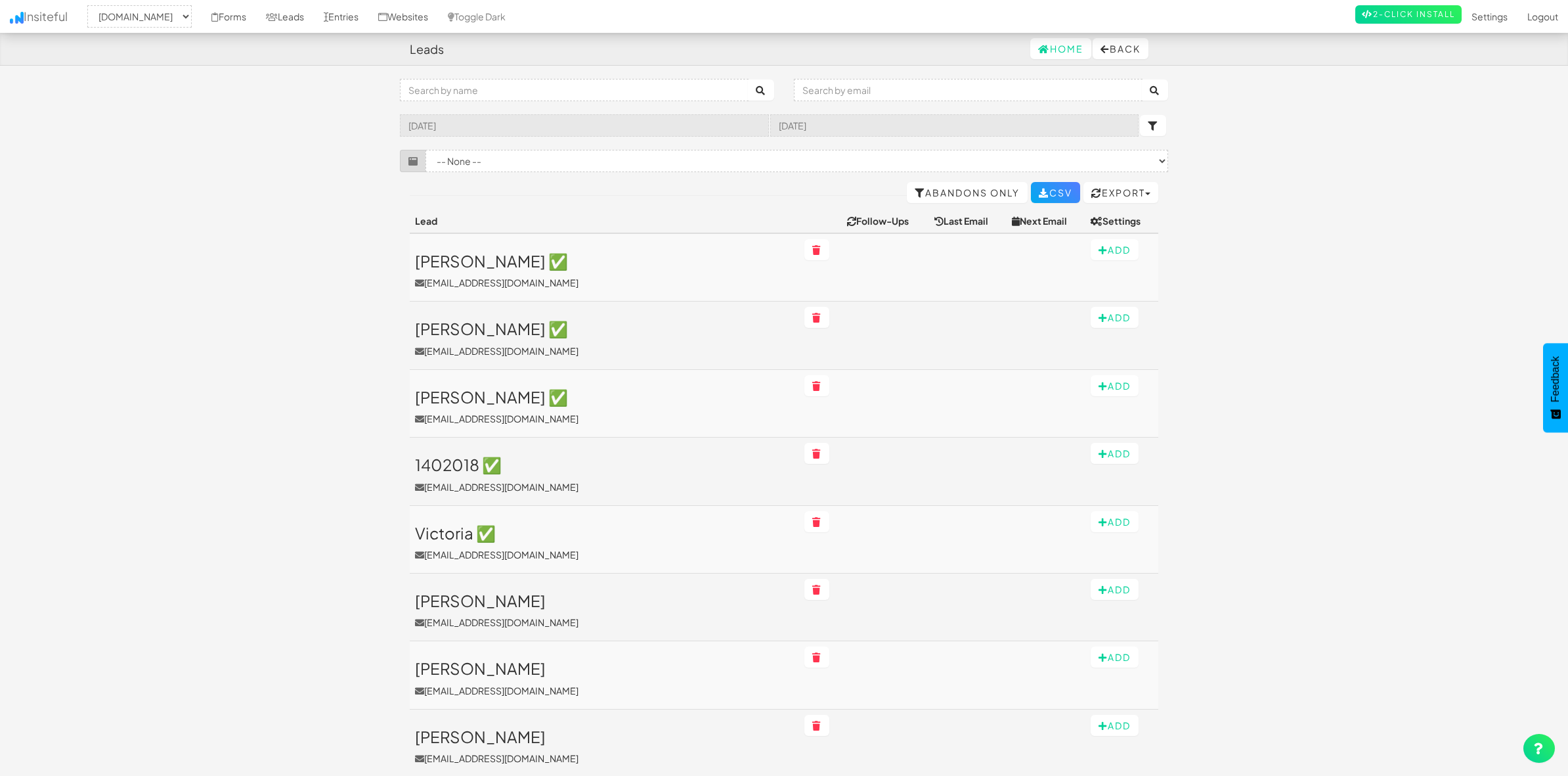
select select "1943"
select select "75"
click at [637, 175] on div "Toggle navigation Insiteful -- None -- [DOMAIN_NAME] Forms Leads Entries Websit…" at bounding box center [783, 130] width 768 height 103
click at [630, 161] on select "-- None -- Request a Demo ([DOMAIN_NAME][URL]) Download-Neo Legal: ECA ALM Whit…" at bounding box center [797, 160] width 743 height 23
select select "f66fc47da250365.35358191"
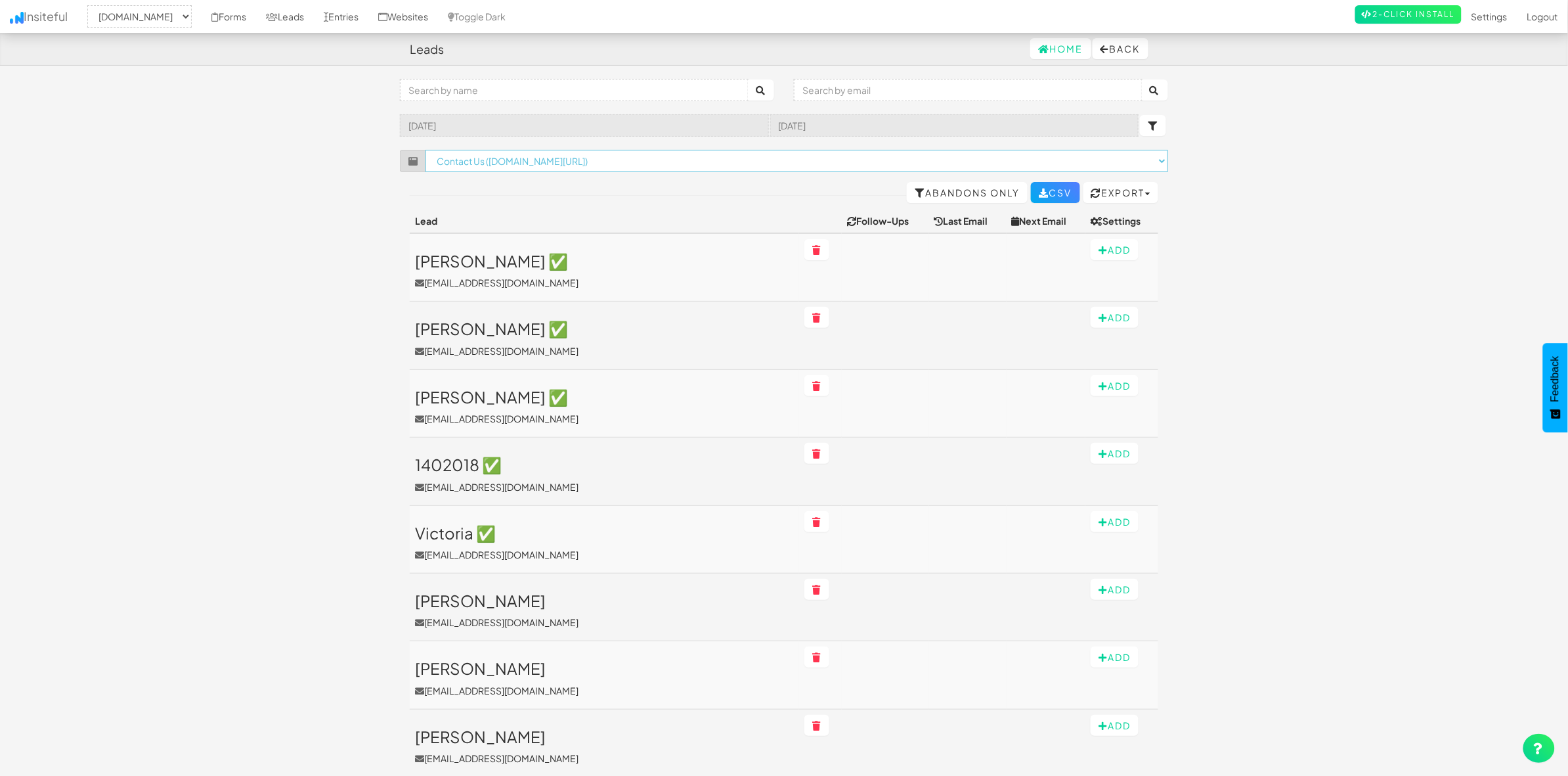
click at [426, 149] on select "-- None -- Request a Demo ([DOMAIN_NAME][URL]) Download-Neo Legal: ECA ALM Whit…" at bounding box center [797, 160] width 743 height 23
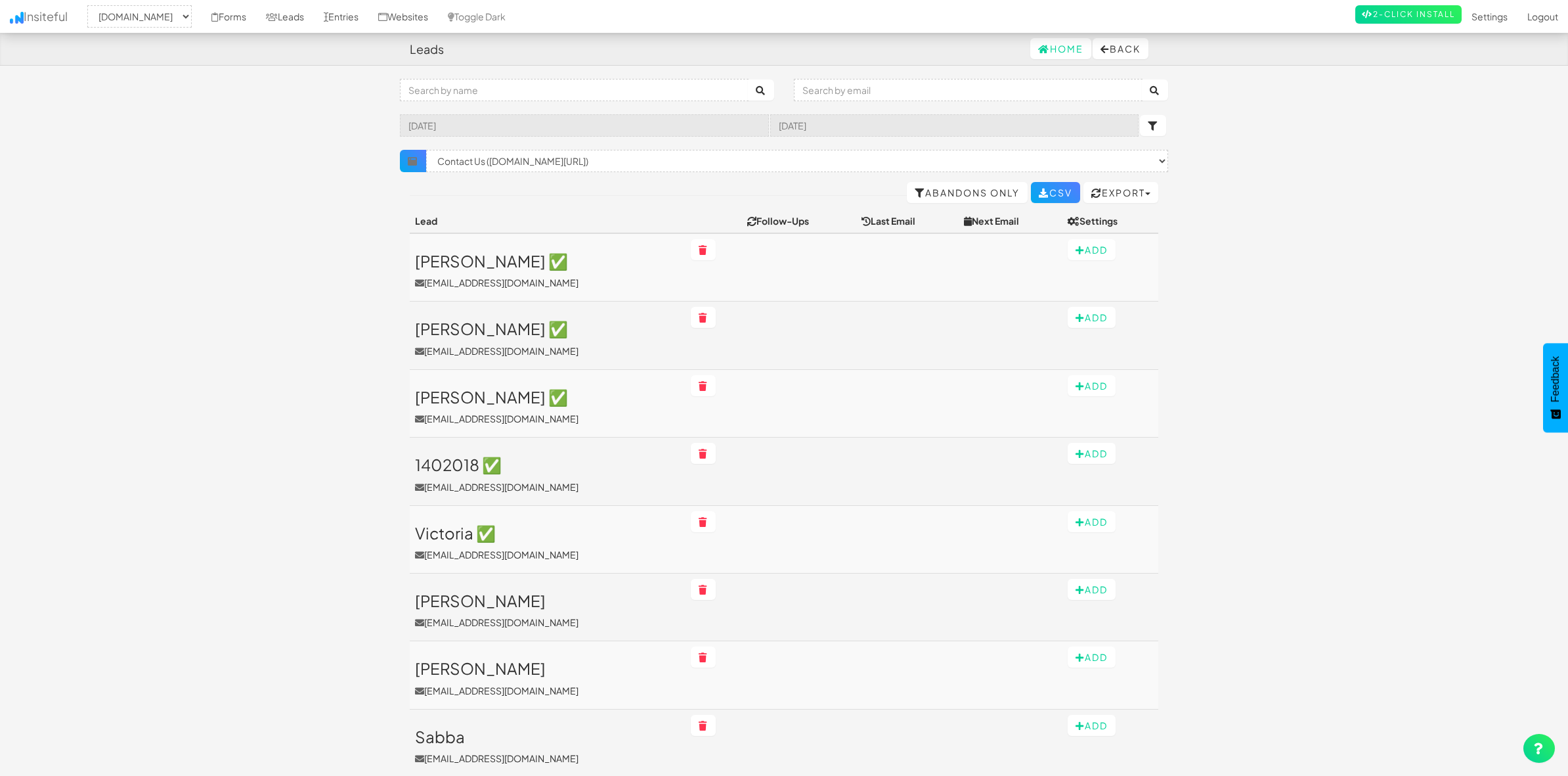
select select "1943"
select select "f66fc47da250365.35358191"
select select "75"
click at [487, 161] on select "× Clear Filter Neo Legal WP Download (go.nuix.com/l/862531/2024-07-29/2pgfcy#pa…" at bounding box center [797, 160] width 742 height 23
select select "f66fc31cd23df57.43500889"
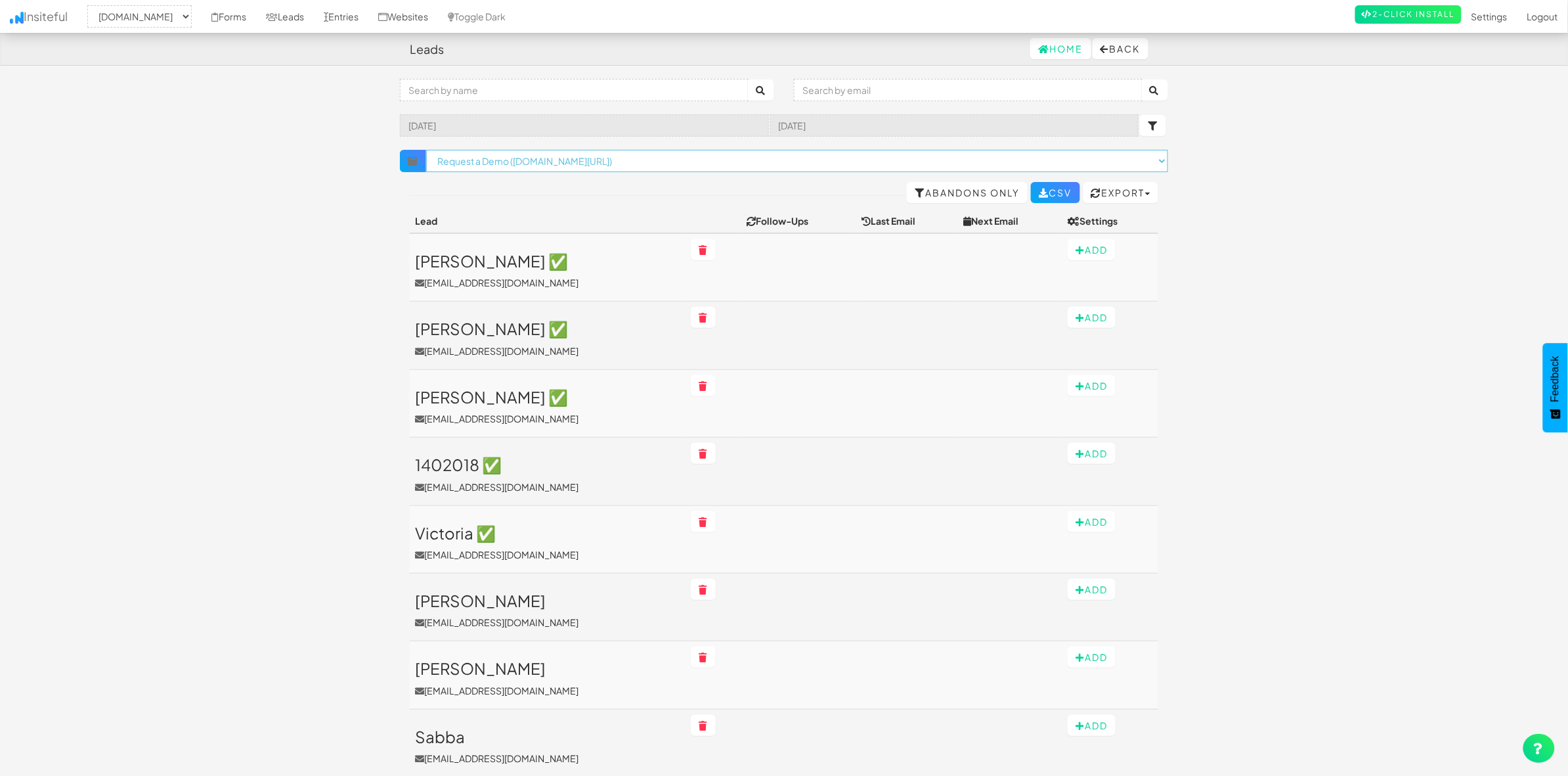
click at [426, 149] on select "× Clear Filter Neo Legal WP Download (go.nuix.com/l/862531/2024-07-29/2pgfcy#pa…" at bounding box center [797, 160] width 742 height 23
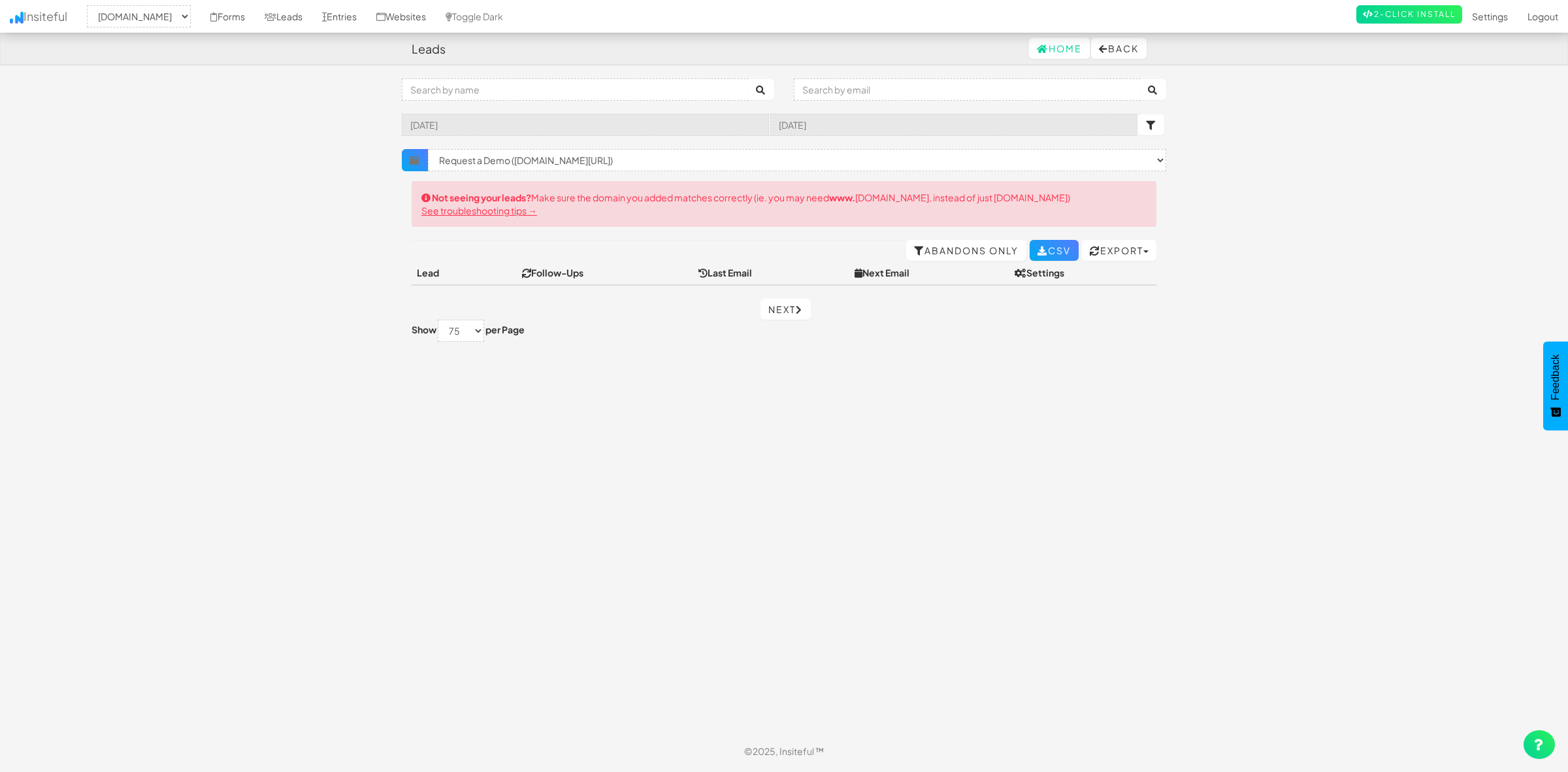
select select "1943"
select select "f66fc31cd23df57.43500889"
select select "75"
click at [517, 154] on select "× Clear Filter Request a Demo ([DOMAIN_NAME][URL]) Download-Neo Legal: ECA ALM …" at bounding box center [797, 160] width 738 height 23
select select "f67121f0dce5137.56085355"
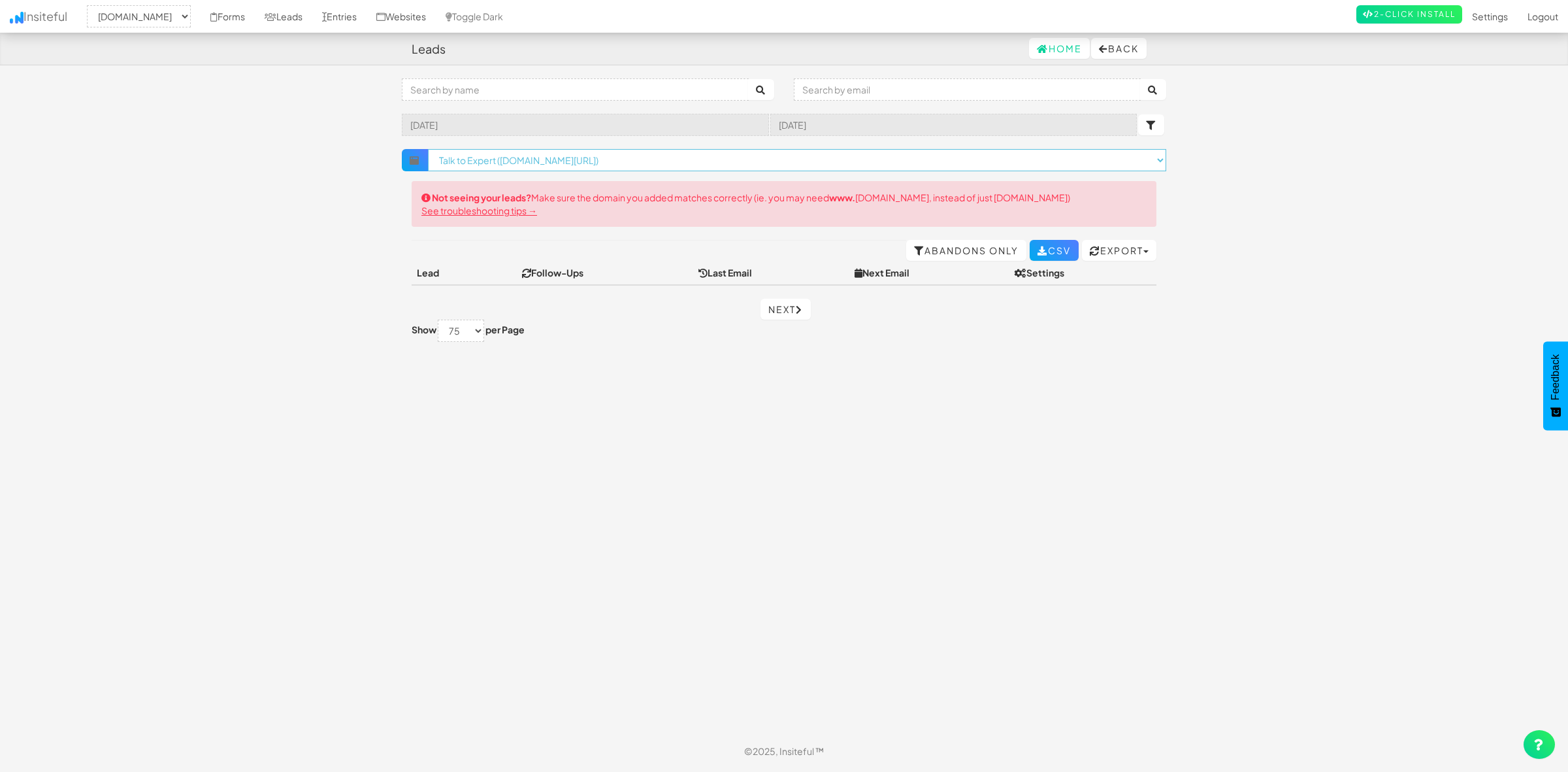
click at [428, 149] on select "× Clear Filter Request a Demo (go.nuix.com/l/862531/2020-03-23/39sg#pardot-form…" at bounding box center [797, 160] width 738 height 23
select select "1943"
select select "f67121f0dce5137.56085355"
select select "75"
click at [667, 154] on select "× Clear Filter Maintenance & Support Demo Request ([DOMAIN_NAME][URL]) Contact …" at bounding box center [797, 160] width 738 height 23
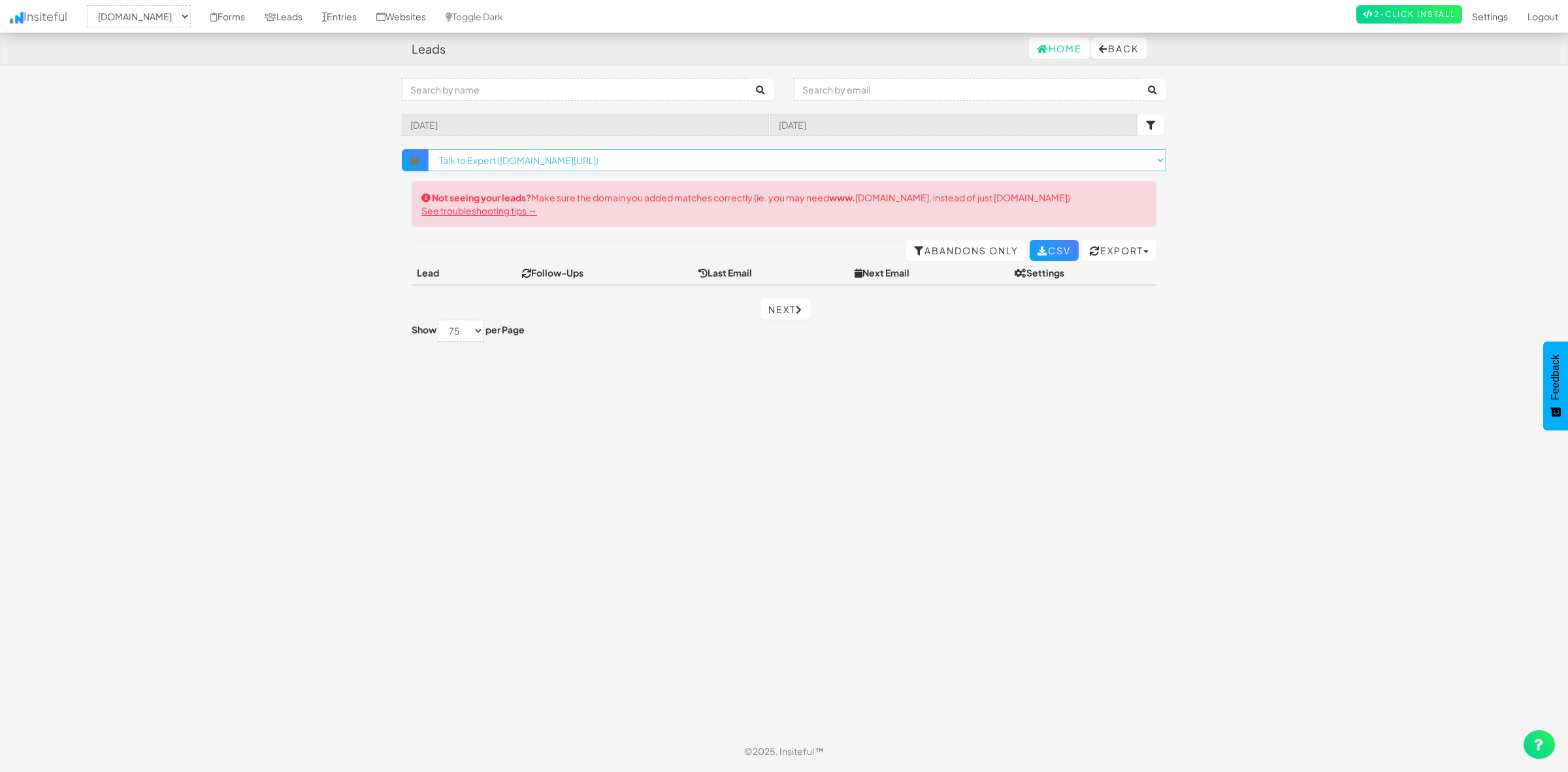
select select "f67f76e623f1e48.76091008"
click at [428, 149] on select "× Clear Filter Maintenance & Support Demo Request ([DOMAIN_NAME][URL]) Contact …" at bounding box center [797, 160] width 738 height 23
select select "1943"
select select "f67f76e623f1e48.76091008"
select select "75"
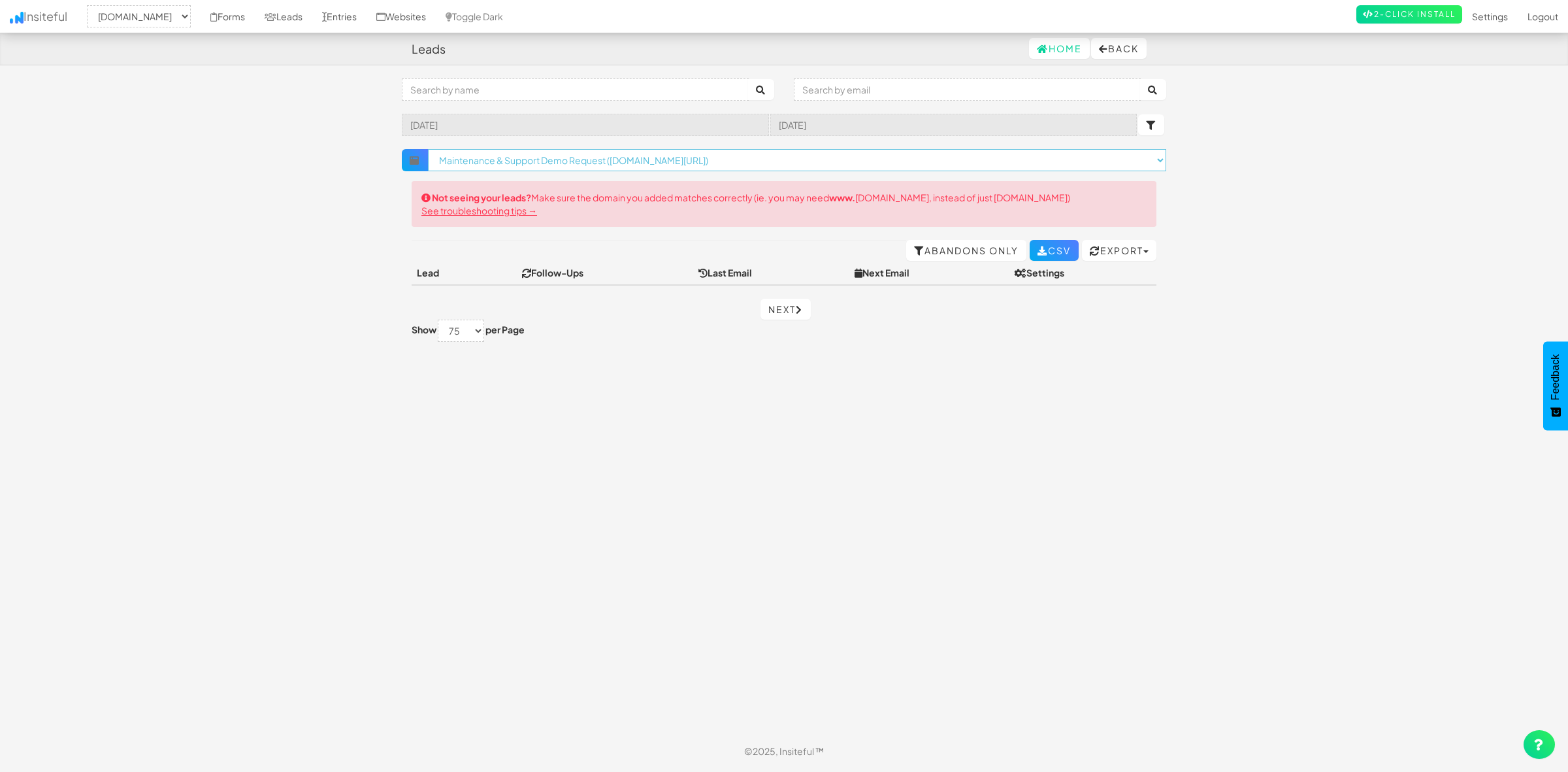
drag, startPoint x: 0, startPoint y: 0, endPoint x: 591, endPoint y: 157, distance: 611.5
click at [591, 157] on select "× Clear Filter Maintenance & Support Demo Request ([DOMAIN_NAME][URL]) Contact …" at bounding box center [797, 160] width 738 height 23
select select "f66fc47da250365.35358191"
click at [428, 149] on select "× Clear Filter Maintenance & Support Demo Request ([DOMAIN_NAME][URL]) Contact …" at bounding box center [797, 160] width 738 height 23
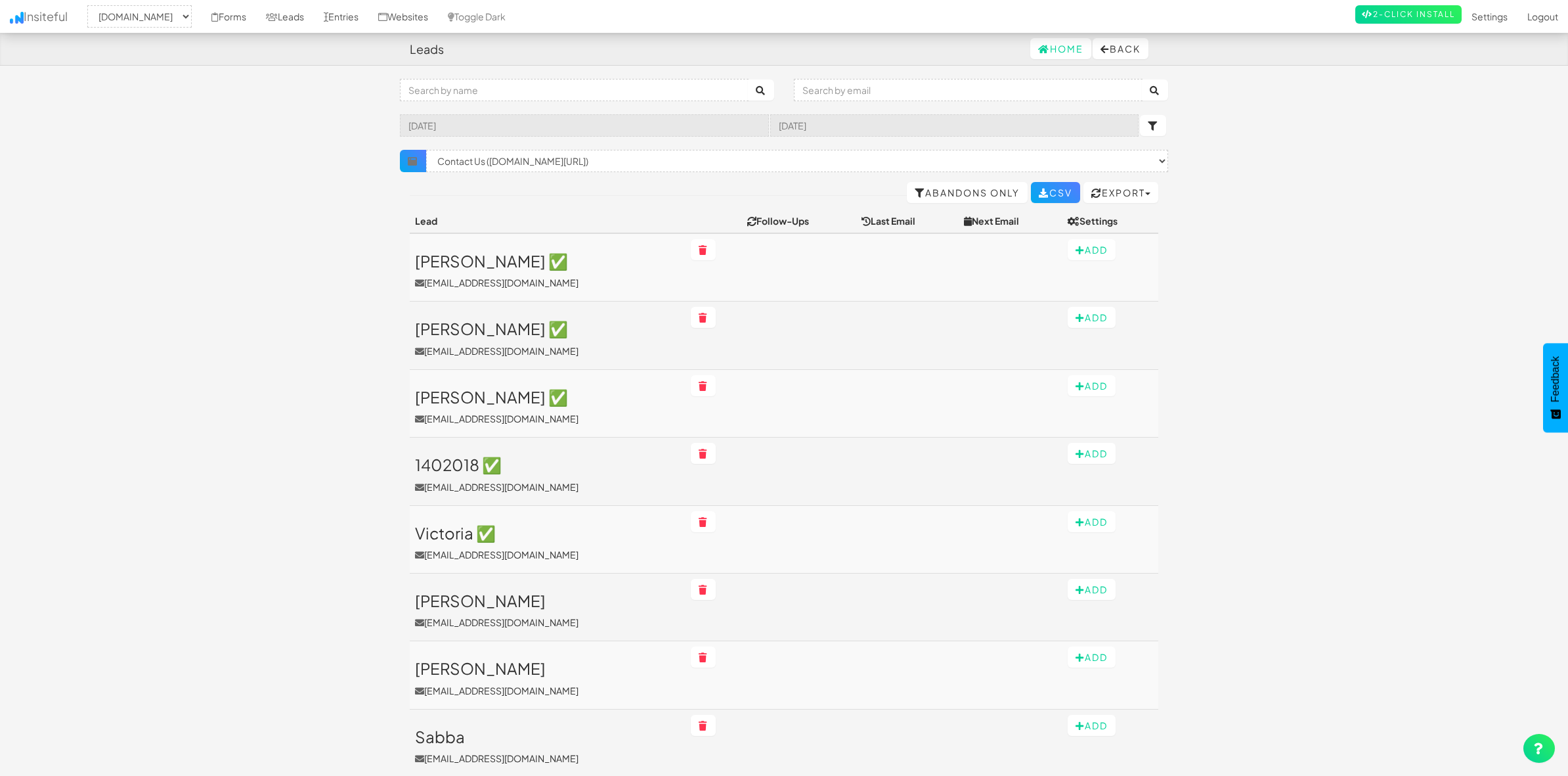
select select "1943"
select select "f66fc47da250365.35358191"
select select "75"
click at [598, 158] on select "× Clear Filter Request a Demo ([DOMAIN_NAME][URL]) Download-Neo Legal: ECA ALM …" at bounding box center [797, 160] width 742 height 23
select select "f67121f0dce5137.56085355"
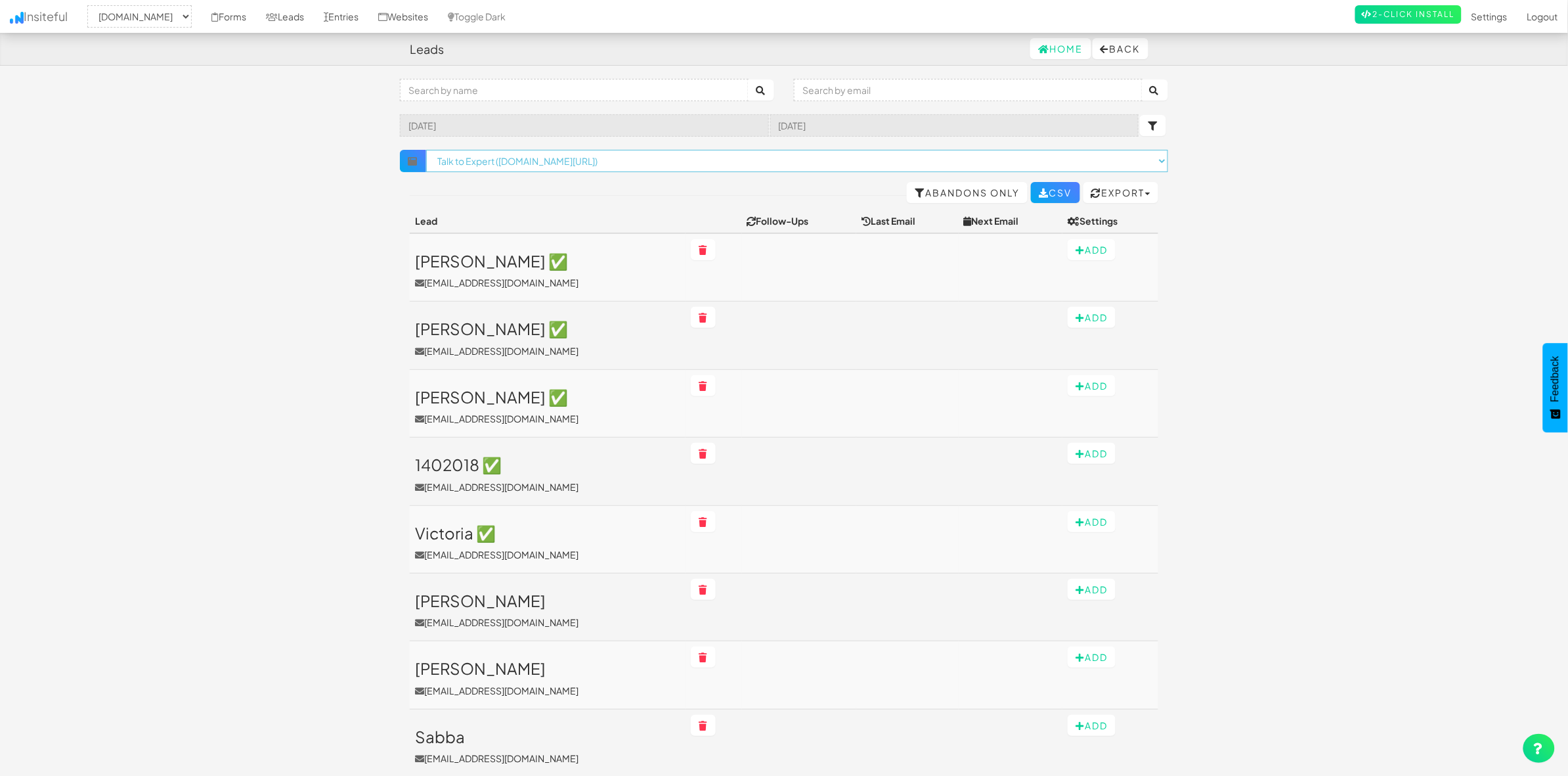
click at [426, 149] on select "× Clear Filter Request a Demo ([DOMAIN_NAME][URL]) Download-Neo Legal: ECA ALM …" at bounding box center [797, 160] width 742 height 23
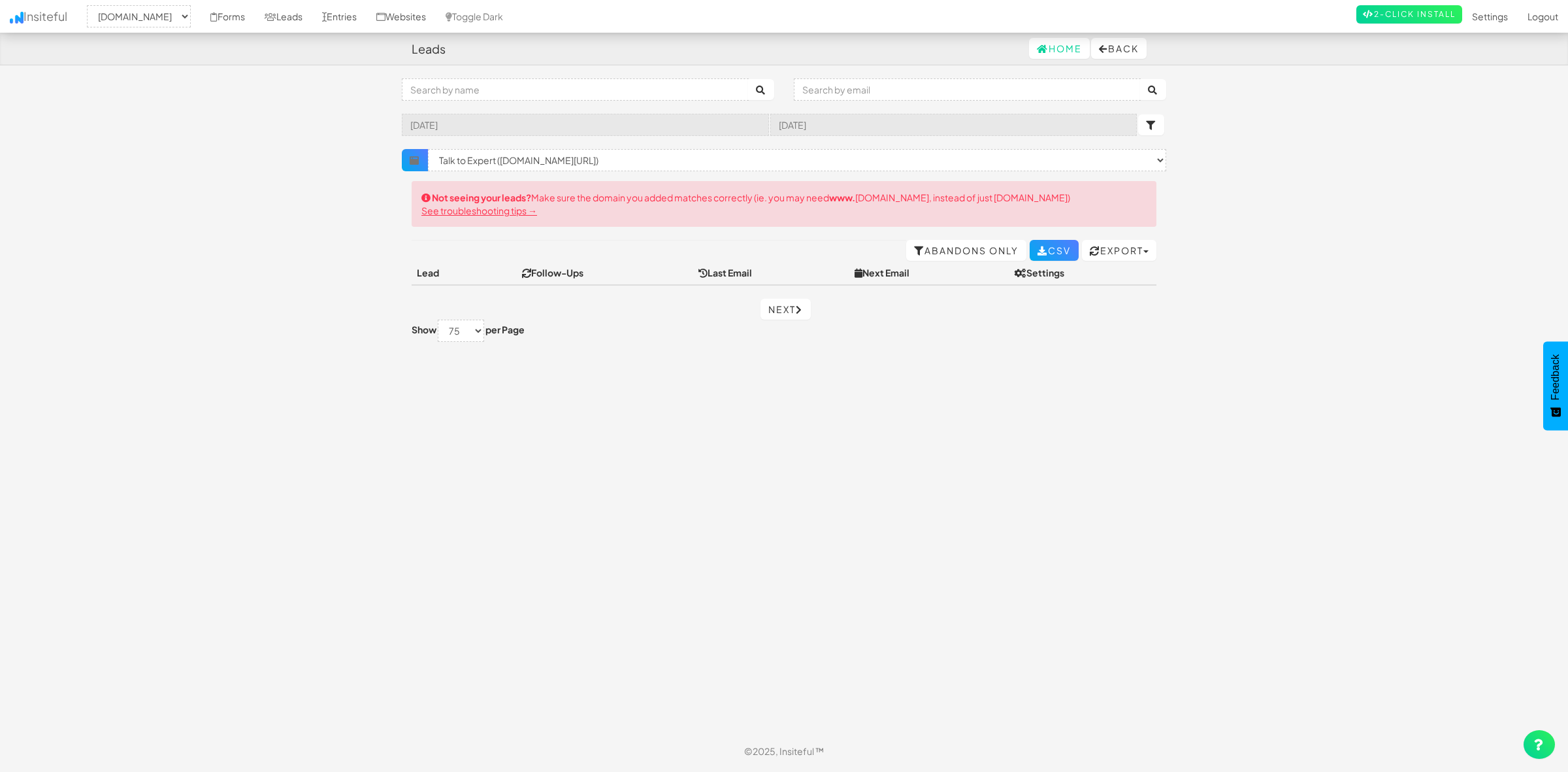
select select "1943"
select select "f67121f0dce5137.56085355"
select select "75"
click at [624, 155] on select "× Clear Filter Request a Demo ([DOMAIN_NAME][URL]) Download-Neo Legal: ECA ALM …" at bounding box center [797, 160] width 738 height 23
select select "f66fc47da250365.35358191"
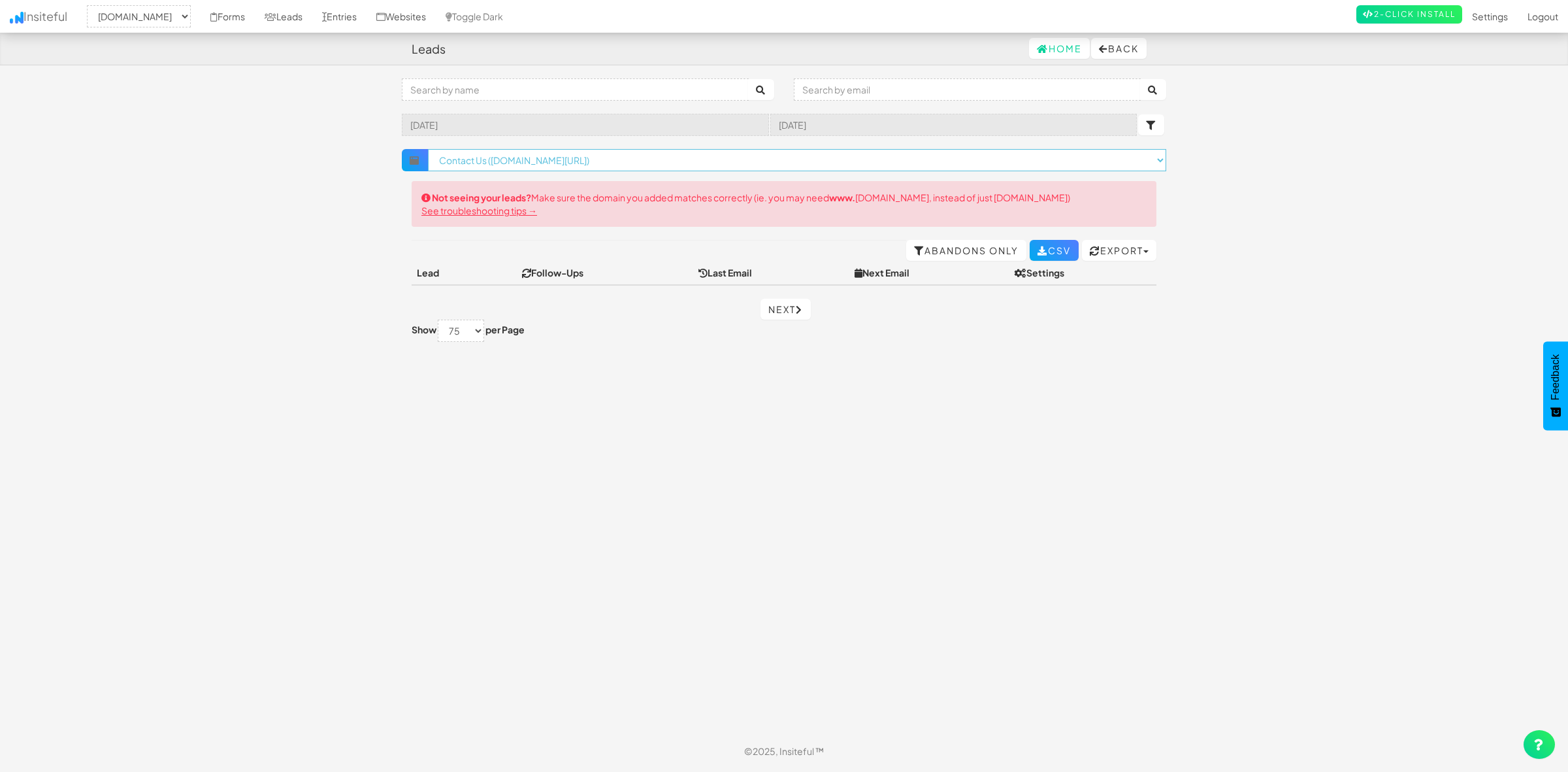
click at [428, 149] on select "× Clear Filter Request a Demo ([DOMAIN_NAME][URL]) Download-Neo Legal: ECA ALM …" at bounding box center [797, 160] width 738 height 23
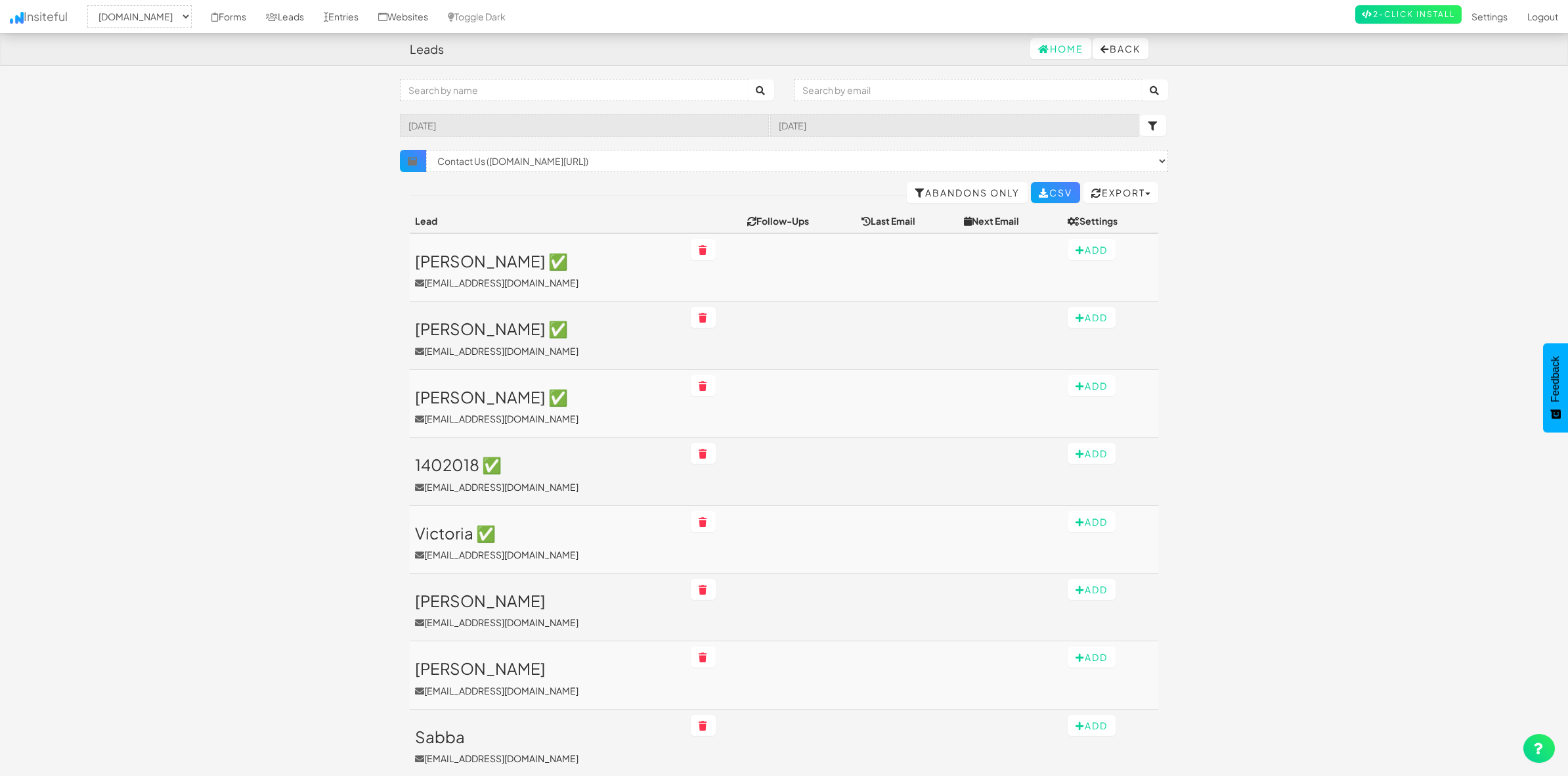
select select "1943"
select select "f66fc47da250365.35358191"
select select "75"
click at [1105, 45] on button "Back" at bounding box center [1120, 48] width 55 height 21
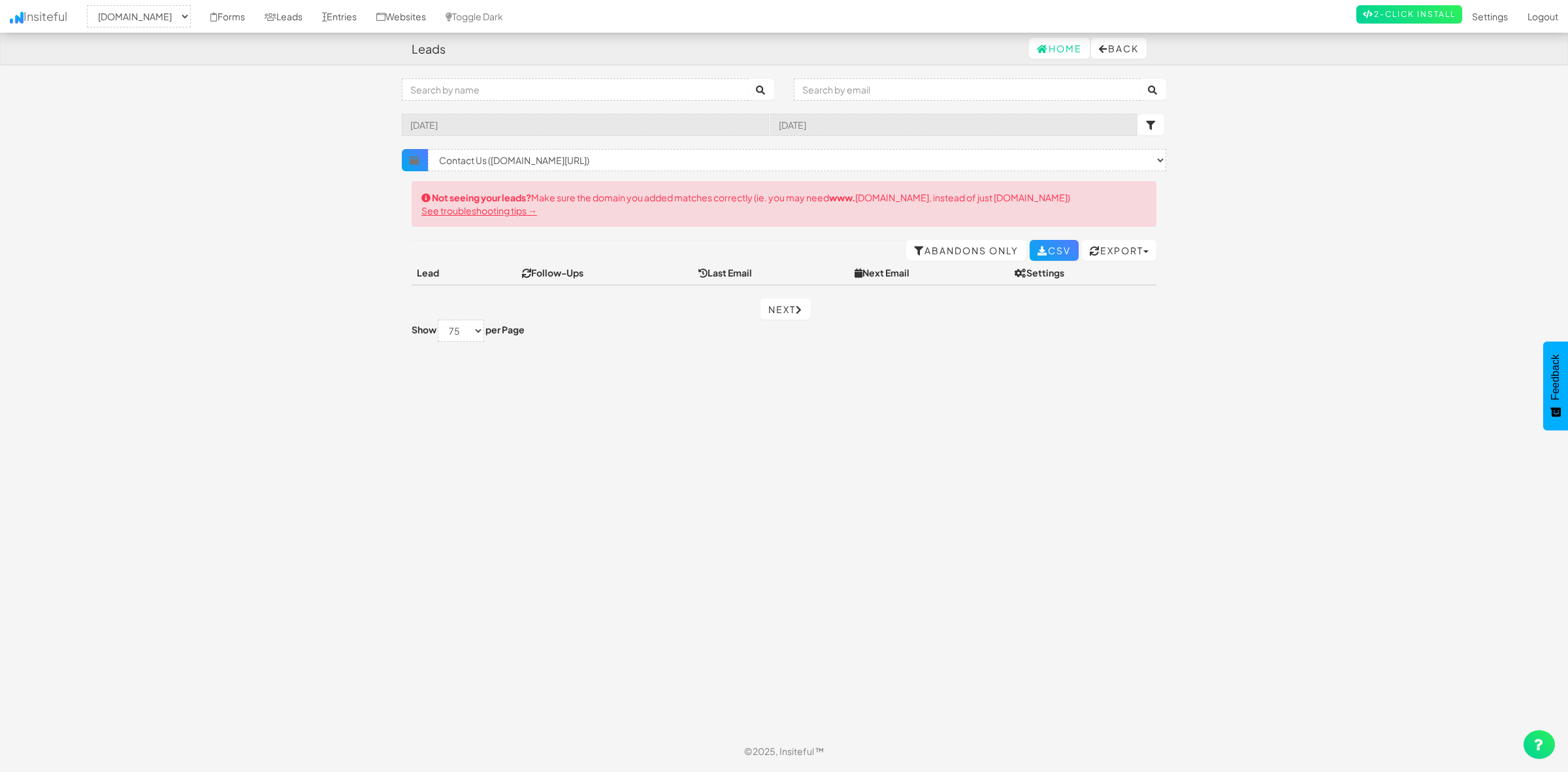
select select "1943"
select select "f66fc47da250365.35358191"
select select "75"
click at [1122, 43] on button "Back" at bounding box center [1119, 48] width 55 height 21
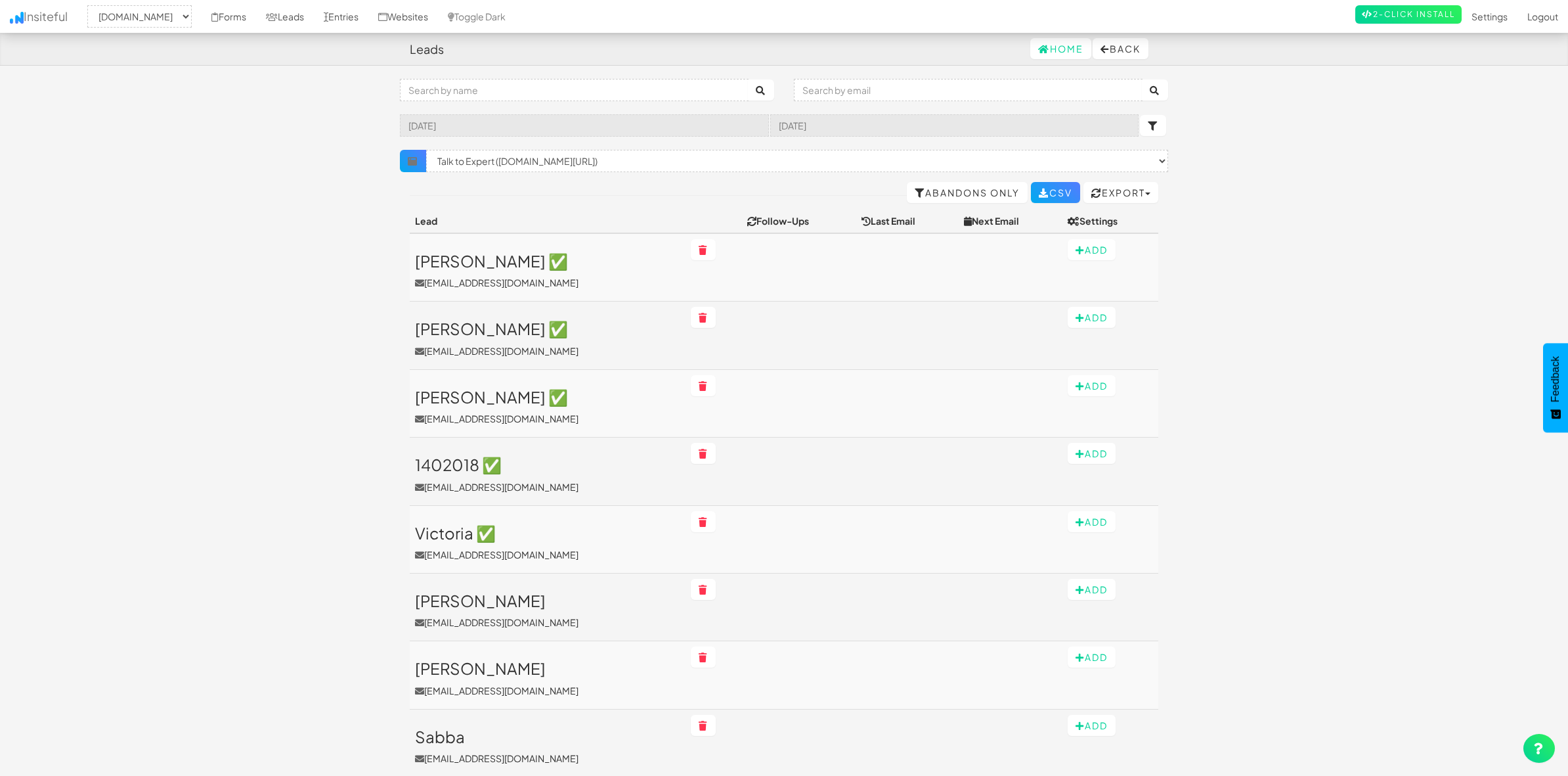
select select "1943"
select select "f67121f0dce5137.56085355"
select select "75"
click at [217, 13] on link "Forms" at bounding box center [228, 16] width 55 height 33
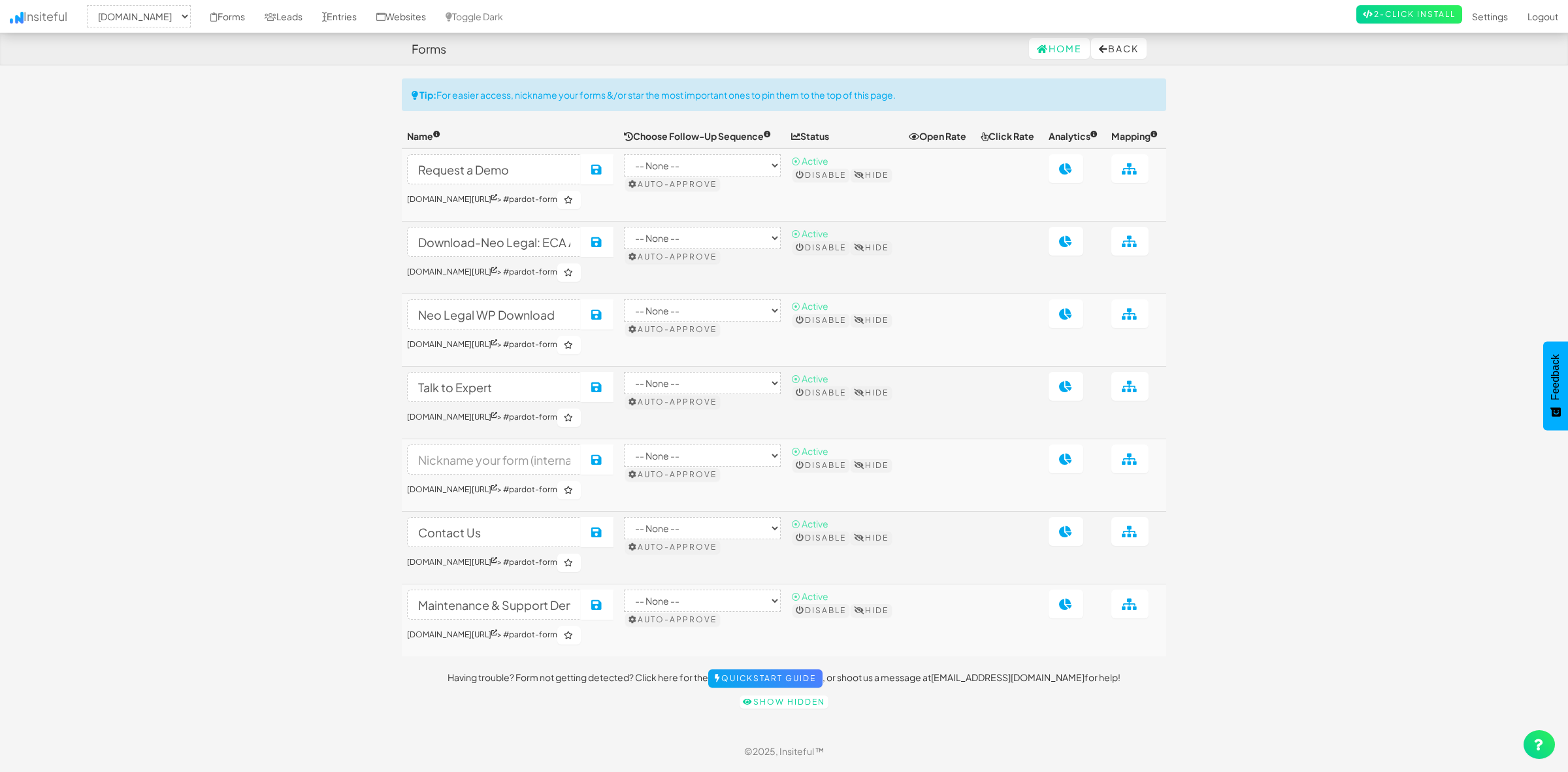
select select "1943"
click at [328, 15] on link "Entries" at bounding box center [339, 16] width 54 height 33
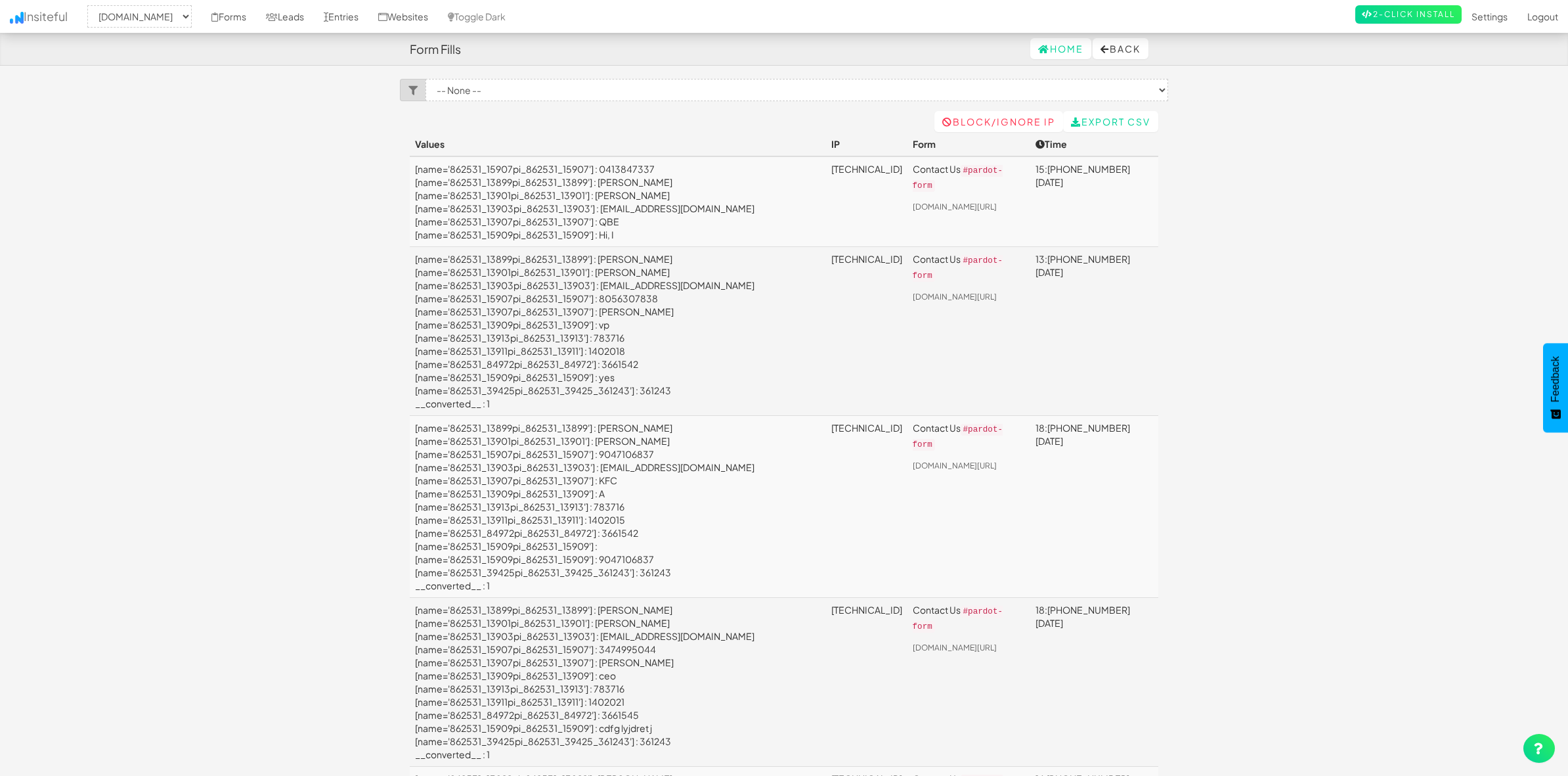
select select "1943"
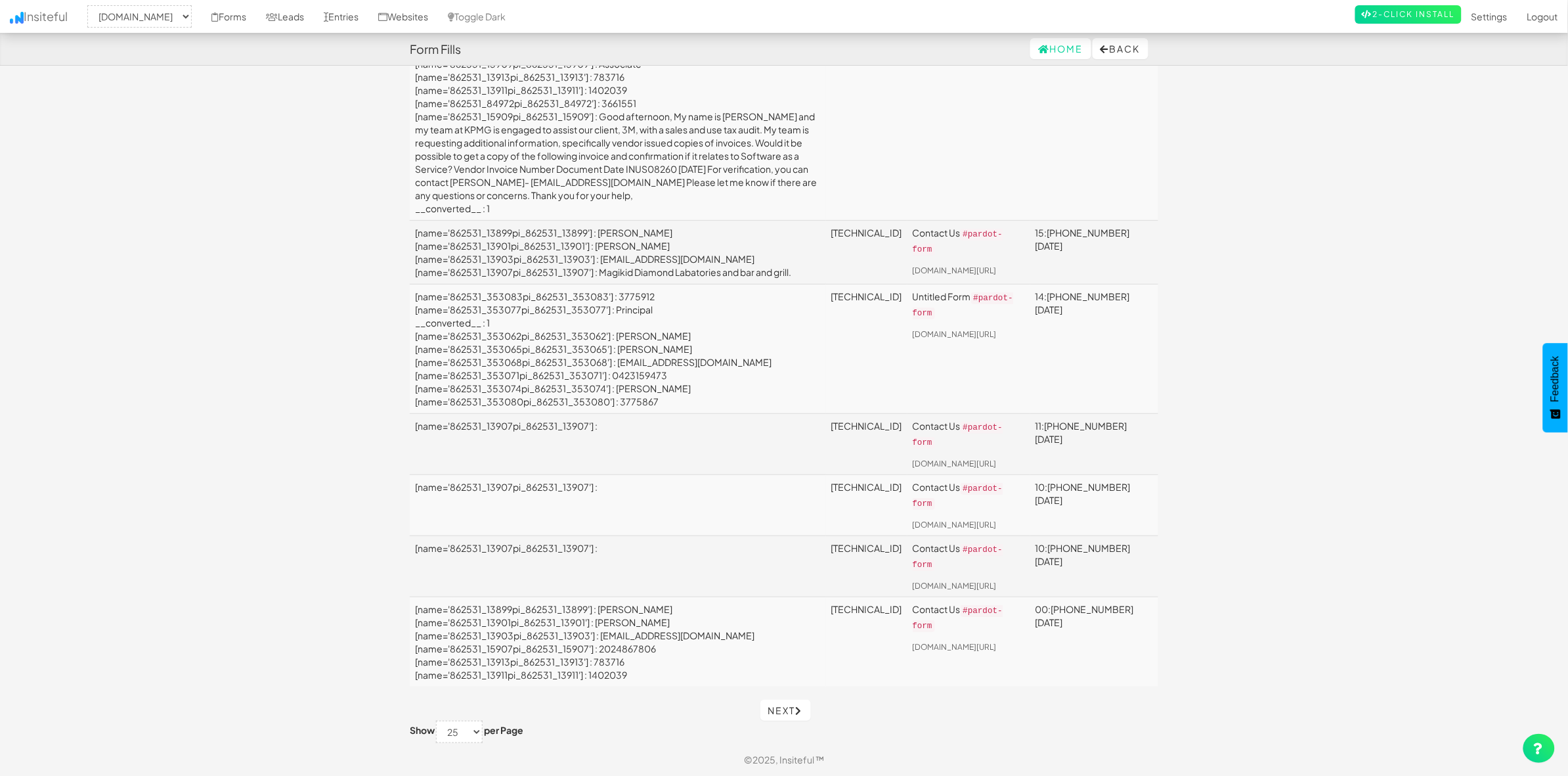
scroll to position [2327, 0]
click at [799, 710] on icon at bounding box center [799, 710] width 8 height 9
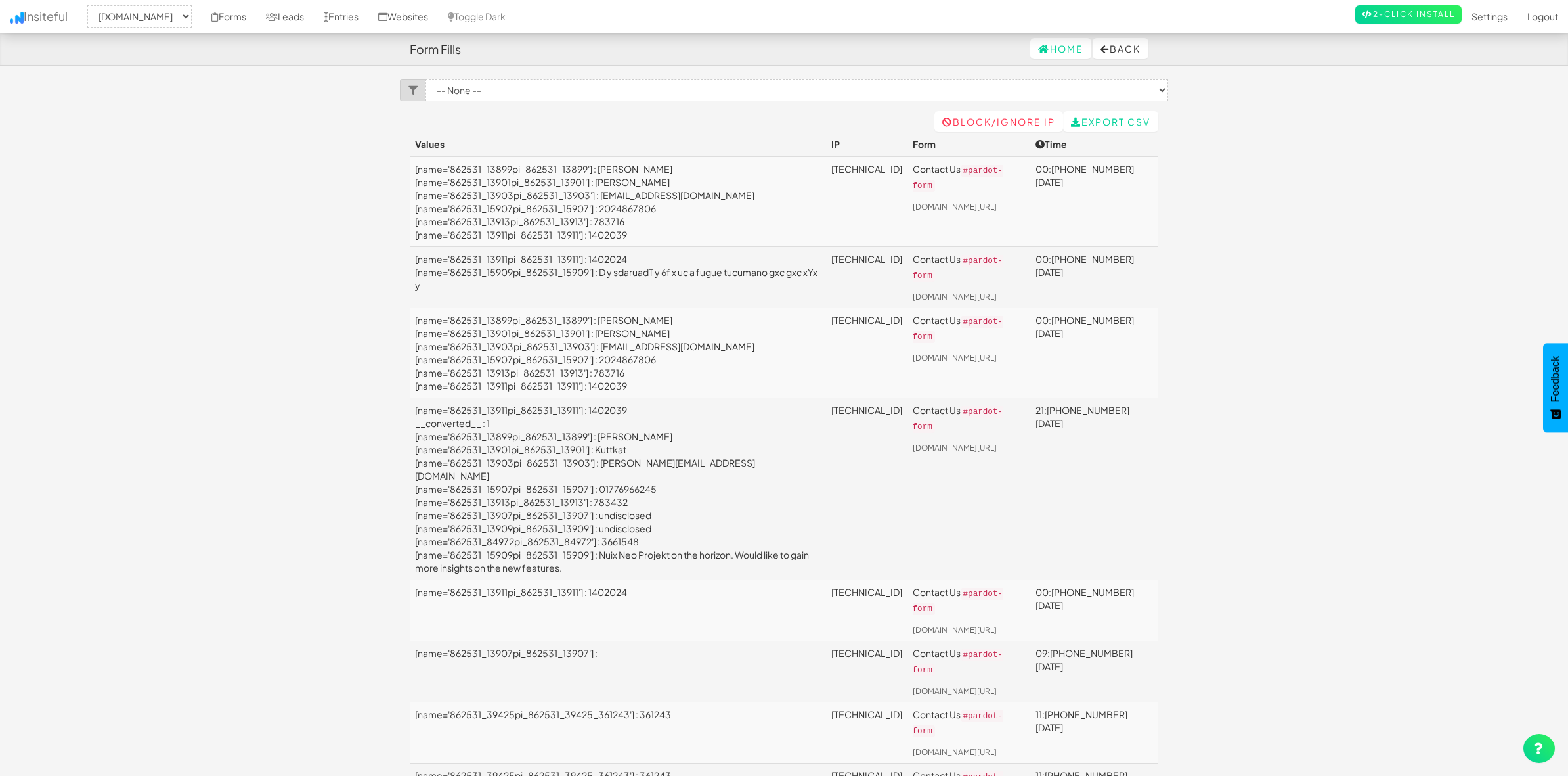
select select "1943"
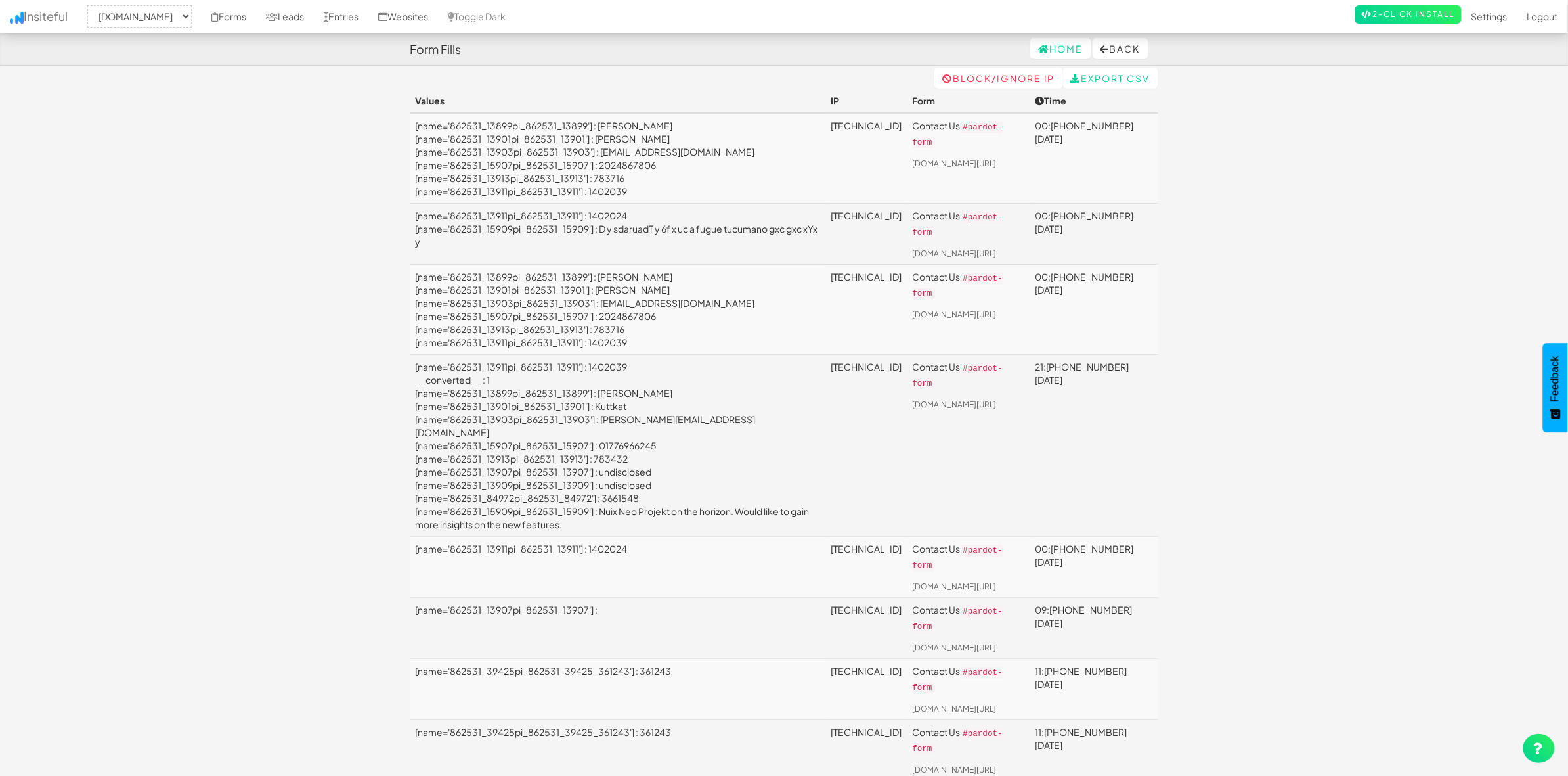
scroll to position [82, 0]
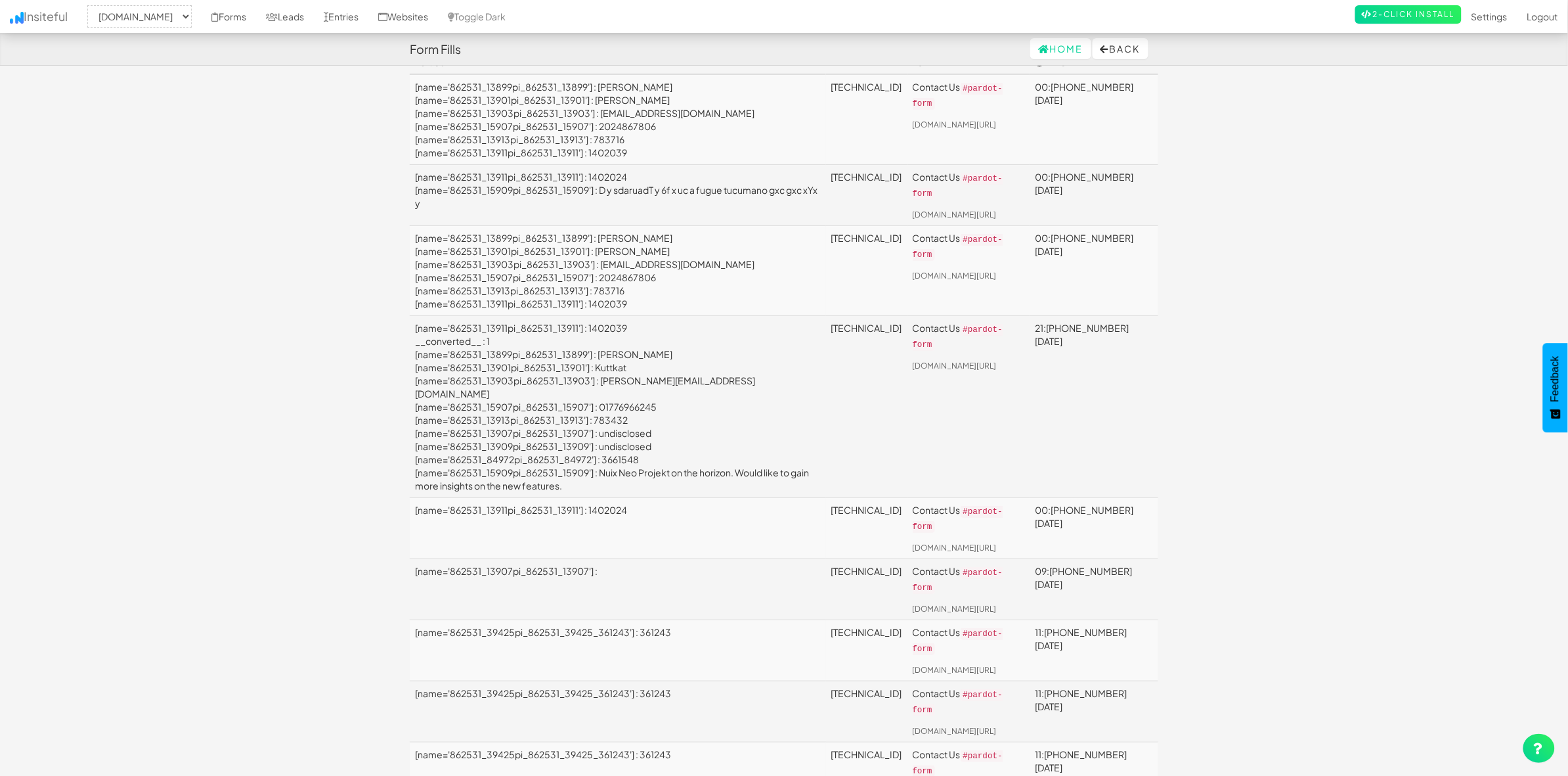
click at [658, 406] on td "[name='862531_13911pi_862531_13911'] : 1402039 __converted__ : 1 [name='862531_…" at bounding box center [618, 406] width 416 height 182
click at [656, 406] on td "[name='862531_13911pi_862531_13911'] : 1402039 __converted__ : 1 [name='862531_…" at bounding box center [618, 406] width 416 height 182
click at [656, 404] on td "[name='862531_13911pi_862531_13911'] : 1402039 __converted__ : 1 [name='862531_…" at bounding box center [618, 406] width 416 height 182
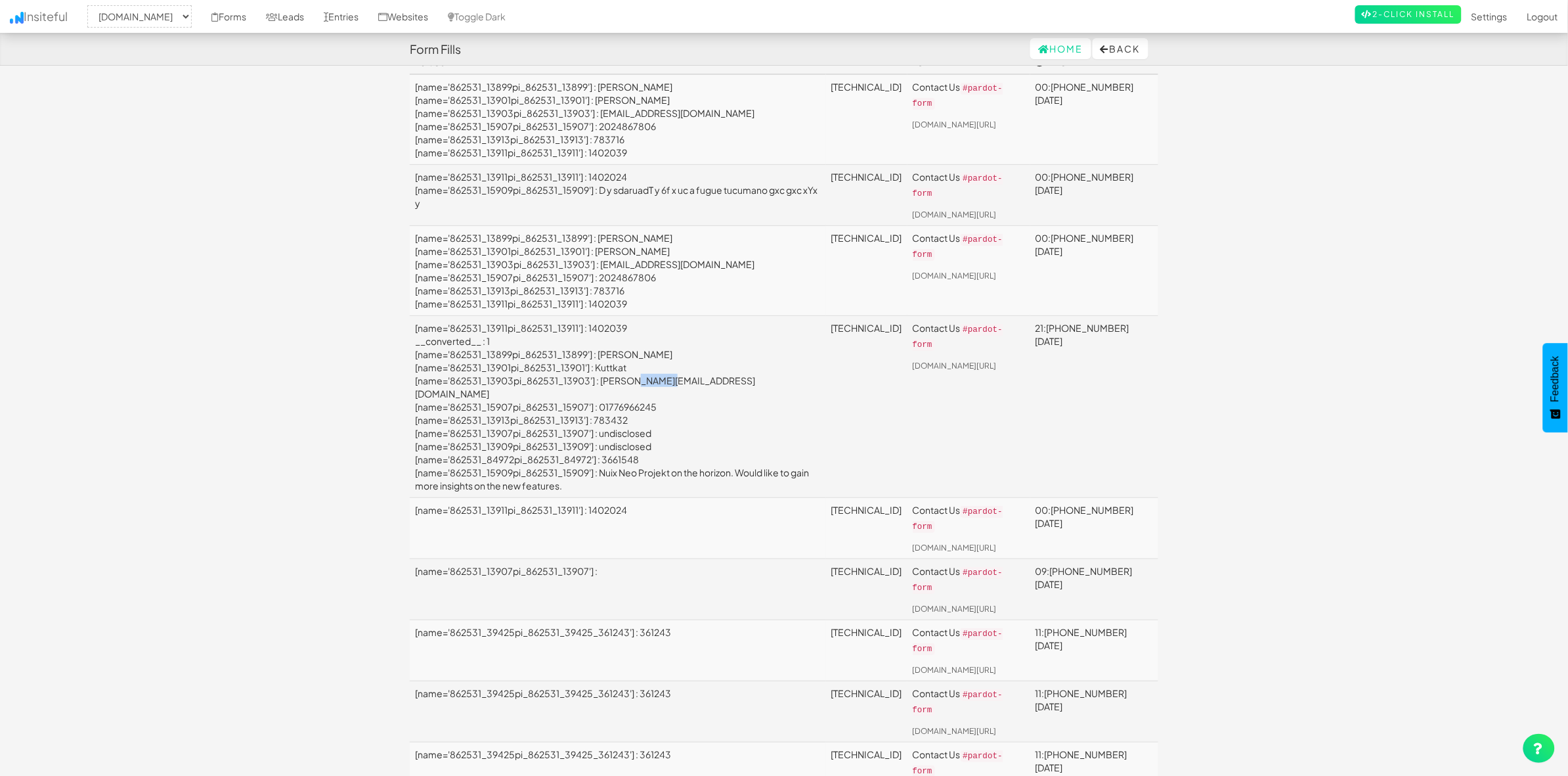
click at [656, 404] on td "[name='862531_13911pi_862531_13911'] : 1402039 __converted__ : 1 [name='862531_…" at bounding box center [618, 406] width 416 height 182
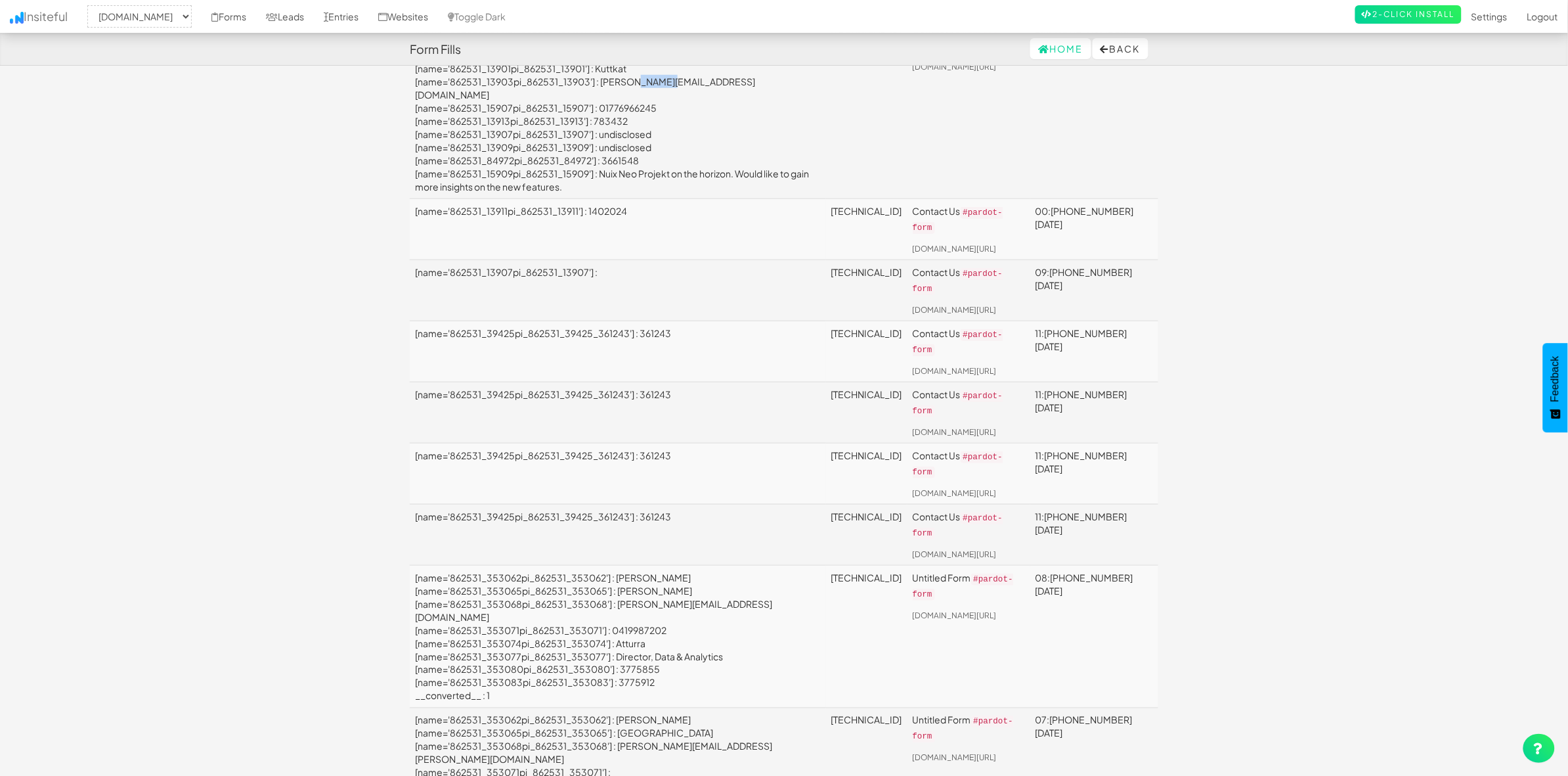
scroll to position [411, 0]
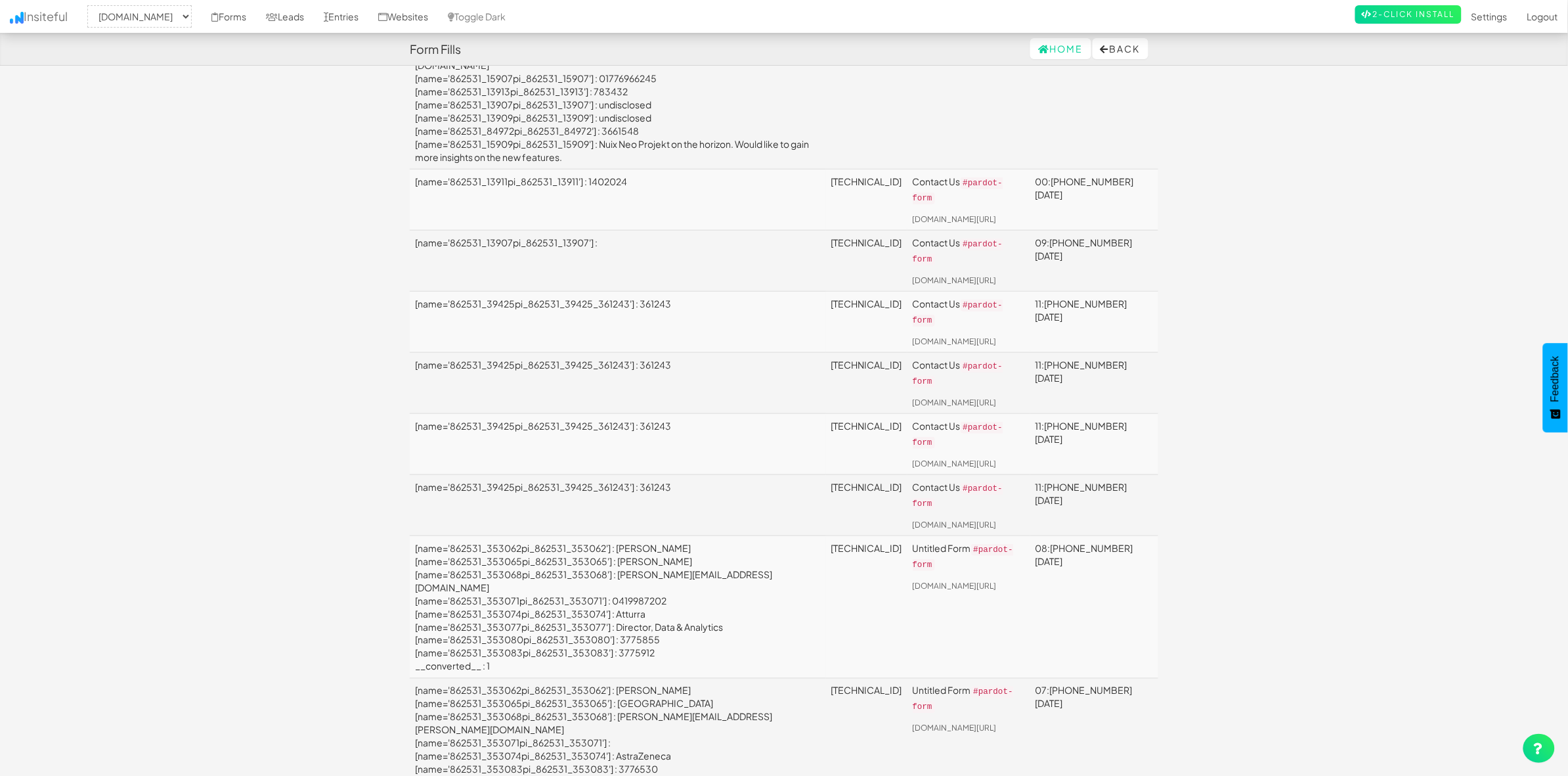
click at [641, 574] on td "[name='862531_353062pi_862531_353062'] : [PERSON_NAME] [name='862531_353065pi_8…" at bounding box center [618, 606] width 416 height 143
copy td "Bielovich"
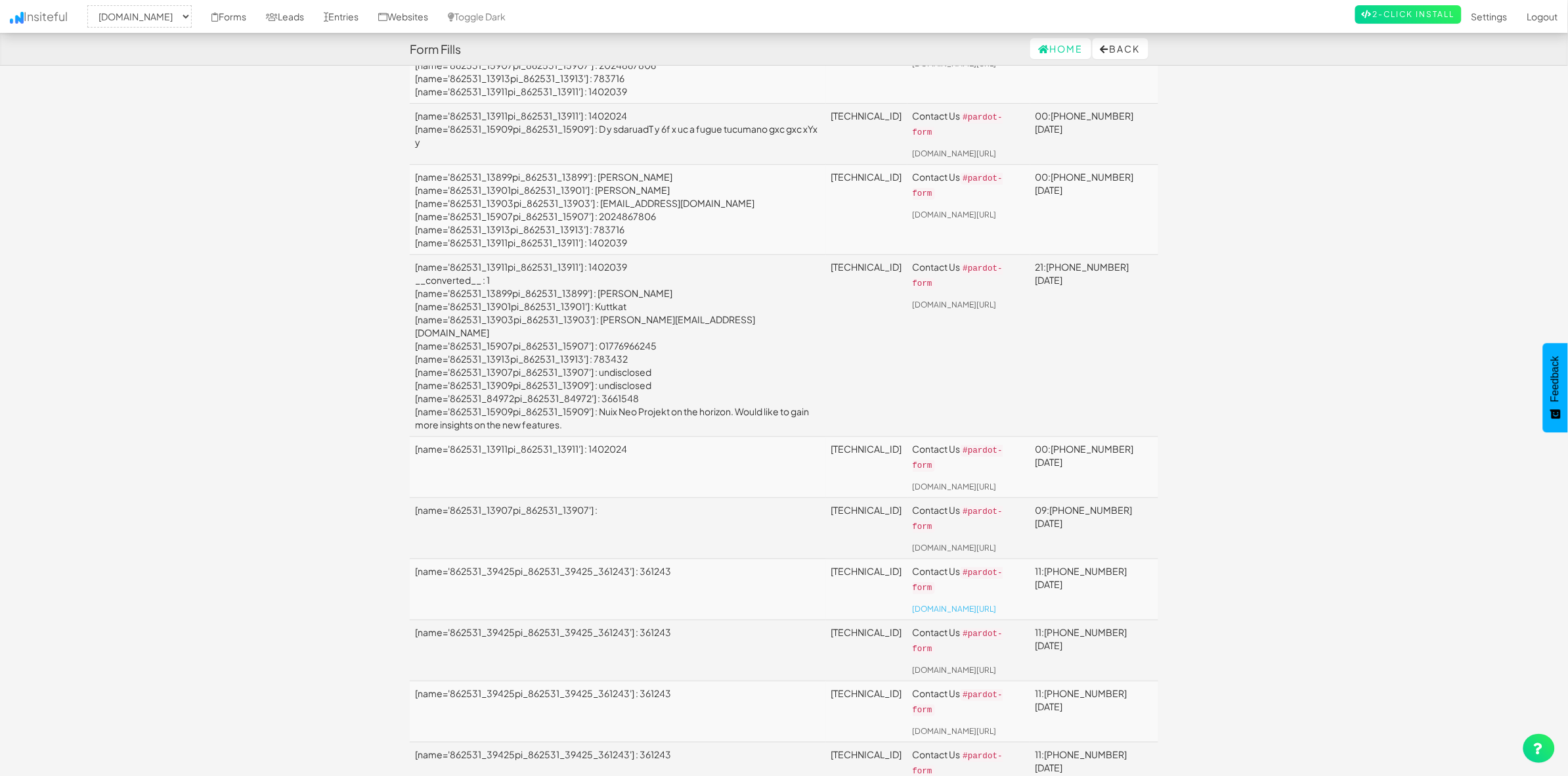
scroll to position [0, 0]
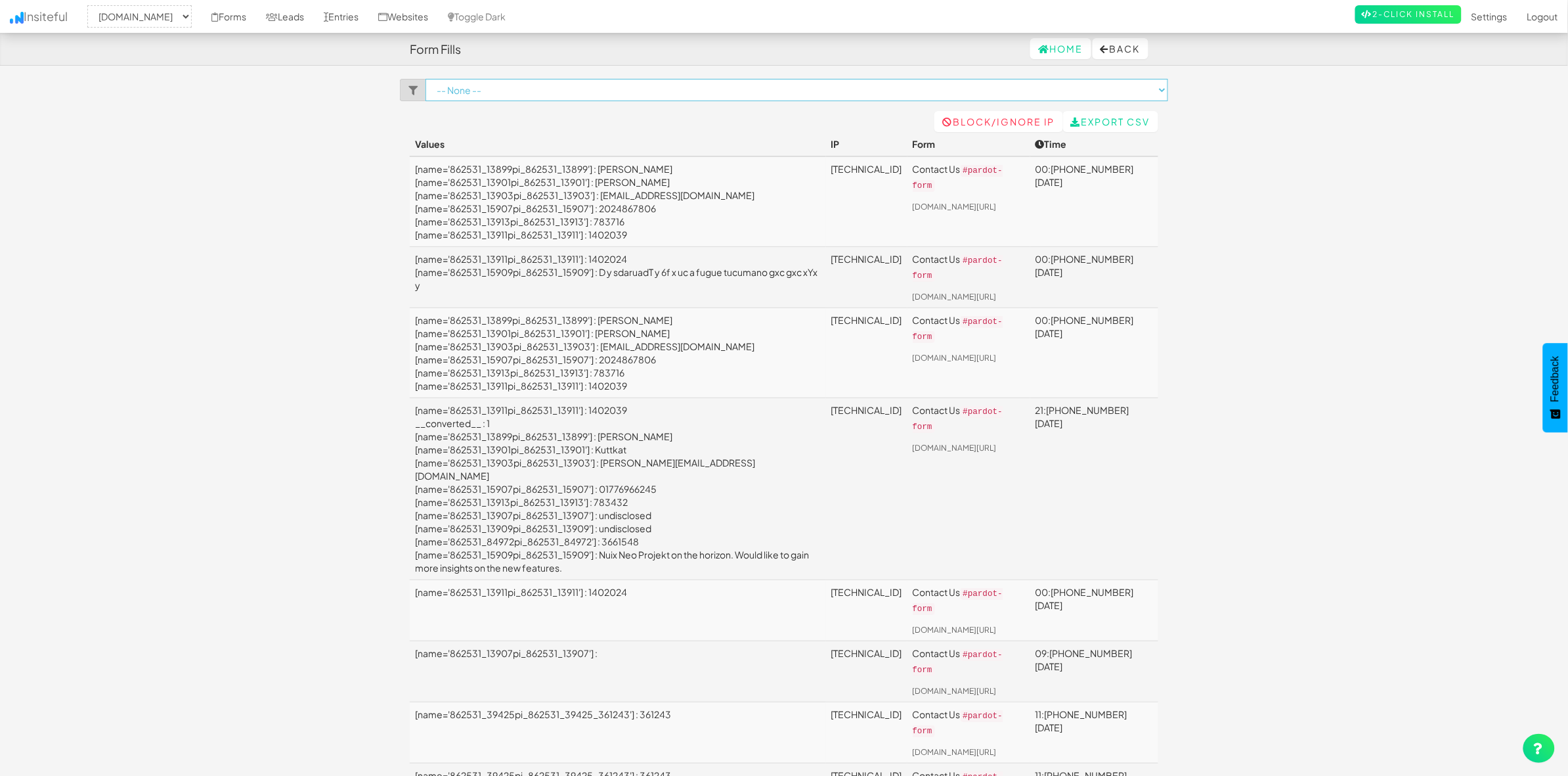
click at [612, 84] on select "-- None -- Contact Us ([DOMAIN_NAME][URL]) Untitled Form ([DOMAIN_NAME][URL])" at bounding box center [797, 90] width 743 height 23
select select "f66fc47da250365.35358191"
click at [426, 79] on select "-- None -- Contact Us ([DOMAIN_NAME][URL]) Untitled Form ([DOMAIN_NAME][URL])" at bounding box center [797, 90] width 743 height 23
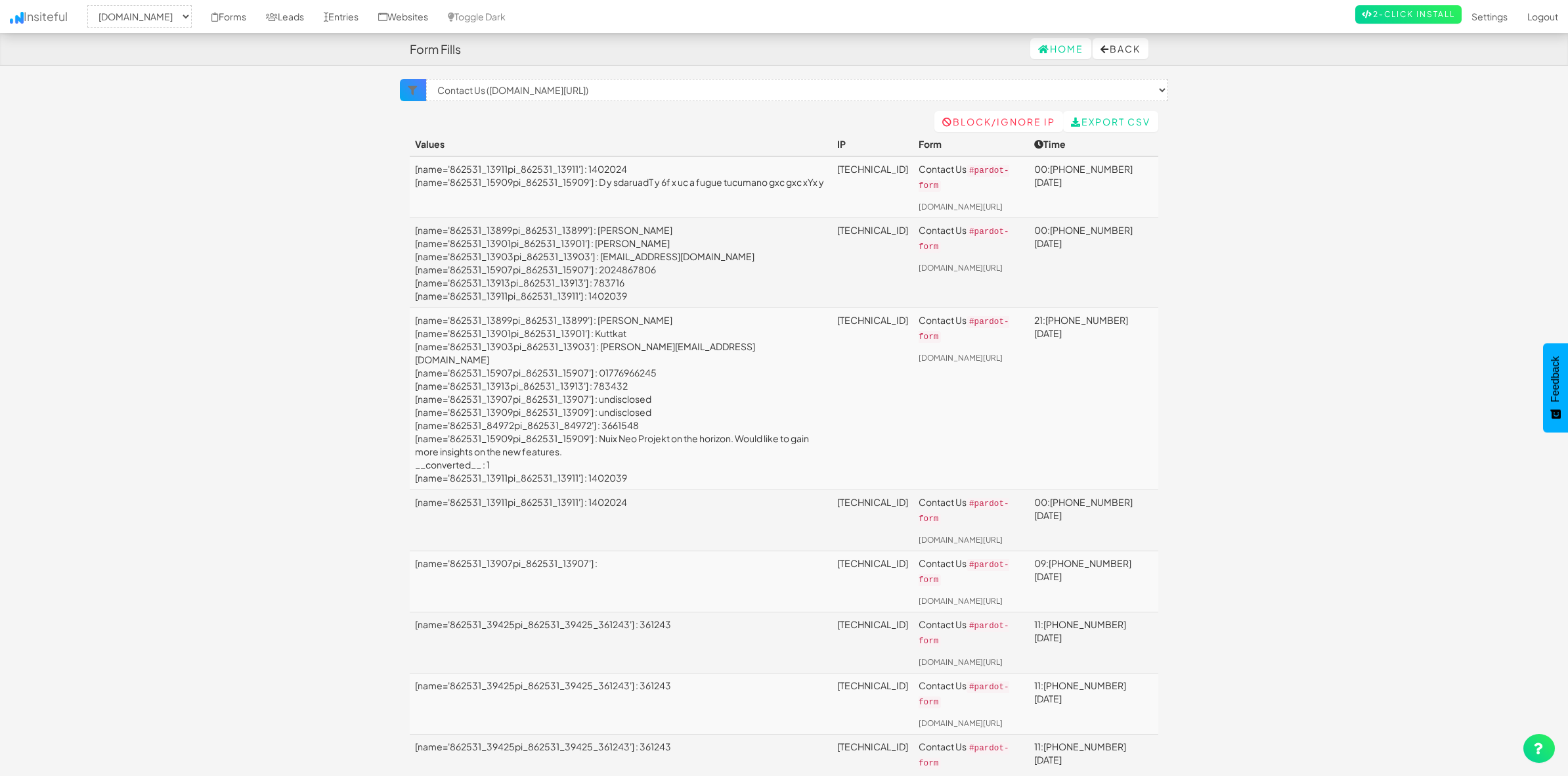
select select "1943"
select select "f66fc47da250365.35358191"
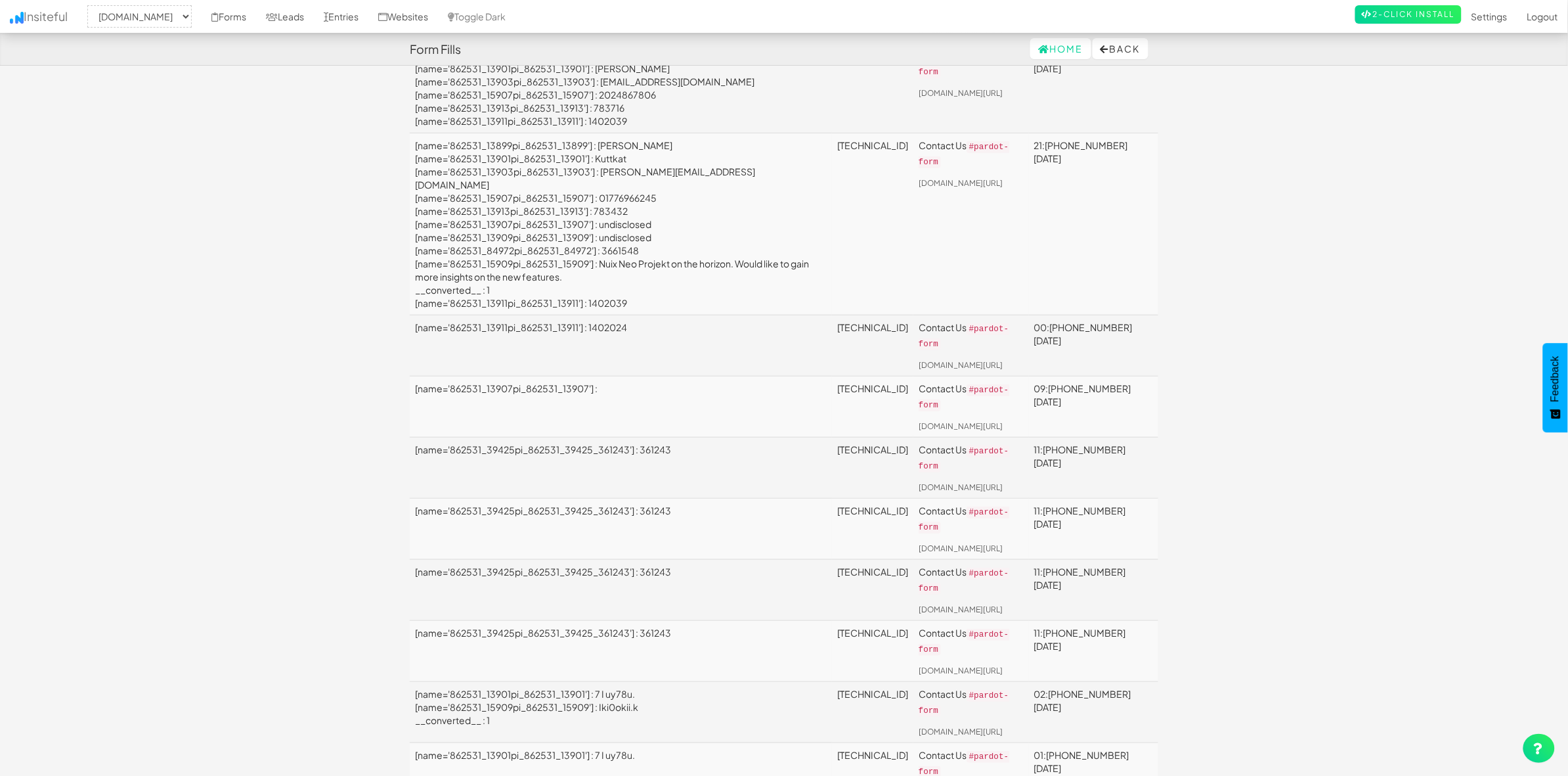
scroll to position [246, 0]
